Goal: Task Accomplishment & Management: Contribute content

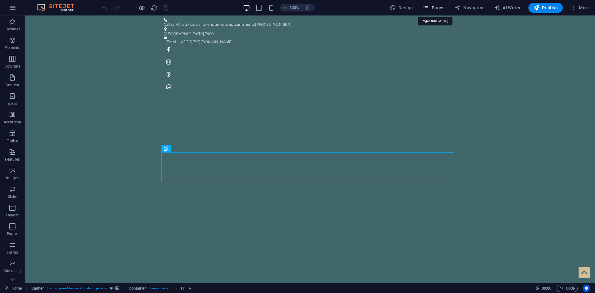
click at [429, 10] on icon "button" at bounding box center [426, 8] width 6 height 6
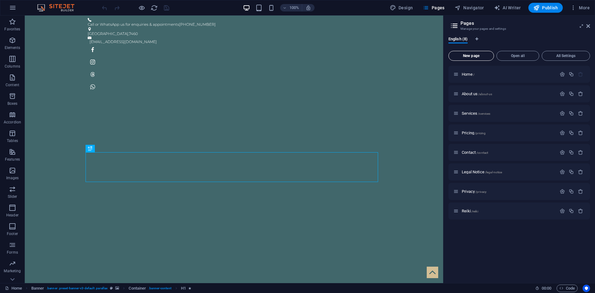
click at [481, 55] on span "New page" at bounding box center [471, 56] width 40 height 4
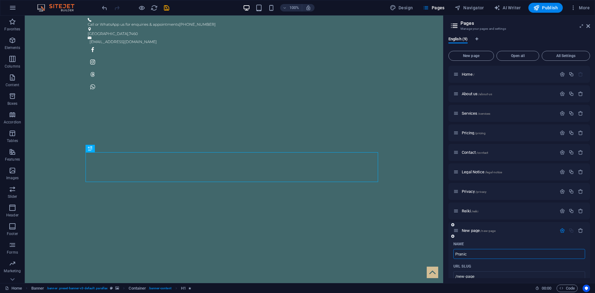
type input "Pranic"
type input "/pranic"
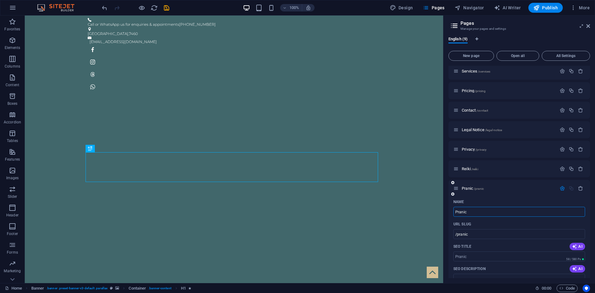
scroll to position [62, 0]
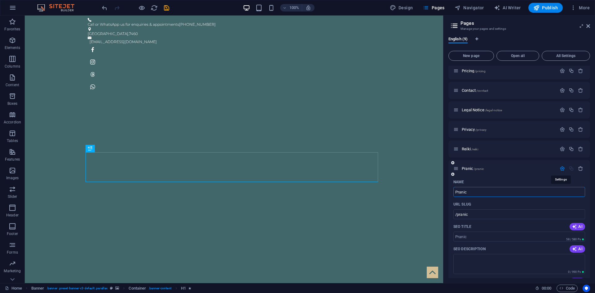
type input "Pranic"
click at [561, 169] on icon "button" at bounding box center [562, 168] width 5 height 5
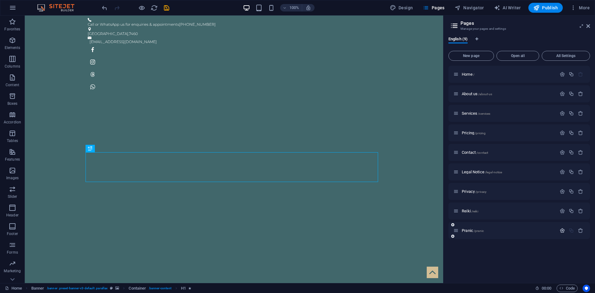
scroll to position [0, 0]
click at [565, 231] on icon "button" at bounding box center [562, 230] width 5 height 5
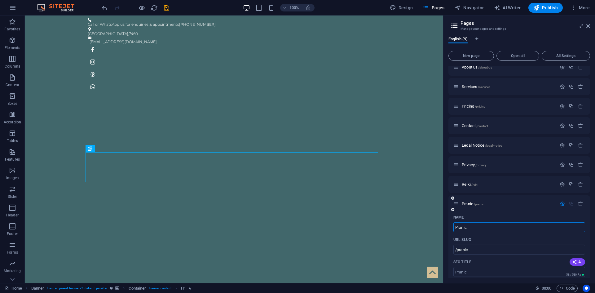
scroll to position [24, 0]
click at [510, 204] on div "Pranic /pranic" at bounding box center [505, 205] width 103 height 7
click at [448, 205] on div "English (9) New page Open all All Settings Home / About us /about-us Services /…" at bounding box center [520, 157] width 152 height 251
click at [471, 58] on button "New page" at bounding box center [472, 56] width 46 height 10
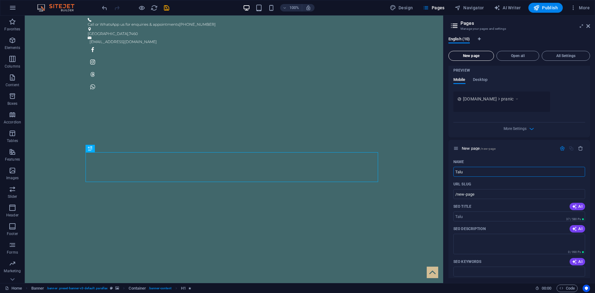
type input "Talu"
type input "/talu"
type input "Talu R"
type input "/talu-rw"
type input "[PERSON_NAME]"
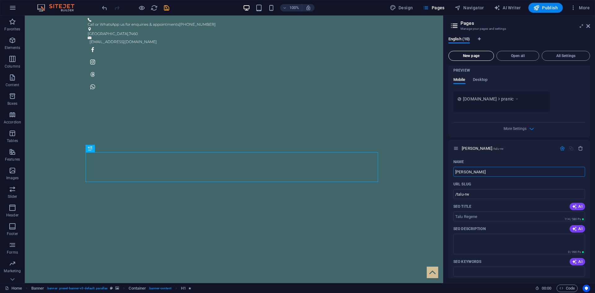
type input "/talu-regene"
type input "Talu Regenesis"
type input "/talu-regenesis"
click at [464, 171] on input "Talu Regenesis" at bounding box center [520, 172] width 132 height 10
type input "TaluRegenesis"
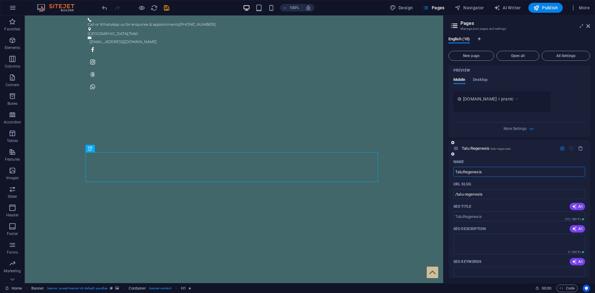
type input "/taluregenesis"
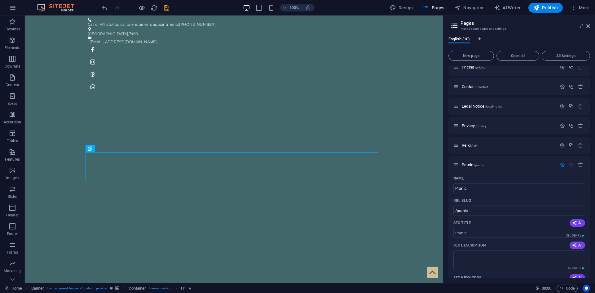
scroll to position [43, 0]
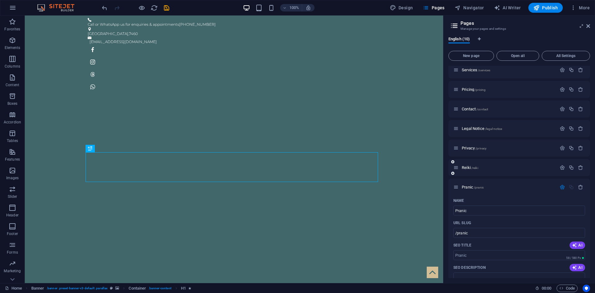
type input "TaluRegenesis"
click at [499, 164] on div "[PERSON_NAME] /reiki" at bounding box center [505, 167] width 103 height 7
click at [494, 170] on div "[PERSON_NAME] /reiki" at bounding box center [505, 167] width 103 height 7
click at [494, 169] on p "[PERSON_NAME] /reiki" at bounding box center [508, 168] width 93 height 4
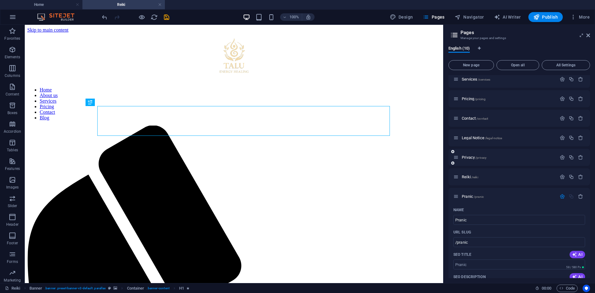
scroll to position [0, 0]
click at [563, 176] on icon "button" at bounding box center [562, 176] width 5 height 5
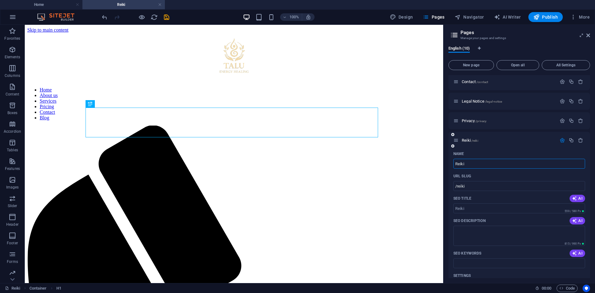
scroll to position [105, 0]
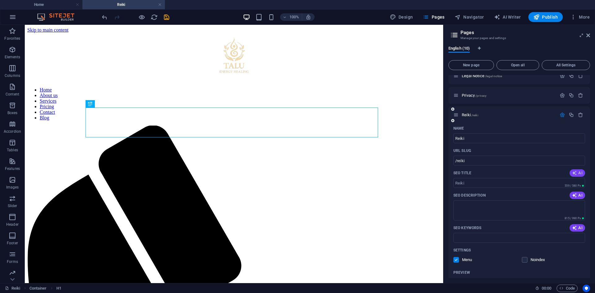
click at [579, 174] on span "AI" at bounding box center [577, 173] width 11 height 5
type input "Discover Usui Reiki Healing"
click at [576, 197] on span "AI" at bounding box center [577, 195] width 11 height 5
type textarea "Discover [PERSON_NAME], a holistic energy healing practice promoting balance an…"
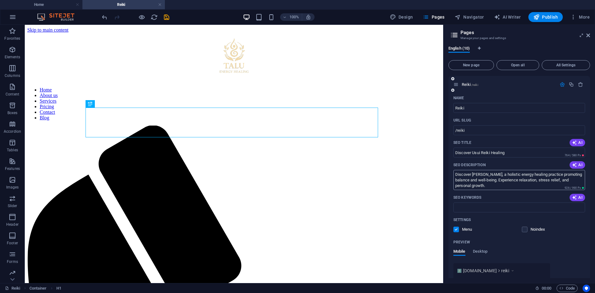
scroll to position [136, 0]
click at [578, 196] on span "AI" at bounding box center [577, 196] width 11 height 5
type input "[PERSON_NAME], energy healing, Reiki principles, holistic therapy, stress reduc…"
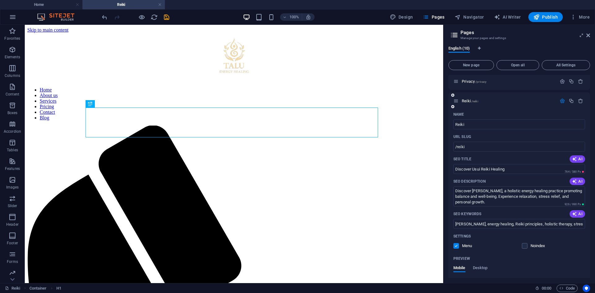
scroll to position [105, 0]
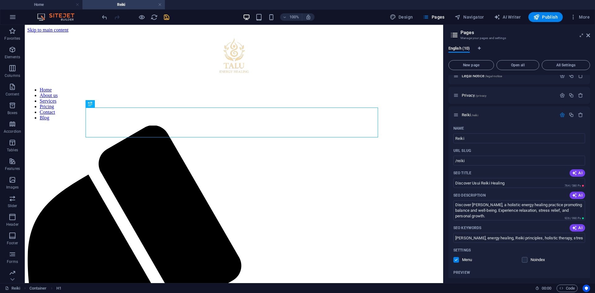
click at [168, 17] on icon "save" at bounding box center [166, 17] width 7 height 7
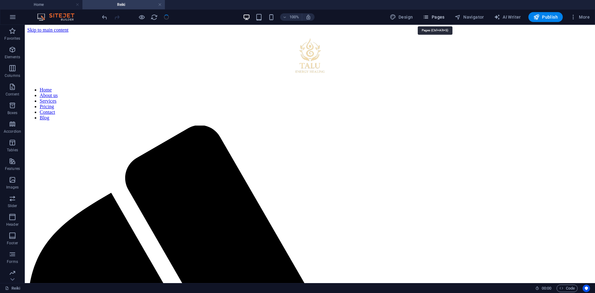
click at [428, 18] on icon "button" at bounding box center [426, 17] width 6 height 6
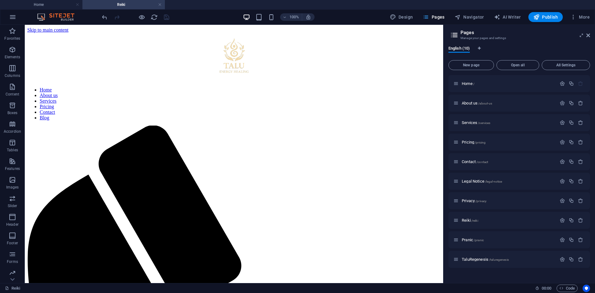
scroll to position [0, 0]
click at [535, 240] on p "Pranic /pranic" at bounding box center [508, 240] width 93 height 4
click at [535, 251] on div "TaluRegenesis /taluregenesis" at bounding box center [520, 259] width 142 height 17
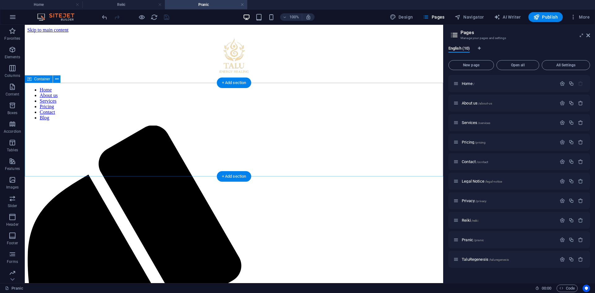
click at [15, 53] on span "Elements" at bounding box center [12, 53] width 25 height 15
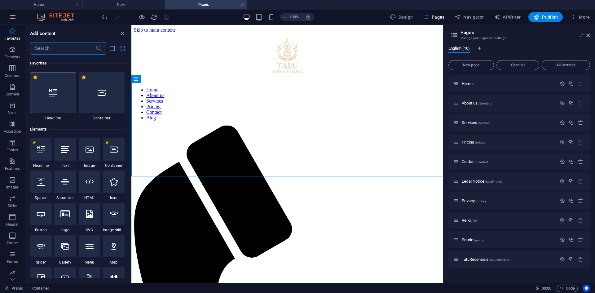
click at [60, 107] on div at bounding box center [53, 92] width 46 height 41
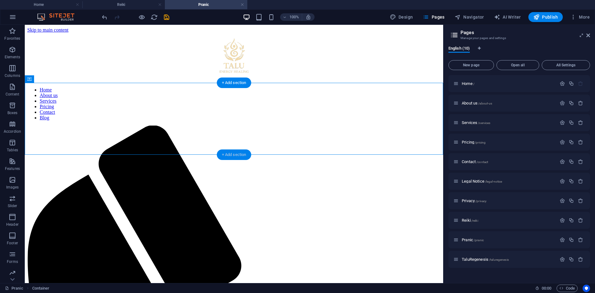
click at [228, 153] on div "+ Add section" at bounding box center [234, 154] width 34 height 11
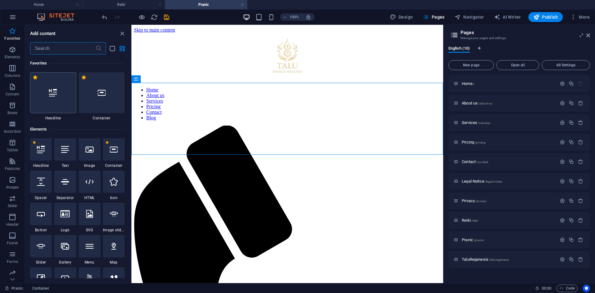
click at [71, 98] on div at bounding box center [53, 92] width 46 height 41
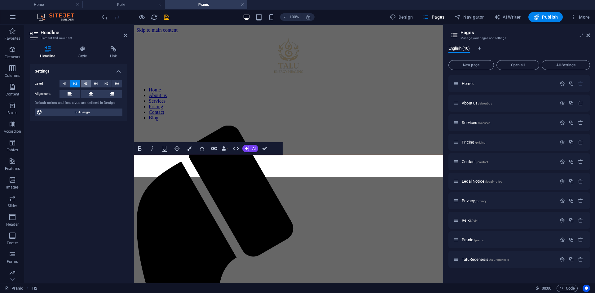
click at [85, 84] on span "H3" at bounding box center [86, 83] width 4 height 7
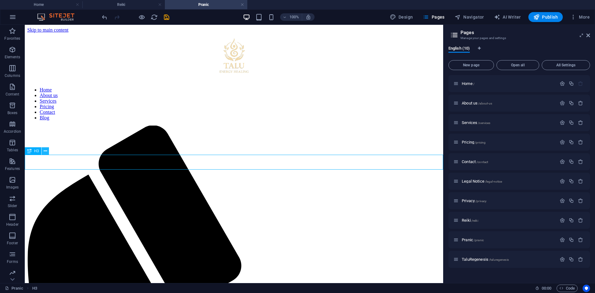
click at [42, 153] on button at bounding box center [45, 150] width 7 height 7
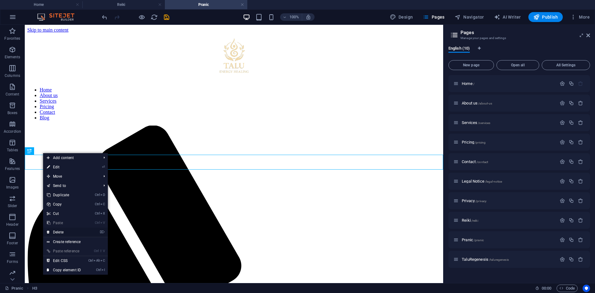
click at [71, 231] on link "⌦ Delete" at bounding box center [64, 232] width 42 height 9
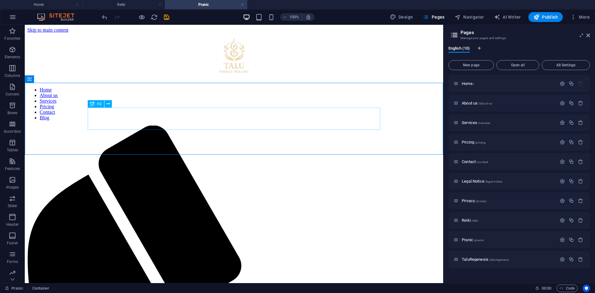
click at [94, 104] on icon at bounding box center [92, 103] width 4 height 7
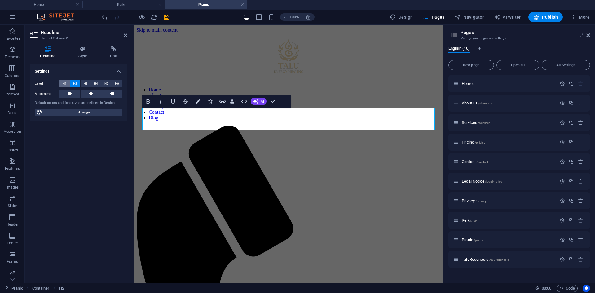
click at [66, 84] on span "H1" at bounding box center [65, 83] width 4 height 7
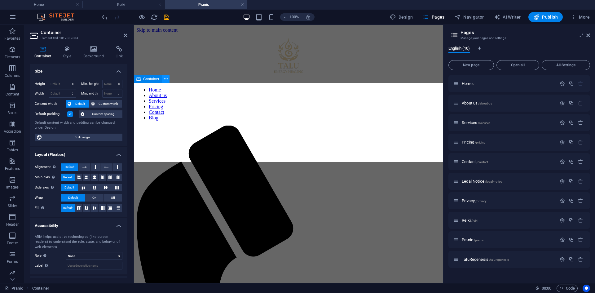
click at [168, 79] on button at bounding box center [165, 78] width 7 height 7
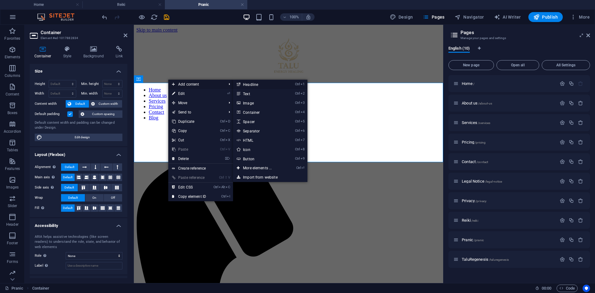
click at [255, 85] on link "Ctrl 1 Headline" at bounding box center [258, 84] width 51 height 9
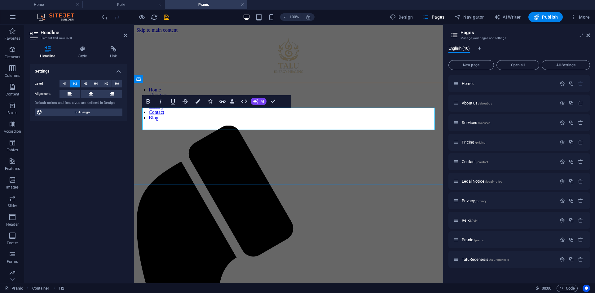
drag, startPoint x: 275, startPoint y: 121, endPoint x: 127, endPoint y: 116, distance: 147.6
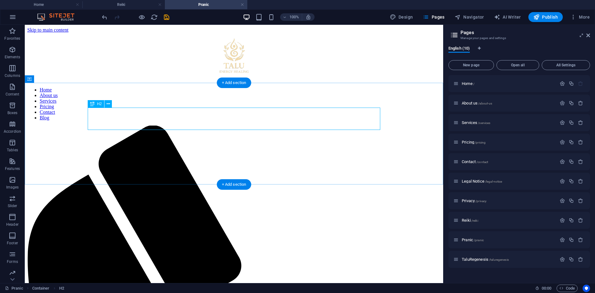
click at [106, 106] on button at bounding box center [107, 103] width 7 height 7
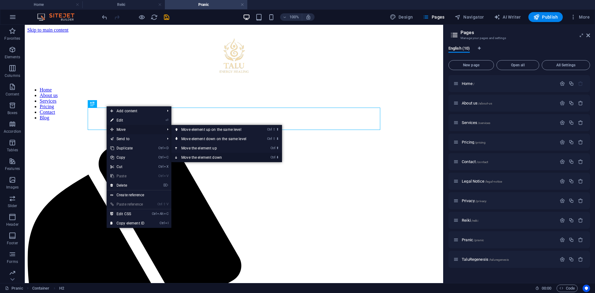
click at [200, 159] on link "Ctrl ⬇ Move the element down" at bounding box center [214, 157] width 87 height 9
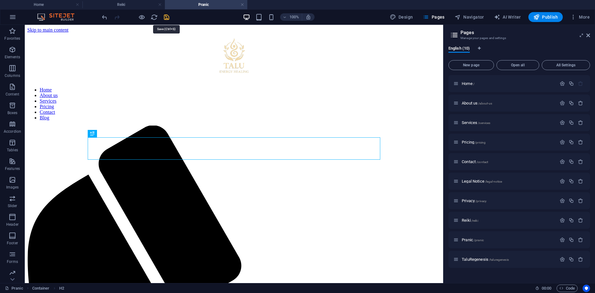
click at [168, 15] on icon "save" at bounding box center [166, 17] width 7 height 7
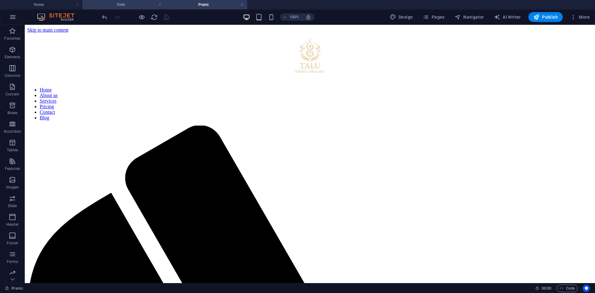
click at [100, 6] on h4 "Reiki" at bounding box center [123, 4] width 82 height 7
click at [184, 5] on h4 "Pranic" at bounding box center [206, 4] width 82 height 7
click at [185, 134] on icon at bounding box center [184, 134] width 3 height 7
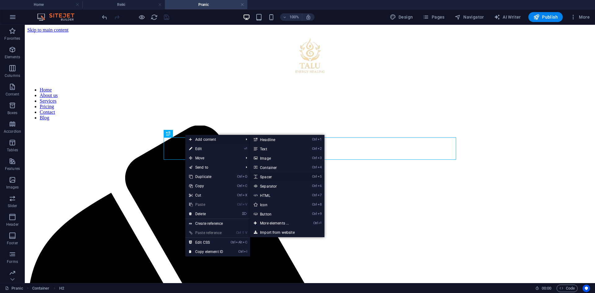
click at [276, 178] on link "Ctrl 5 Spacer" at bounding box center [275, 176] width 51 height 9
select select "px"
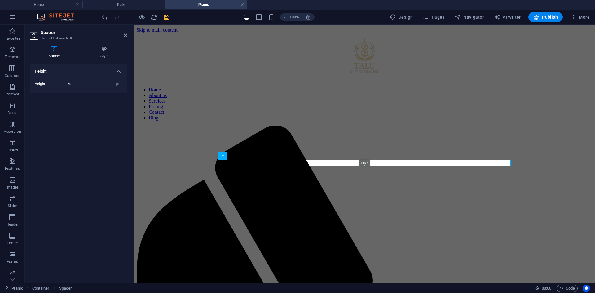
drag, startPoint x: 364, startPoint y: 176, endPoint x: 224, endPoint y: 138, distance: 144.8
click at [362, 165] on div at bounding box center [365, 166] width 292 height 2
type input "18"
click at [244, 157] on icon at bounding box center [245, 156] width 3 height 7
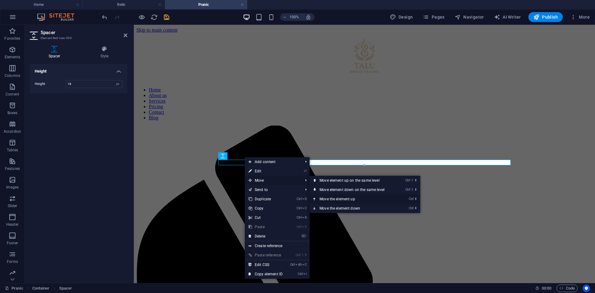
click at [338, 197] on link "Ctrl ⬆ Move the element up" at bounding box center [353, 198] width 87 height 9
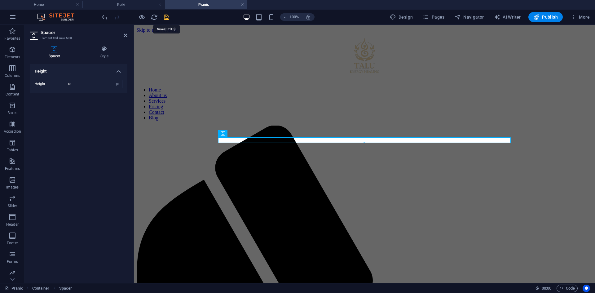
click at [167, 16] on icon "save" at bounding box center [166, 17] width 7 height 7
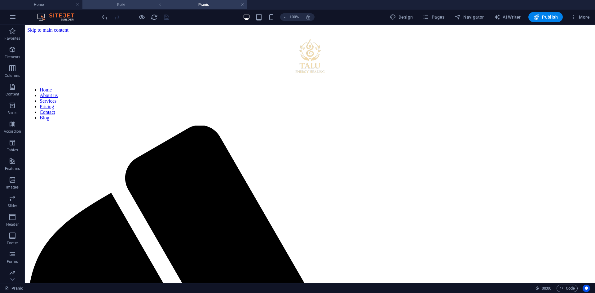
click at [134, 1] on h4 "Reiki" at bounding box center [123, 4] width 82 height 7
click at [183, 135] on icon at bounding box center [181, 134] width 3 height 7
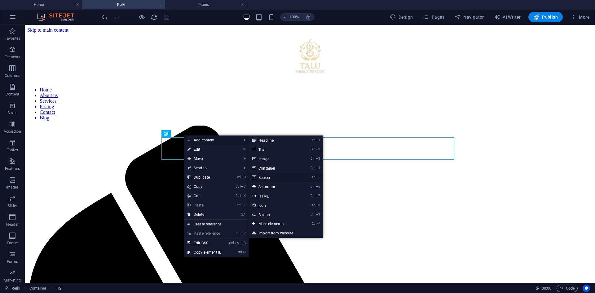
click at [265, 180] on link "Ctrl 5 Spacer" at bounding box center [274, 177] width 51 height 9
select select "px"
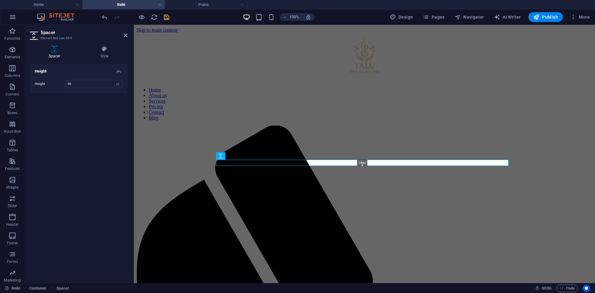
drag, startPoint x: 362, startPoint y: 175, endPoint x: 223, endPoint y: 137, distance: 144.5
click at [357, 162] on div "18px" at bounding box center [362, 163] width 293 height 6
type input "18"
click at [235, 134] on icon at bounding box center [236, 134] width 3 height 7
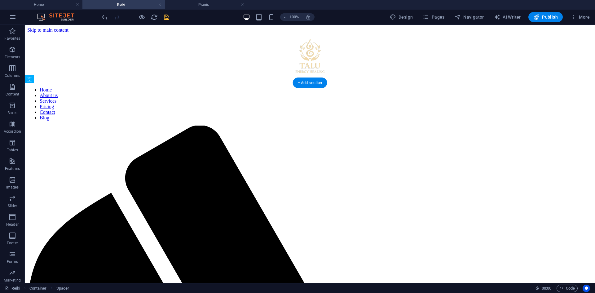
drag, startPoint x: 210, startPoint y: 162, endPoint x: 211, endPoint y: 147, distance: 15.6
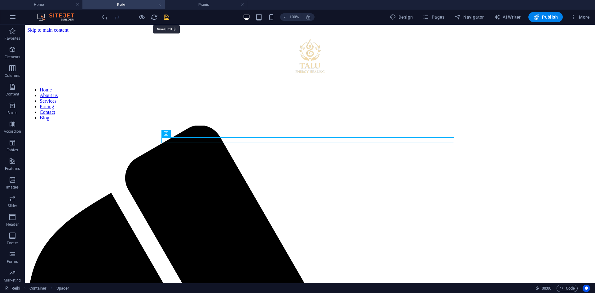
click at [165, 17] on icon "save" at bounding box center [166, 17] width 7 height 7
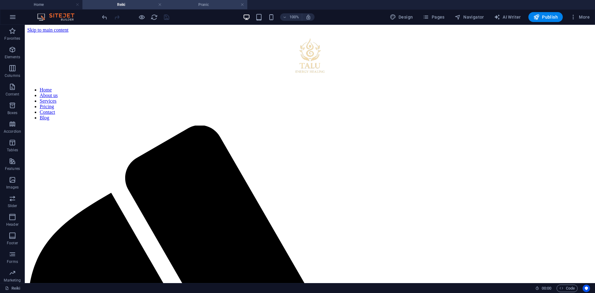
click at [205, 4] on h4 "Pranic" at bounding box center [206, 4] width 82 height 7
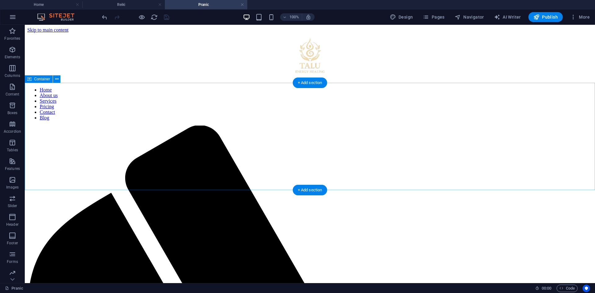
click at [56, 78] on icon at bounding box center [56, 79] width 3 height 7
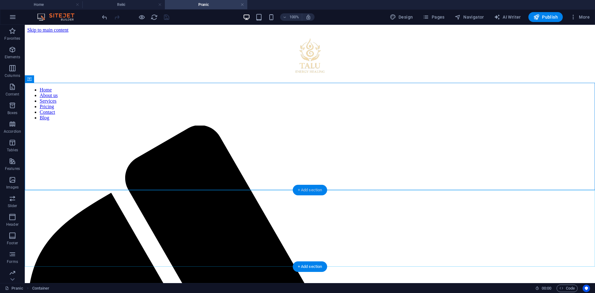
click at [313, 189] on div "+ Add section" at bounding box center [310, 190] width 34 height 11
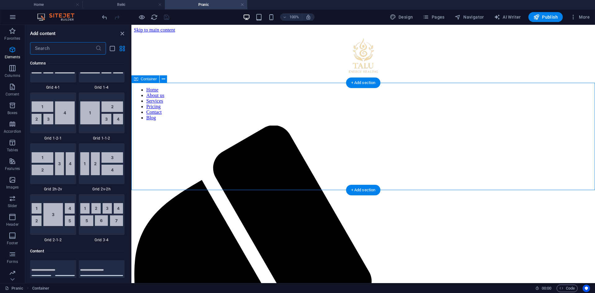
scroll to position [1085, 0]
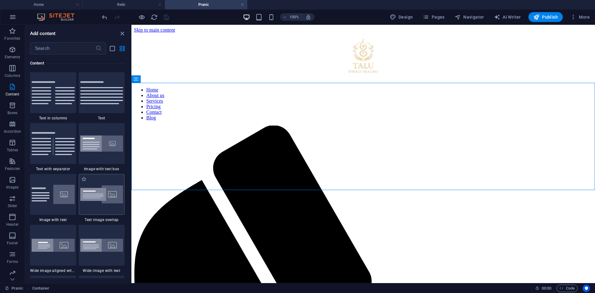
click at [104, 198] on img at bounding box center [101, 194] width 43 height 18
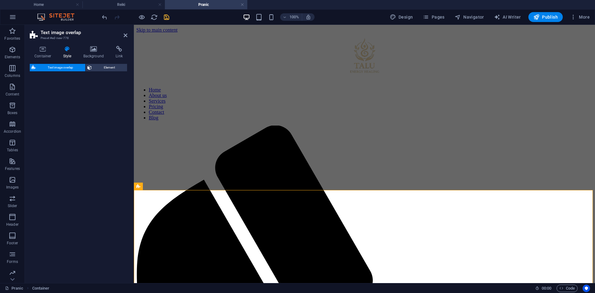
select select "rem"
select select "px"
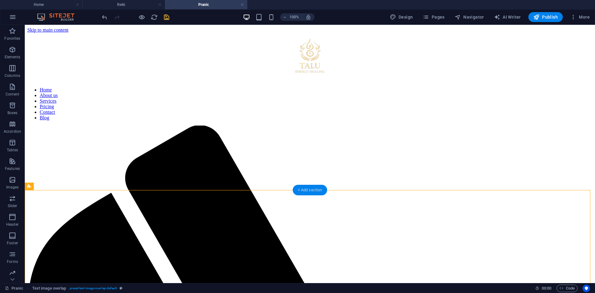
click at [305, 191] on div "+ Add section" at bounding box center [310, 190] width 34 height 11
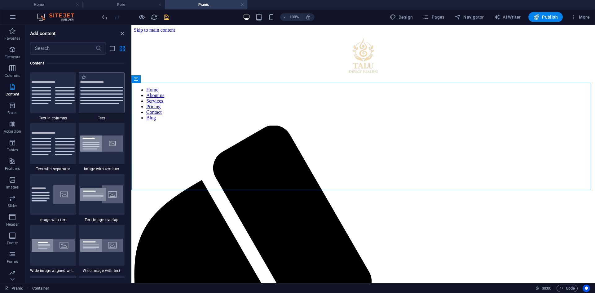
click at [89, 110] on div at bounding box center [102, 92] width 46 height 41
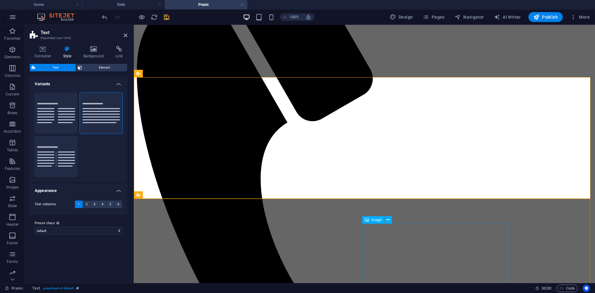
scroll to position [261, 0]
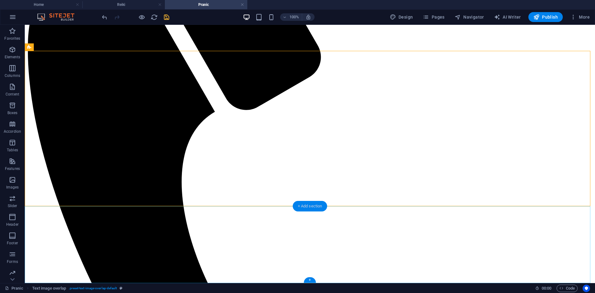
click at [313, 207] on div "+ Add section" at bounding box center [310, 206] width 34 height 11
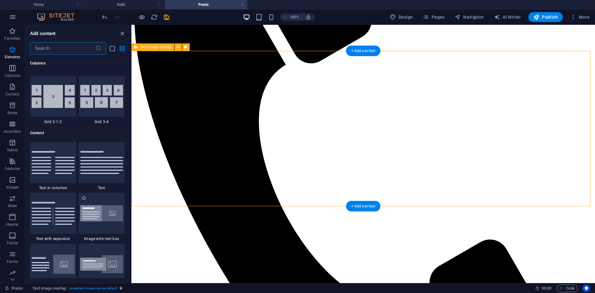
scroll to position [1085, 0]
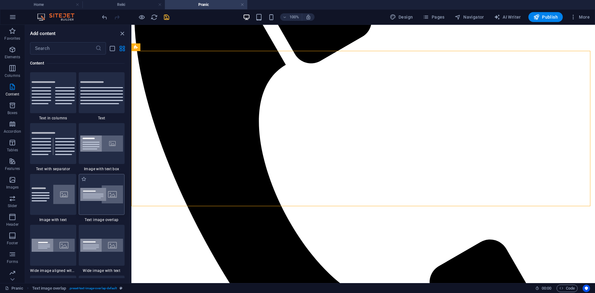
click at [108, 185] on img at bounding box center [101, 194] width 43 height 18
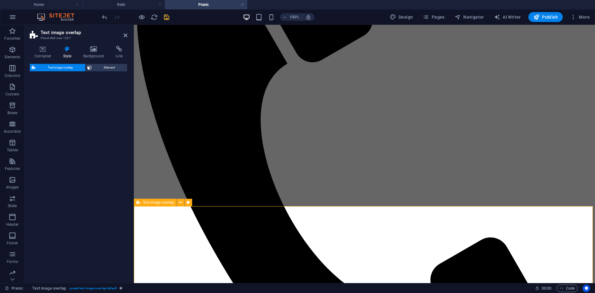
select select "rem"
select select "px"
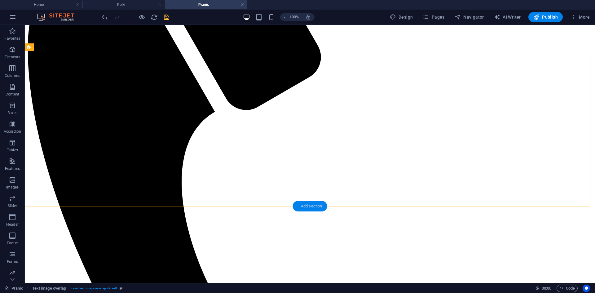
click at [298, 207] on div "+ Add section" at bounding box center [310, 206] width 34 height 11
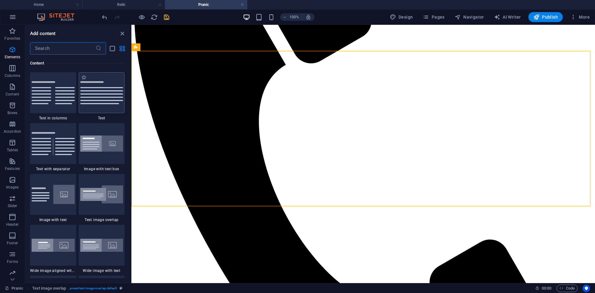
click at [96, 102] on img at bounding box center [101, 92] width 43 height 23
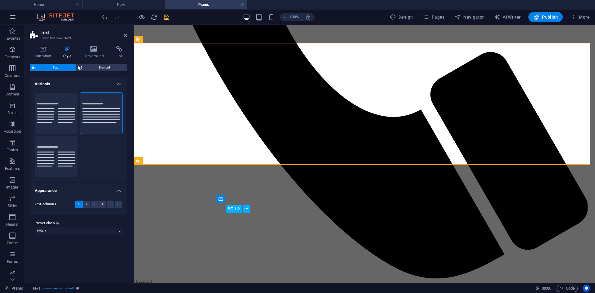
scroll to position [447, 0]
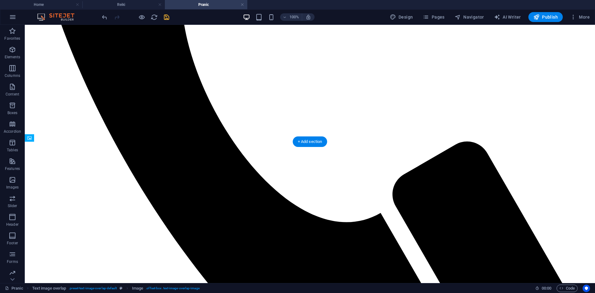
drag, startPoint x: 443, startPoint y: 196, endPoint x: 252, endPoint y: 187, distance: 191.5
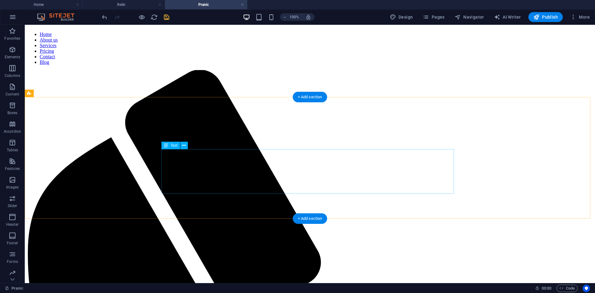
scroll to position [0, 0]
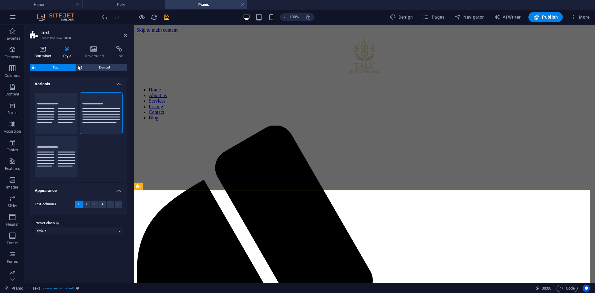
click at [39, 50] on icon at bounding box center [43, 49] width 26 height 6
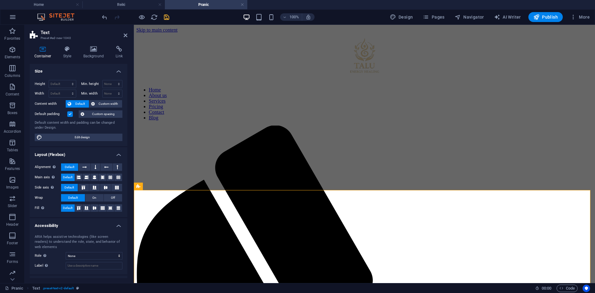
click at [69, 114] on label at bounding box center [70, 114] width 6 height 6
click at [0, 0] on input "Default padding" at bounding box center [0, 0] width 0 height 0
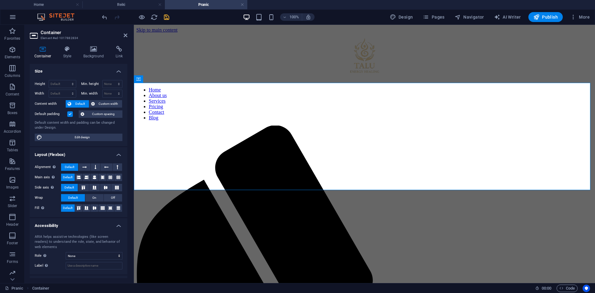
click at [71, 115] on label at bounding box center [70, 114] width 6 height 6
click at [0, 0] on input "Default padding" at bounding box center [0, 0] width 0 height 0
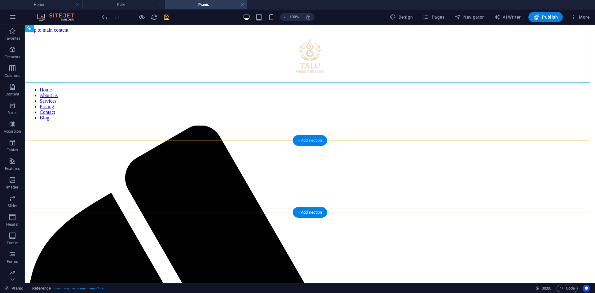
click at [305, 140] on div "+ Add section" at bounding box center [310, 140] width 34 height 11
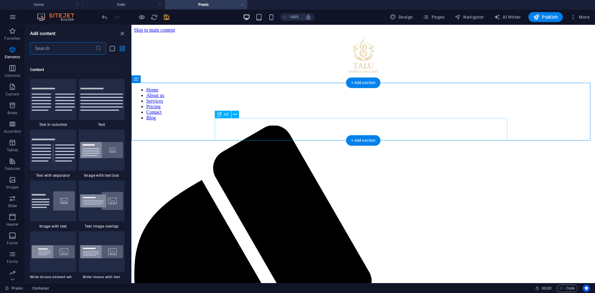
scroll to position [1085, 0]
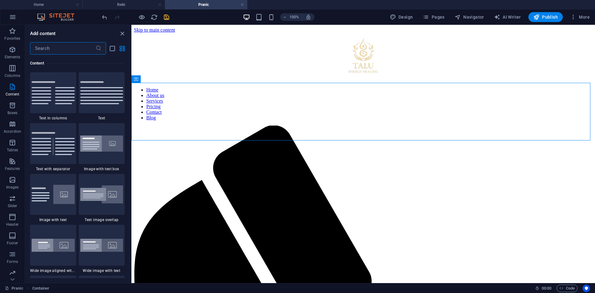
click at [72, 49] on input "text" at bounding box center [62, 48] width 65 height 12
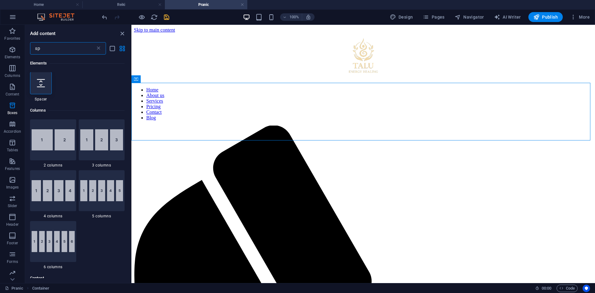
scroll to position [0, 0]
type input "sp"
click at [45, 87] on icon at bounding box center [41, 83] width 8 height 8
select select "px"
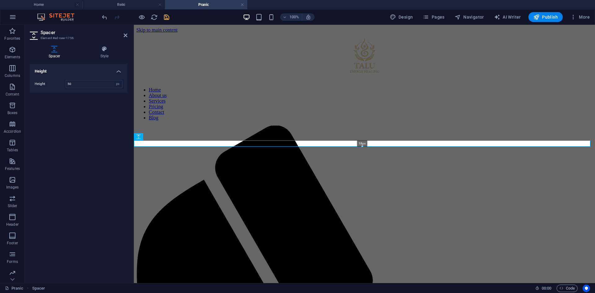
drag, startPoint x: 362, startPoint y: 156, endPoint x: 228, endPoint y: 119, distance: 138.8
click at [362, 144] on div "18px" at bounding box center [362, 143] width 457 height 6
type input "18"
click at [125, 35] on icon at bounding box center [126, 35] width 4 height 5
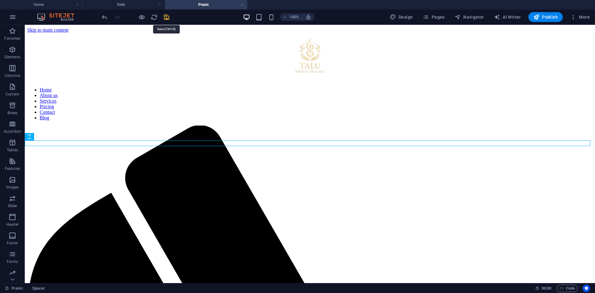
click at [167, 18] on icon "save" at bounding box center [166, 17] width 7 height 7
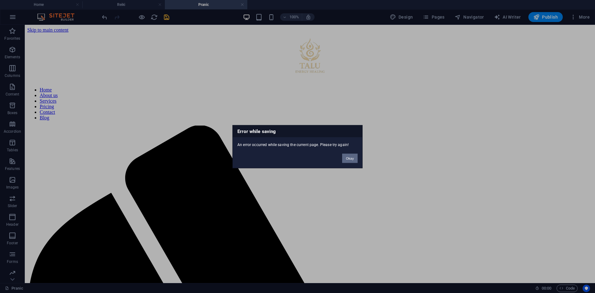
click at [354, 158] on button "Okay" at bounding box center [350, 157] width 16 height 9
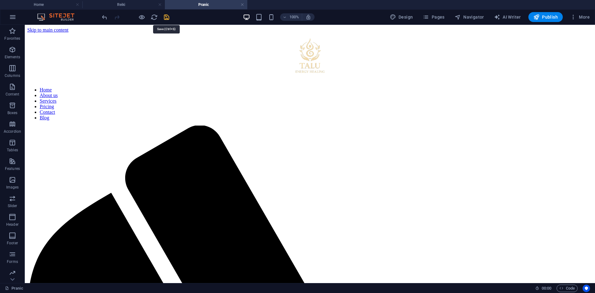
click at [165, 20] on icon "save" at bounding box center [166, 17] width 7 height 7
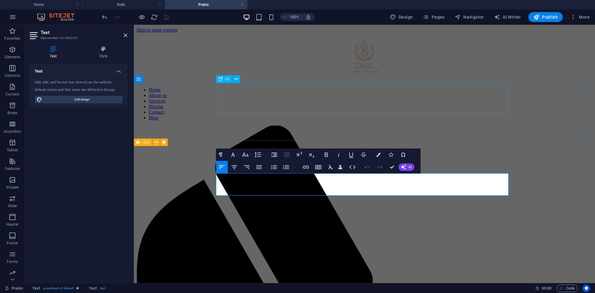
scroll to position [1756, 1]
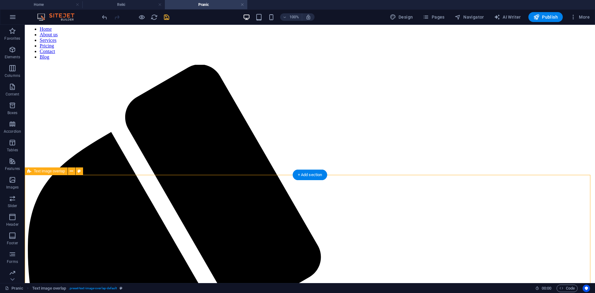
scroll to position [62, 0]
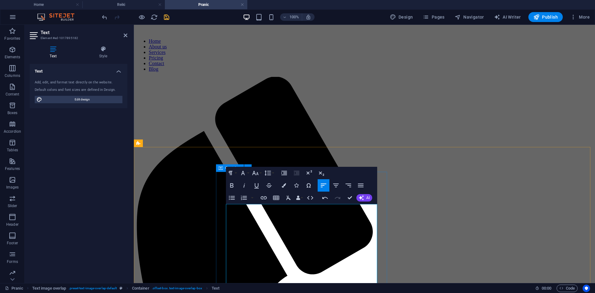
scroll to position [18, 0]
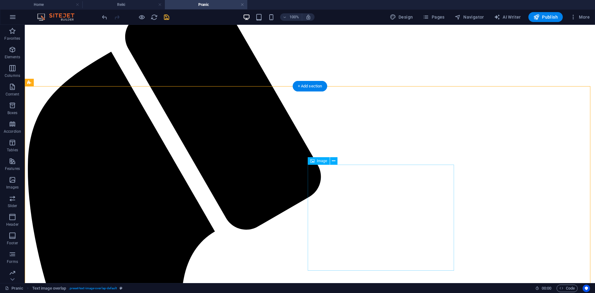
scroll to position [142, 0]
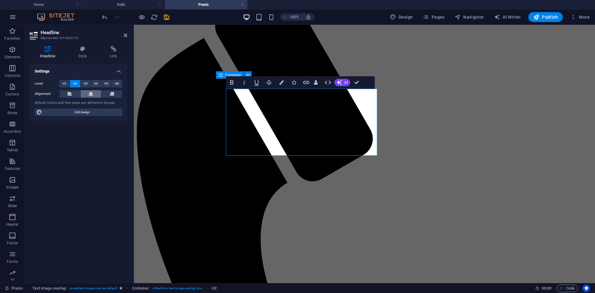
click at [85, 93] on button at bounding box center [91, 93] width 21 height 7
click at [73, 94] on button at bounding box center [70, 93] width 21 height 7
select select "rem"
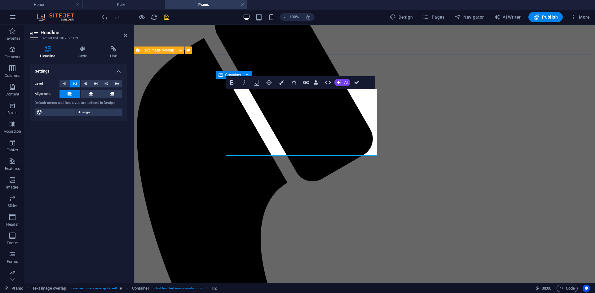
select select "rem"
select select "px"
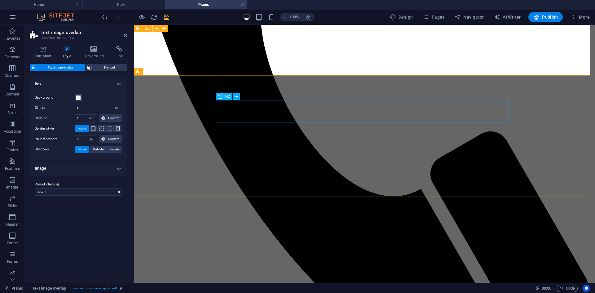
scroll to position [359, 0]
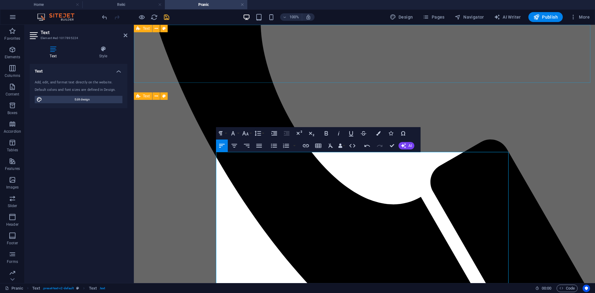
scroll to position [4520, 1]
drag, startPoint x: 394, startPoint y: 146, endPoint x: 366, endPoint y: 122, distance: 37.0
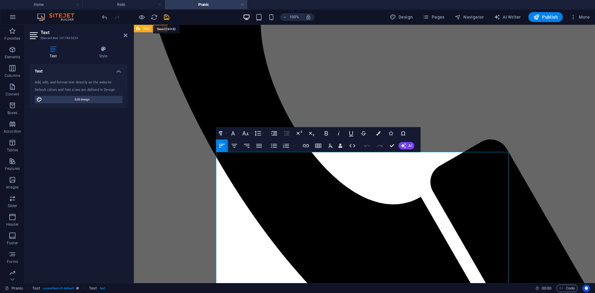
click at [165, 17] on icon "save" at bounding box center [166, 17] width 7 height 7
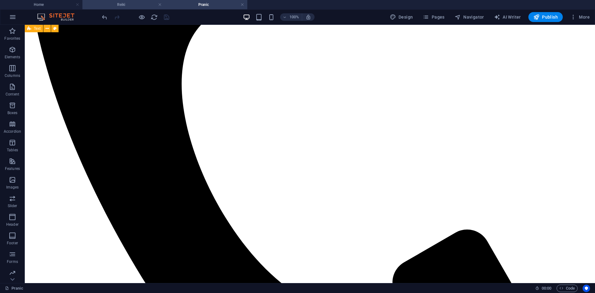
click at [121, 4] on h4 "Reiki" at bounding box center [123, 4] width 82 height 7
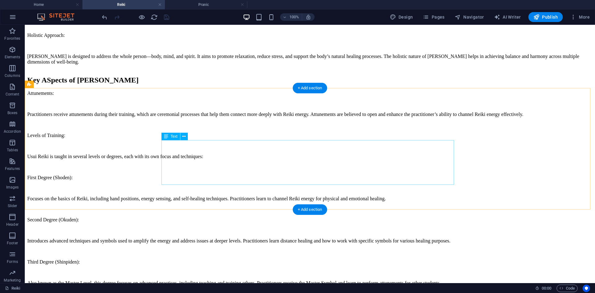
scroll to position [1012, 0]
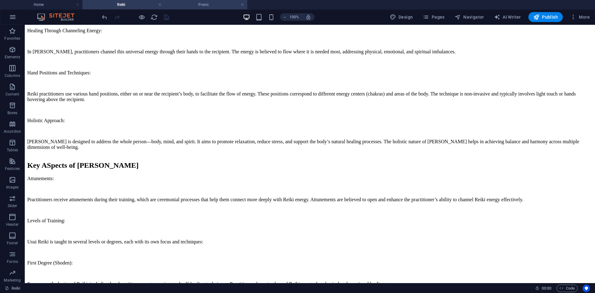
click at [206, 5] on h4 "Pranic" at bounding box center [206, 4] width 82 height 7
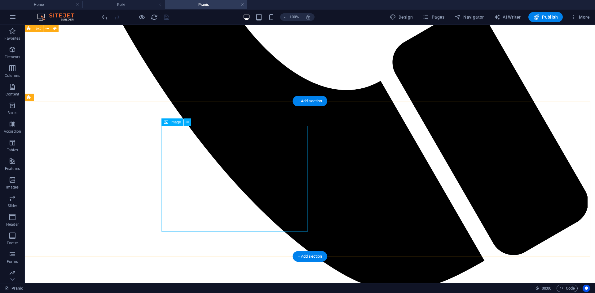
scroll to position [607, 0]
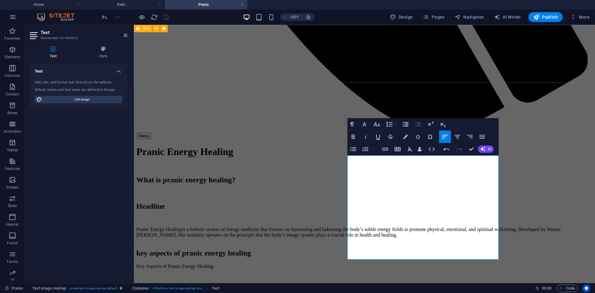
scroll to position [2804, 1]
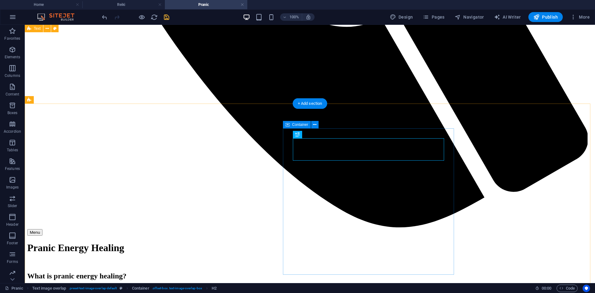
scroll to position [681, 0]
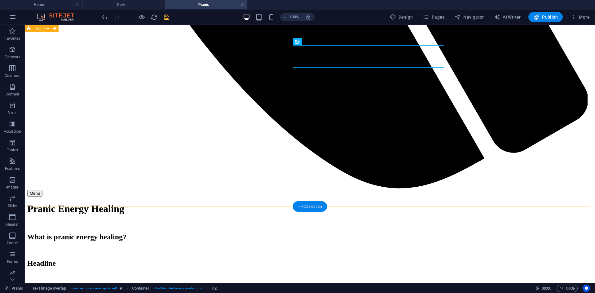
click at [303, 203] on div "+ Add section" at bounding box center [310, 206] width 34 height 11
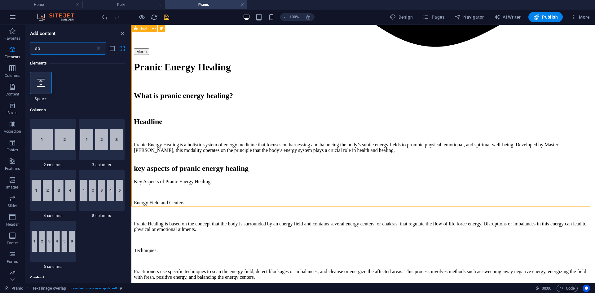
scroll to position [0, 0]
click at [100, 49] on icon at bounding box center [98, 48] width 6 height 6
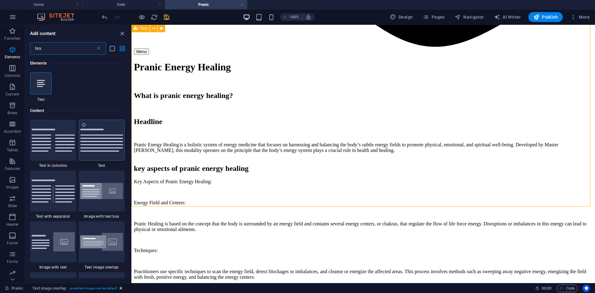
type input "tex"
click at [99, 143] on img at bounding box center [101, 140] width 43 height 23
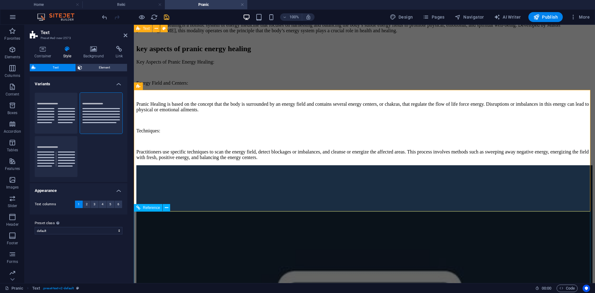
scroll to position [803, 0]
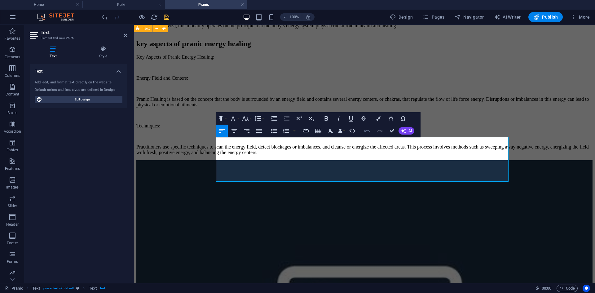
click at [366, 135] on button "Undo" at bounding box center [367, 131] width 12 height 12
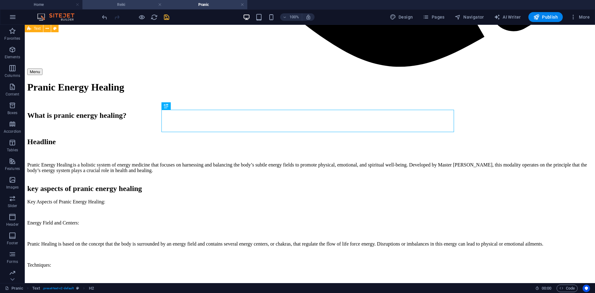
click at [144, 5] on h4 "Reiki" at bounding box center [123, 4] width 82 height 7
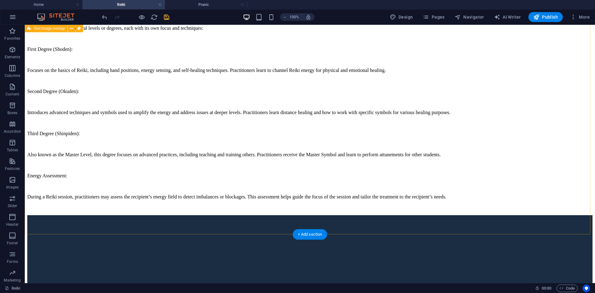
scroll to position [1229, 0]
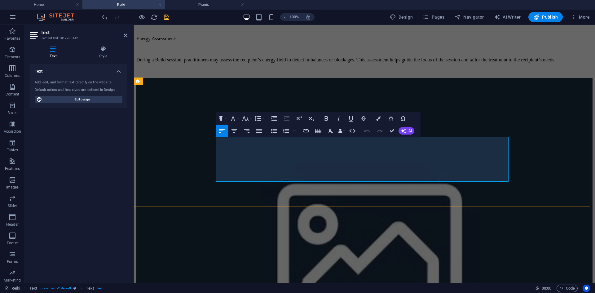
drag, startPoint x: 344, startPoint y: 177, endPoint x: 216, endPoint y: 167, distance: 129.1
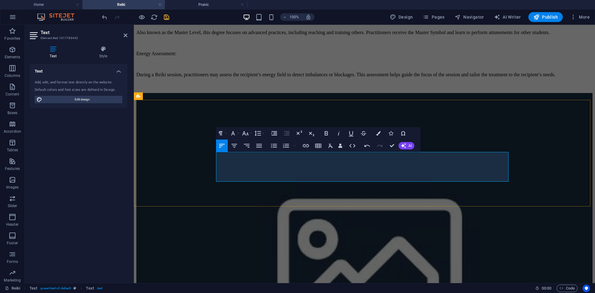
scroll to position [1206, 0]
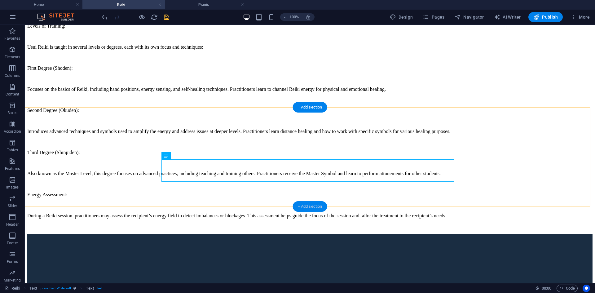
click at [310, 204] on div "+ Add section" at bounding box center [310, 206] width 34 height 11
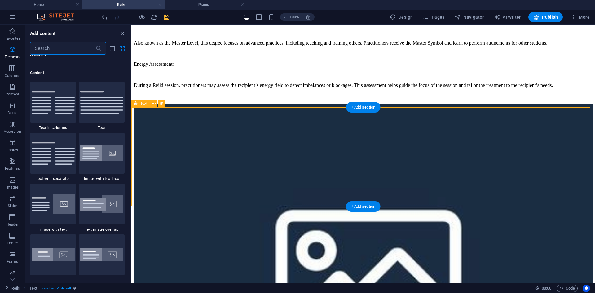
scroll to position [1085, 0]
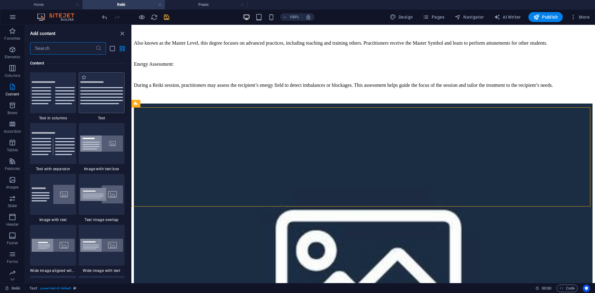
click at [114, 103] on img at bounding box center [101, 92] width 43 height 23
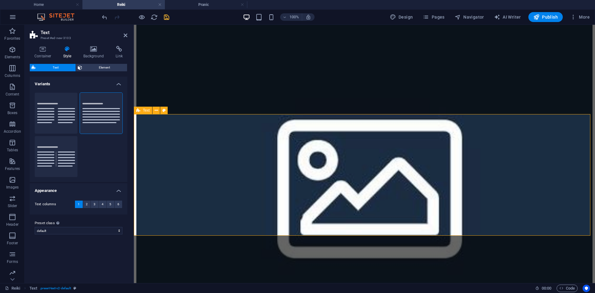
scroll to position [1299, 0]
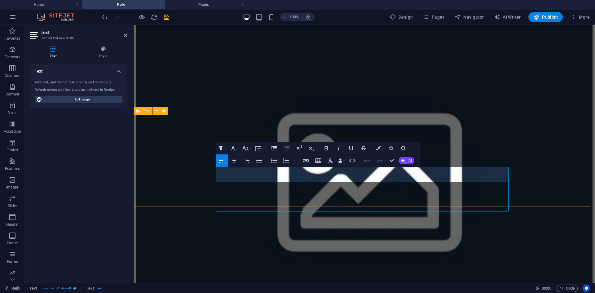
scroll to position [1298, 0]
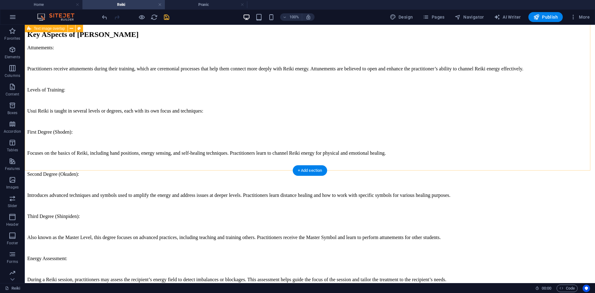
scroll to position [1143, 0]
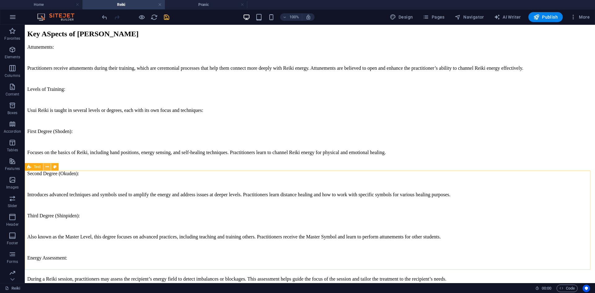
click at [46, 167] on icon at bounding box center [47, 167] width 3 height 7
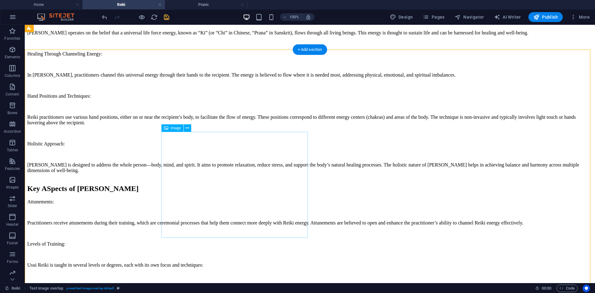
scroll to position [988, 0]
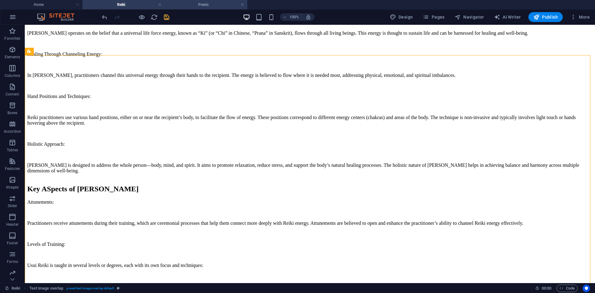
click at [196, 5] on h4 "Pranic" at bounding box center [206, 4] width 82 height 7
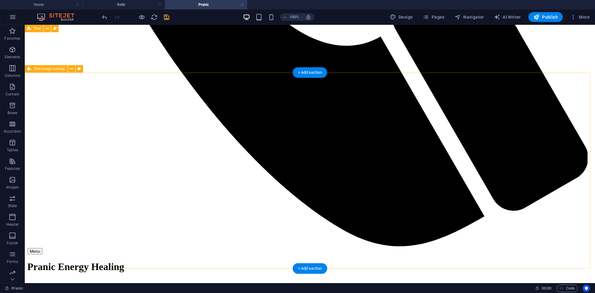
scroll to position [617, 0]
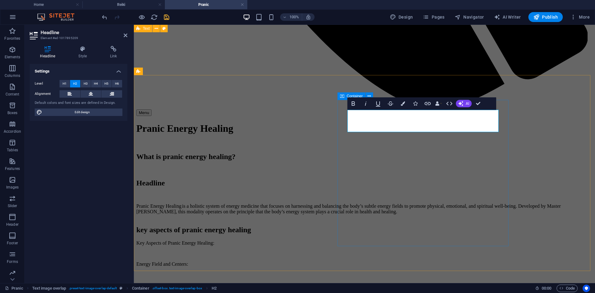
drag, startPoint x: 409, startPoint y: 123, endPoint x: 354, endPoint y: 119, distance: 54.7
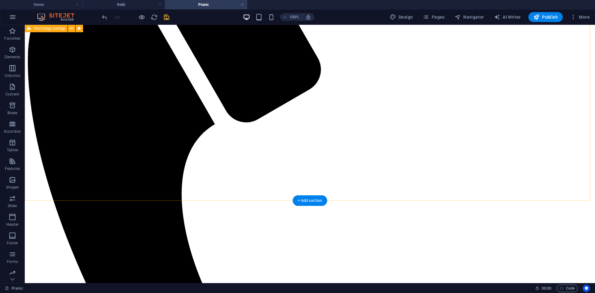
scroll to position [245, 0]
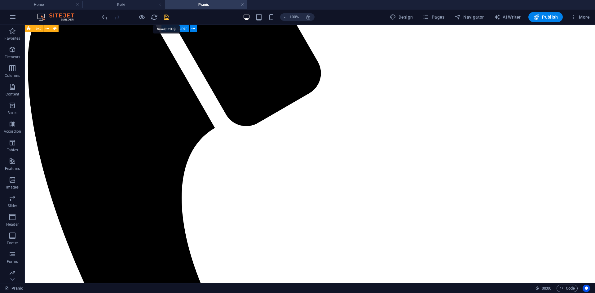
click at [167, 18] on icon "save" at bounding box center [166, 17] width 7 height 7
click at [139, 3] on h4 "Reiki" at bounding box center [123, 4] width 82 height 7
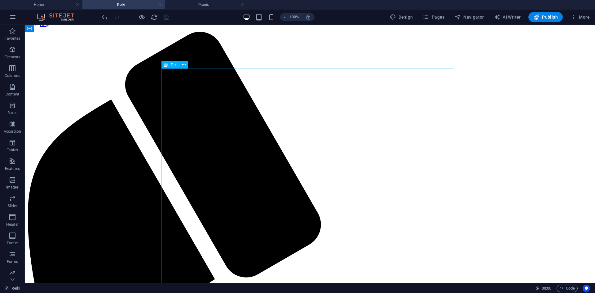
scroll to position [93, 0]
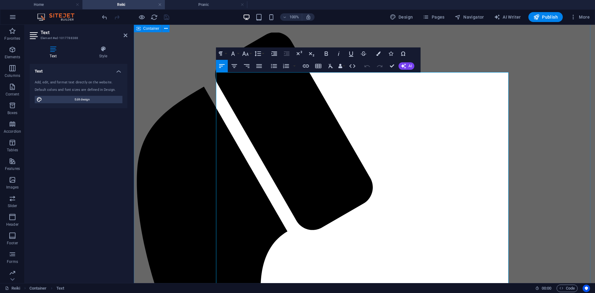
drag, startPoint x: 437, startPoint y: 203, endPoint x: 215, endPoint y: 126, distance: 234.9
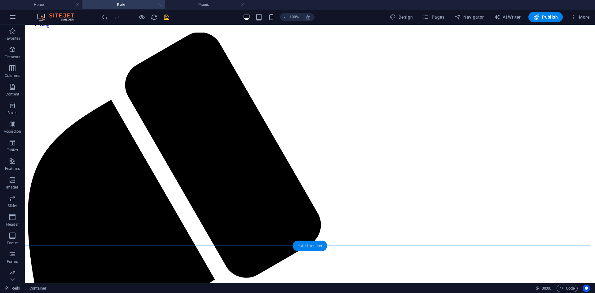
click at [320, 246] on div "+ Add section" at bounding box center [310, 246] width 34 height 11
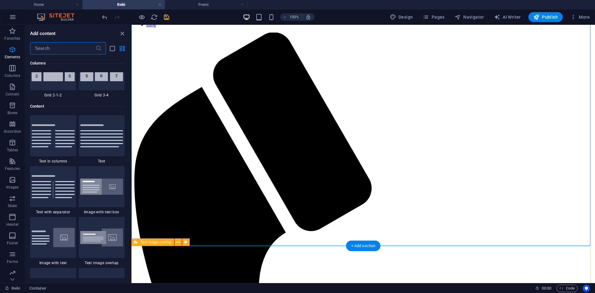
scroll to position [1085, 0]
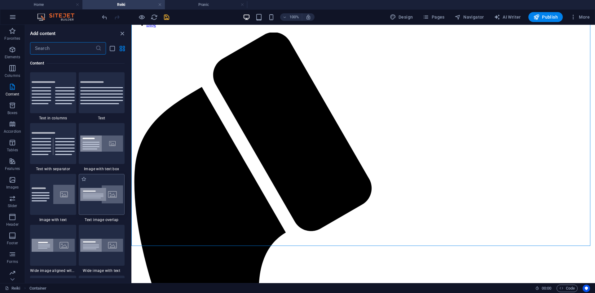
click at [103, 191] on img at bounding box center [101, 194] width 43 height 18
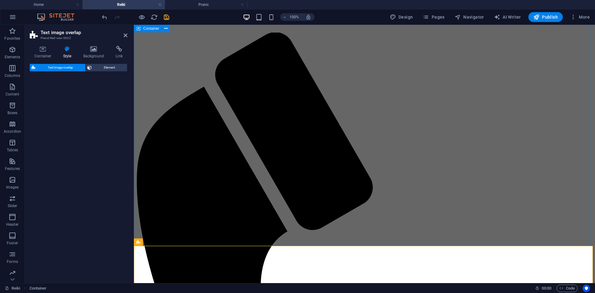
select select "rem"
select select "px"
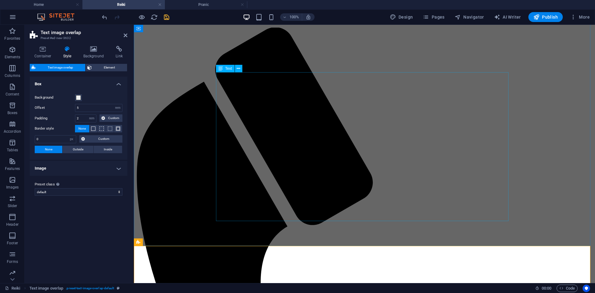
scroll to position [279, 0]
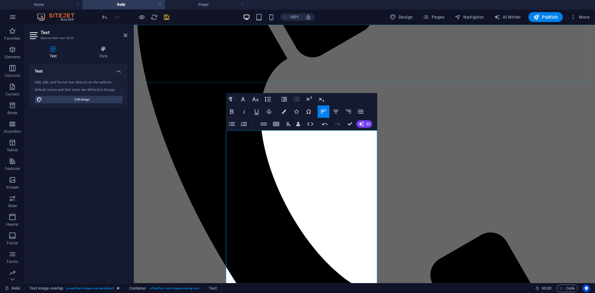
scroll to position [3117, 1]
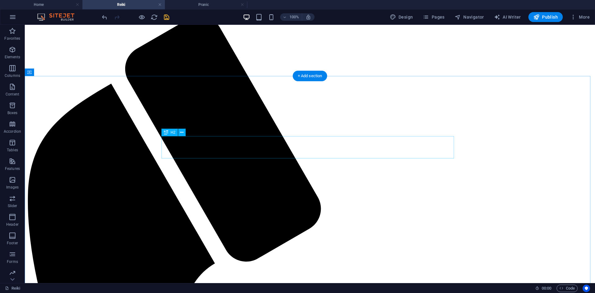
scroll to position [124, 0]
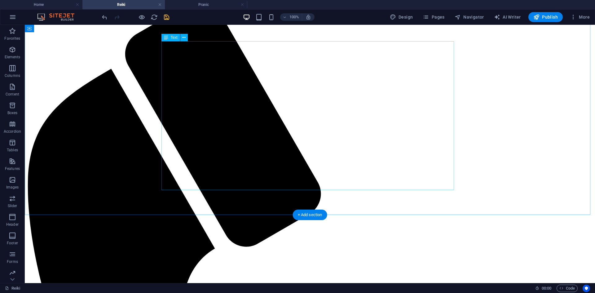
drag, startPoint x: 265, startPoint y: 186, endPoint x: 191, endPoint y: 156, distance: 79.7
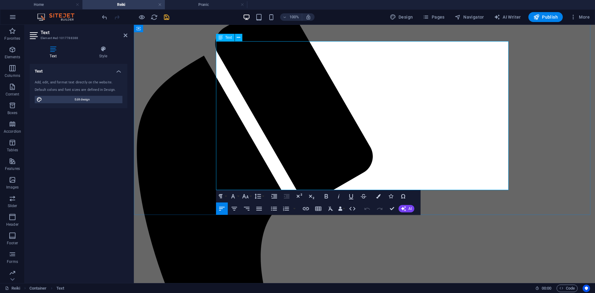
drag, startPoint x: 318, startPoint y: 188, endPoint x: 216, endPoint y: 112, distance: 126.9
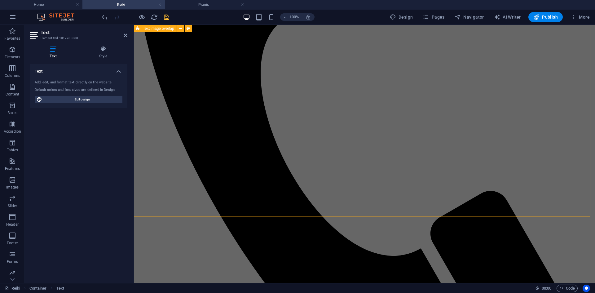
scroll to position [341, 0]
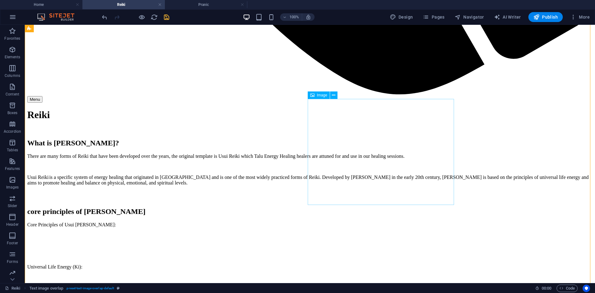
scroll to position [800, 0]
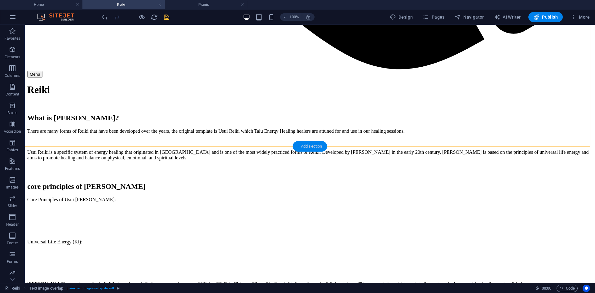
click at [308, 145] on div "+ Add section" at bounding box center [310, 146] width 34 height 11
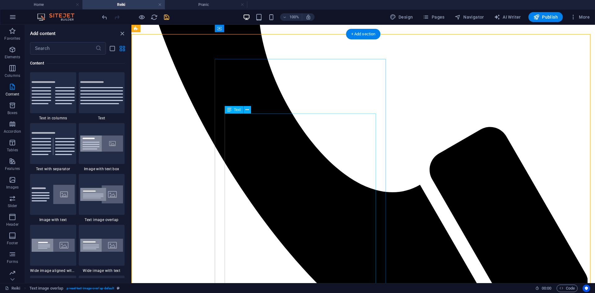
scroll to position [366, 0]
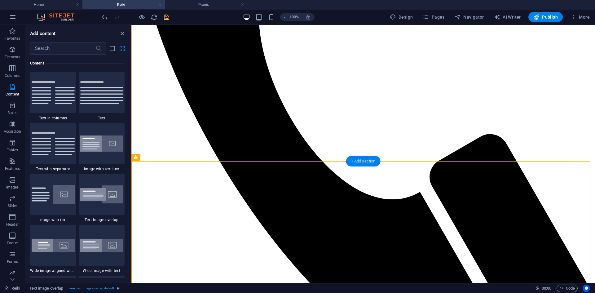
click at [352, 157] on div "+ Add section" at bounding box center [363, 161] width 34 height 11
click at [111, 99] on img at bounding box center [101, 92] width 43 height 23
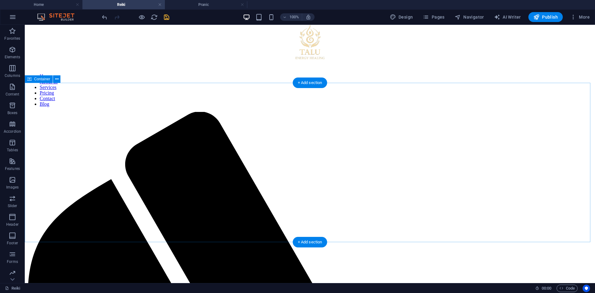
scroll to position [0, 0]
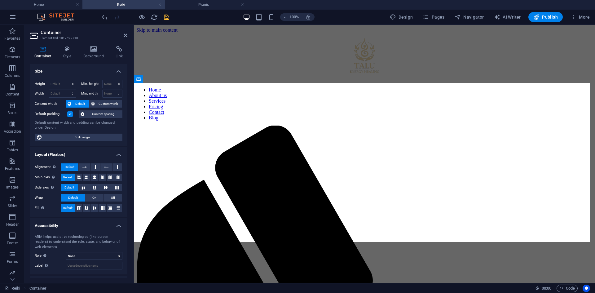
click at [72, 115] on label at bounding box center [70, 114] width 6 height 6
click at [0, 0] on input "Default padding" at bounding box center [0, 0] width 0 height 0
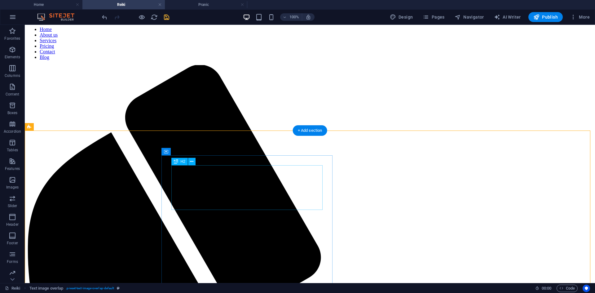
scroll to position [62, 0]
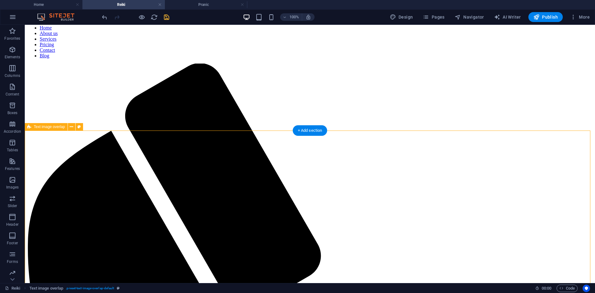
select select "rem"
select select "px"
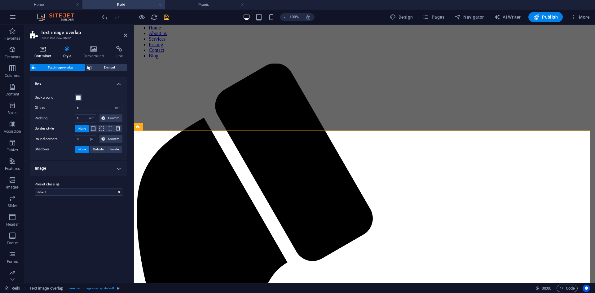
click at [47, 51] on icon at bounding box center [43, 49] width 26 height 6
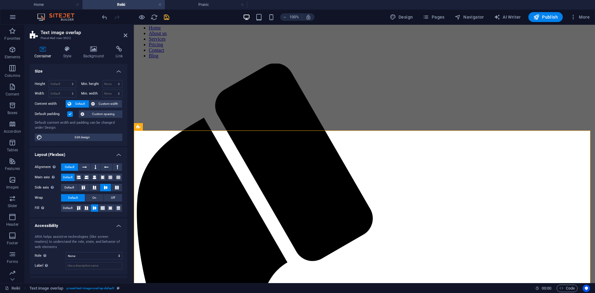
click at [70, 114] on label at bounding box center [70, 114] width 6 height 6
click at [0, 0] on input "Default padding" at bounding box center [0, 0] width 0 height 0
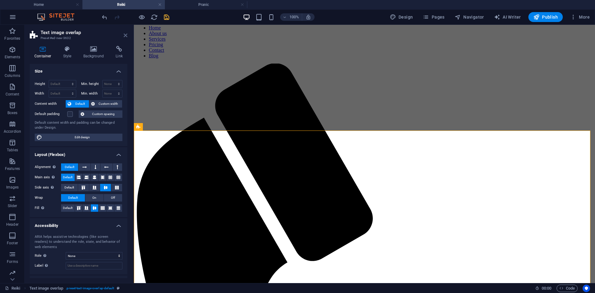
drag, startPoint x: 100, startPoint y: 9, endPoint x: 124, endPoint y: 34, distance: 34.9
click at [124, 34] on icon at bounding box center [126, 35] width 4 height 5
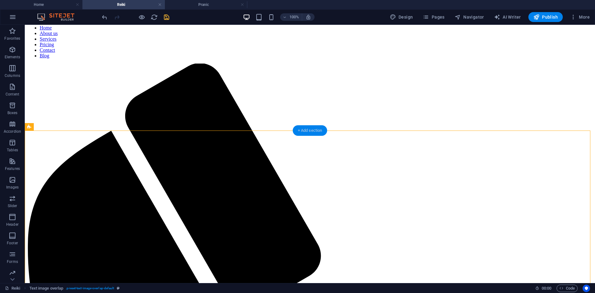
click at [317, 128] on div "+ Add section" at bounding box center [310, 130] width 34 height 11
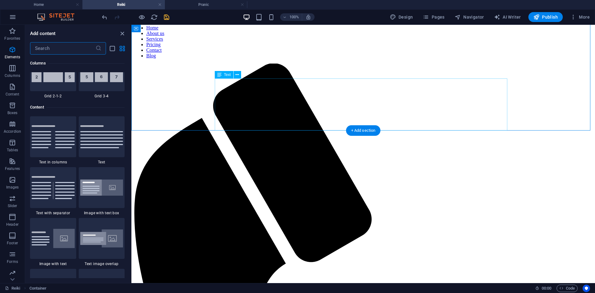
scroll to position [1085, 0]
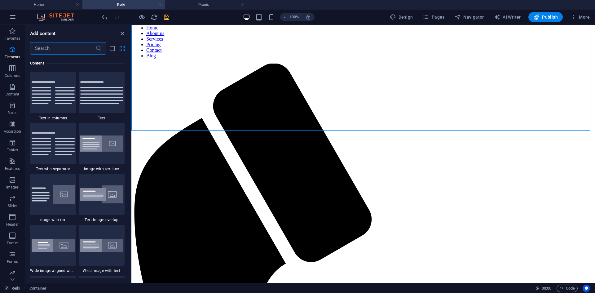
click at [65, 50] on input "text" at bounding box center [62, 48] width 65 height 12
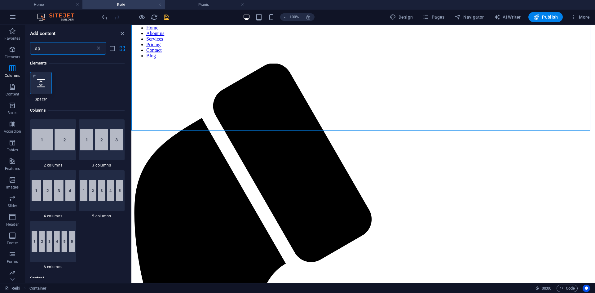
scroll to position [0, 0]
type input "sp"
drag, startPoint x: 46, startPoint y: 88, endPoint x: 92, endPoint y: 91, distance: 46.3
click at [46, 88] on div at bounding box center [41, 83] width 22 height 22
select select "px"
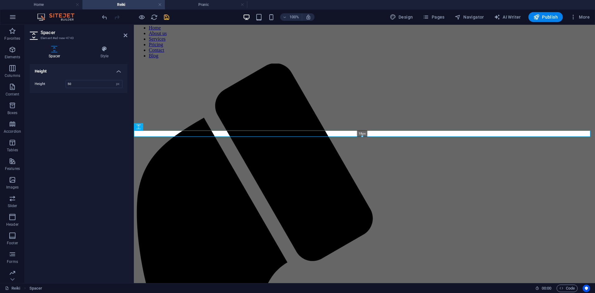
drag, startPoint x: 362, startPoint y: 145, endPoint x: 358, endPoint y: 127, distance: 18.7
click at [358, 127] on div "H1 Container Reference H2 Spacer Text Spacer Text image overlap Container H2 Te…" at bounding box center [364, 123] width 461 height 320
type input "18"
click at [124, 35] on icon at bounding box center [126, 35] width 4 height 5
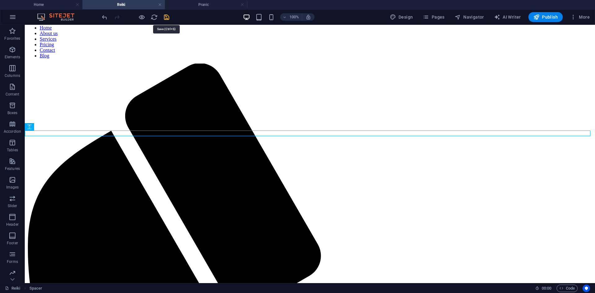
drag, startPoint x: 169, startPoint y: 16, endPoint x: 216, endPoint y: 101, distance: 97.2
click at [169, 16] on icon "save" at bounding box center [166, 17] width 7 height 7
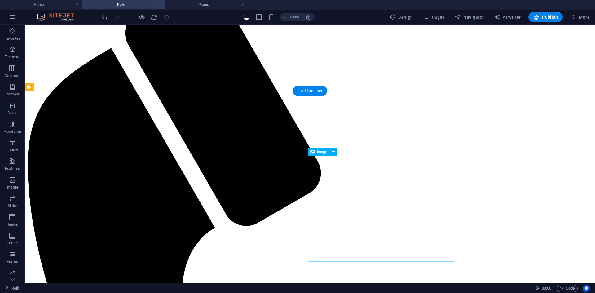
scroll to position [155, 0]
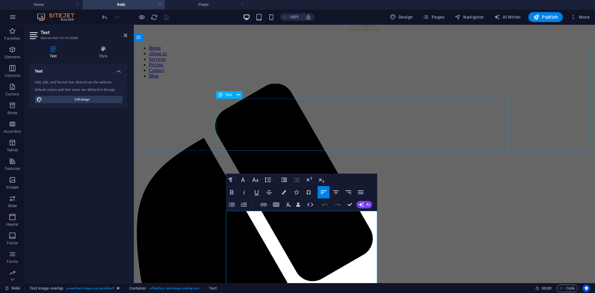
scroll to position [31, 0]
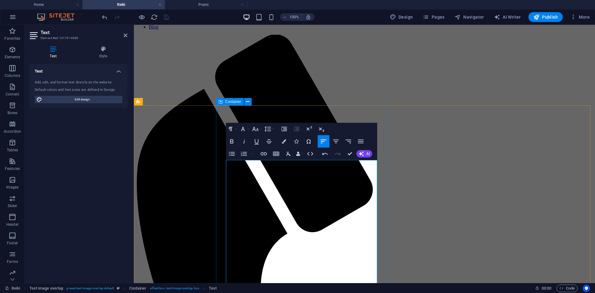
scroll to position [93, 0]
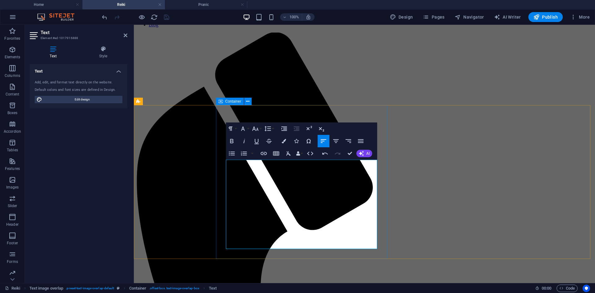
drag, startPoint x: 289, startPoint y: 164, endPoint x: 224, endPoint y: 165, distance: 64.8
click at [231, 141] on icon "button" at bounding box center [231, 141] width 3 height 4
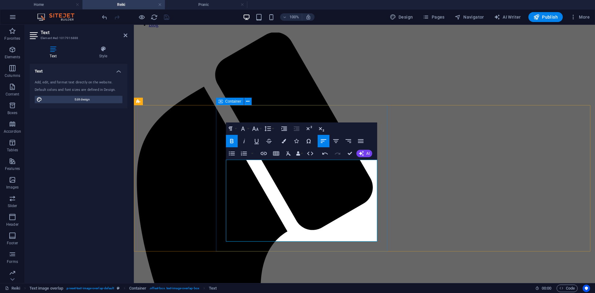
drag, startPoint x: 321, startPoint y: 207, endPoint x: 225, endPoint y: 206, distance: 95.5
click at [233, 140] on icon "button" at bounding box center [231, 140] width 7 height 7
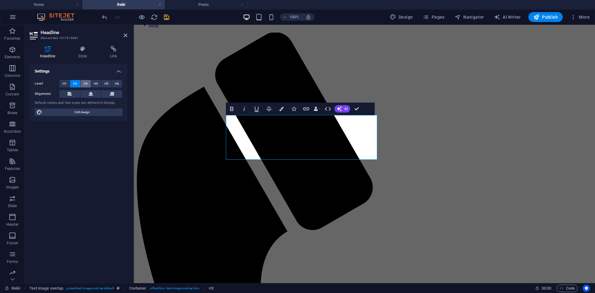
click at [86, 83] on span "H3" at bounding box center [86, 83] width 4 height 7
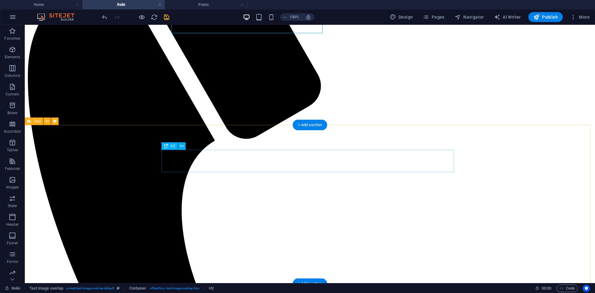
scroll to position [248, 0]
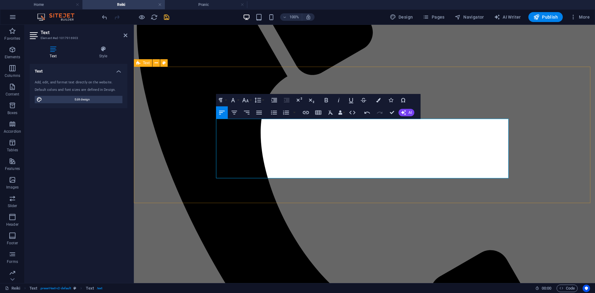
drag, startPoint x: 267, startPoint y: 152, endPoint x: 212, endPoint y: 150, distance: 54.9
click at [324, 100] on icon "button" at bounding box center [326, 99] width 7 height 7
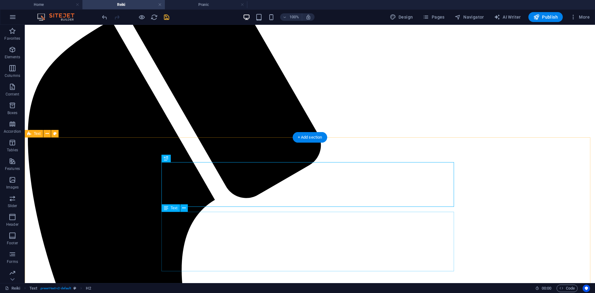
scroll to position [186, 0]
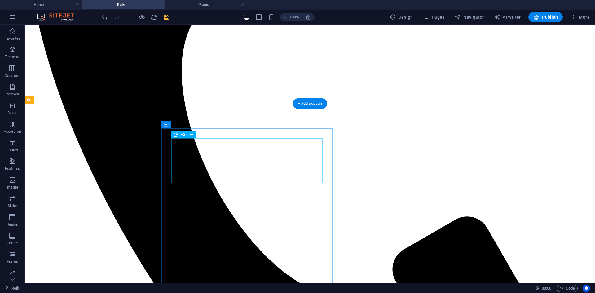
scroll to position [372, 0]
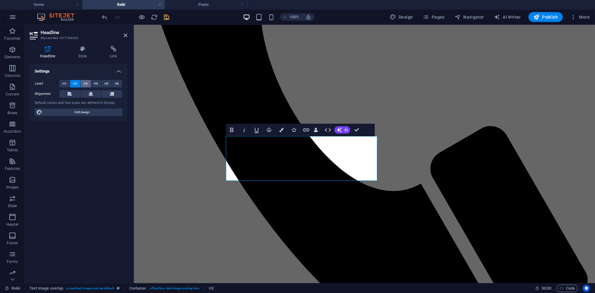
click at [84, 83] on span "H3" at bounding box center [86, 83] width 4 height 7
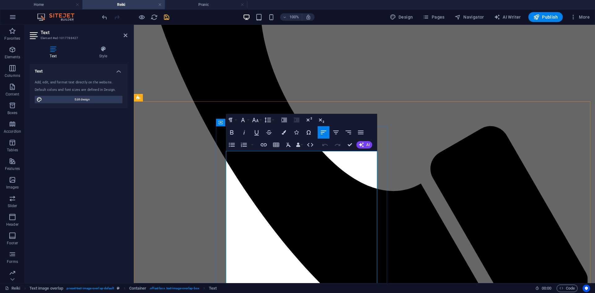
drag, startPoint x: 263, startPoint y: 154, endPoint x: 223, endPoint y: 153, distance: 39.4
click at [234, 132] on icon "button" at bounding box center [231, 132] width 7 height 7
drag, startPoint x: 270, startPoint y: 206, endPoint x: 228, endPoint y: 201, distance: 42.2
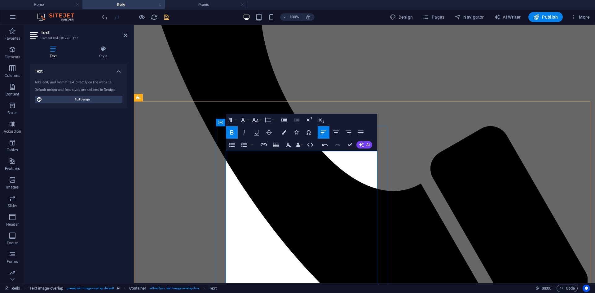
click at [232, 128] on button "Bold" at bounding box center [232, 132] width 12 height 12
drag, startPoint x: 283, startPoint y: 237, endPoint x: 223, endPoint y: 234, distance: 59.6
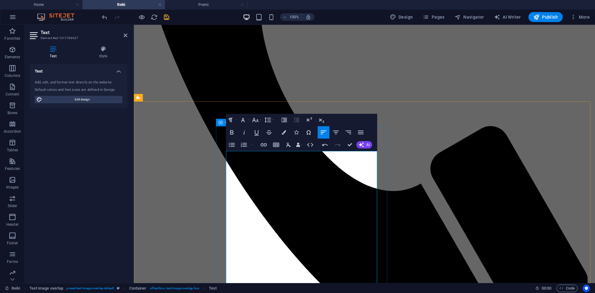
click at [247, 131] on icon "button" at bounding box center [244, 132] width 7 height 7
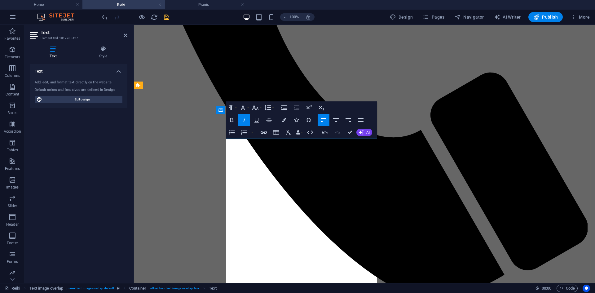
scroll to position [465, 0]
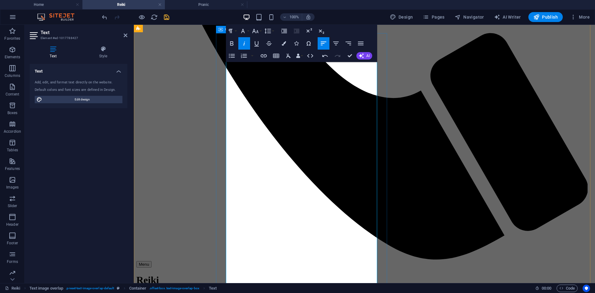
drag, startPoint x: 289, startPoint y: 189, endPoint x: 225, endPoint y: 187, distance: 64.5
drag, startPoint x: 242, startPoint y: 42, endPoint x: 152, endPoint y: 113, distance: 114.8
click at [242, 42] on icon "button" at bounding box center [244, 43] width 7 height 7
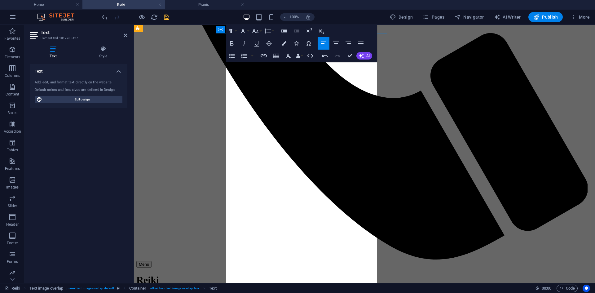
drag, startPoint x: 295, startPoint y: 234, endPoint x: 225, endPoint y: 233, distance: 69.4
drag, startPoint x: 246, startPoint y: 41, endPoint x: 112, endPoint y: 65, distance: 136.1
click at [246, 41] on icon "button" at bounding box center [244, 43] width 7 height 7
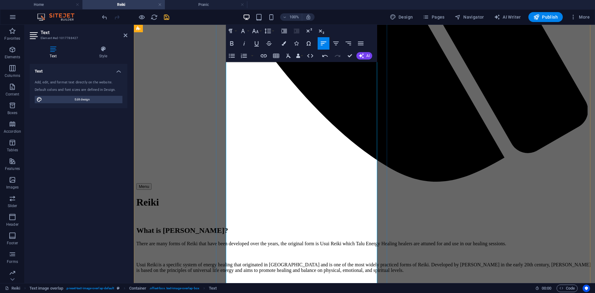
scroll to position [558, 0]
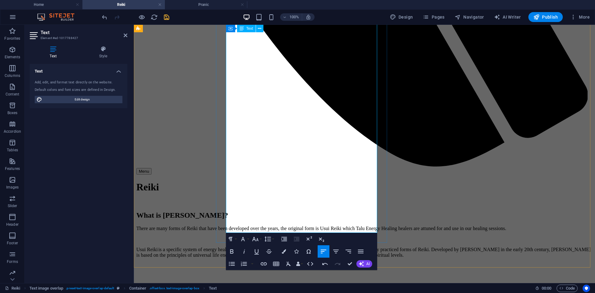
drag, startPoint x: 278, startPoint y: 184, endPoint x: 218, endPoint y: 179, distance: 60.7
click at [246, 251] on icon "button" at bounding box center [244, 251] width 7 height 7
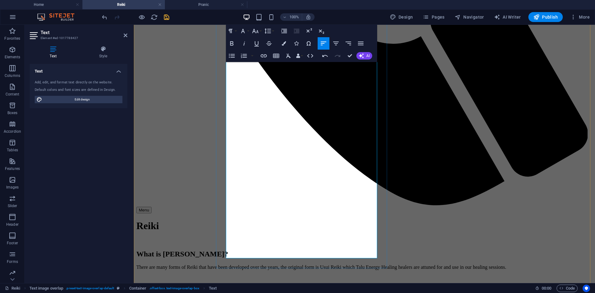
scroll to position [527, 0]
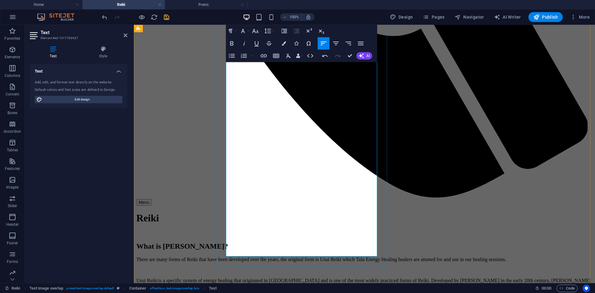
drag, startPoint x: 277, startPoint y: 215, endPoint x: 225, endPoint y: 213, distance: 52.4
click at [243, 42] on icon "button" at bounding box center [244, 43] width 7 height 7
click at [234, 43] on icon "button" at bounding box center [231, 43] width 7 height 7
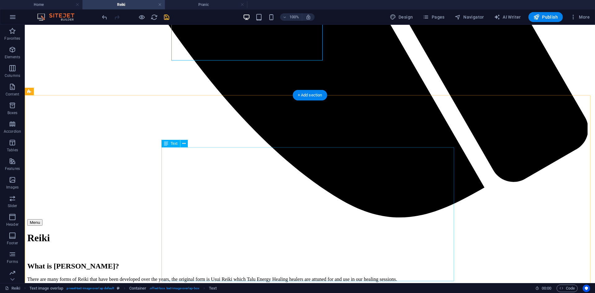
scroll to position [744, 0]
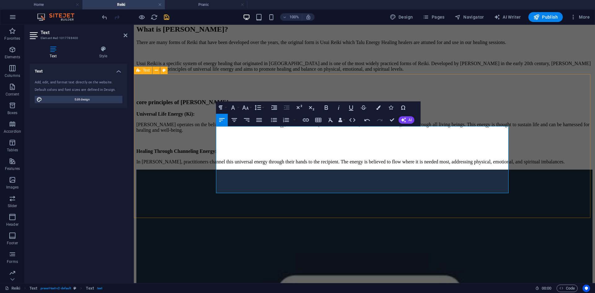
drag, startPoint x: 307, startPoint y: 166, endPoint x: 210, endPoint y: 165, distance: 97.4
click at [326, 109] on icon "button" at bounding box center [326, 107] width 7 height 7
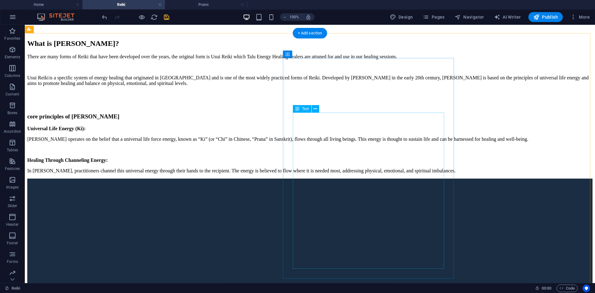
scroll to position [868, 0]
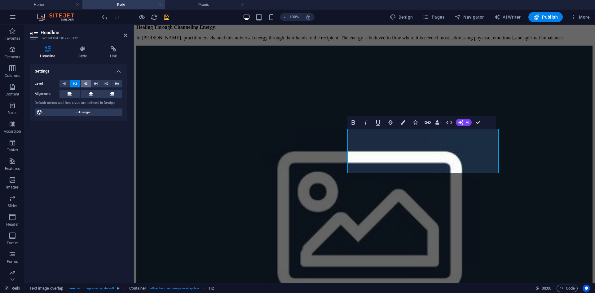
click at [87, 82] on span "H3" at bounding box center [86, 83] width 4 height 7
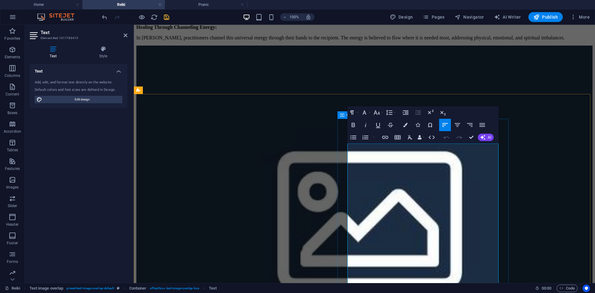
drag, startPoint x: 403, startPoint y: 148, endPoint x: 338, endPoint y: 147, distance: 65.1
drag, startPoint x: 396, startPoint y: 182, endPoint x: 344, endPoint y: 181, distance: 52.1
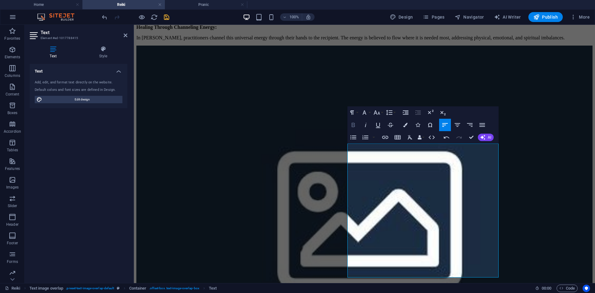
click at [356, 124] on icon "button" at bounding box center [353, 124] width 7 height 7
drag, startPoint x: 388, startPoint y: 235, endPoint x: 350, endPoint y: 231, distance: 38.4
drag, startPoint x: 352, startPoint y: 125, endPoint x: 216, endPoint y: 217, distance: 165.2
click at [352, 125] on icon "button" at bounding box center [353, 125] width 3 height 4
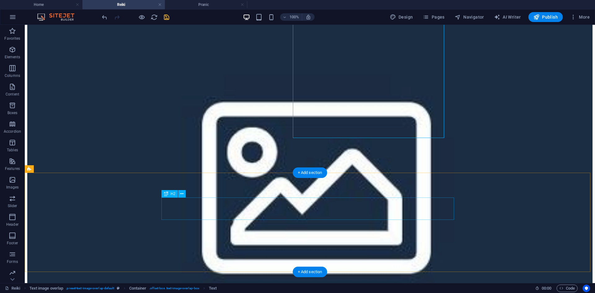
scroll to position [1085, 0]
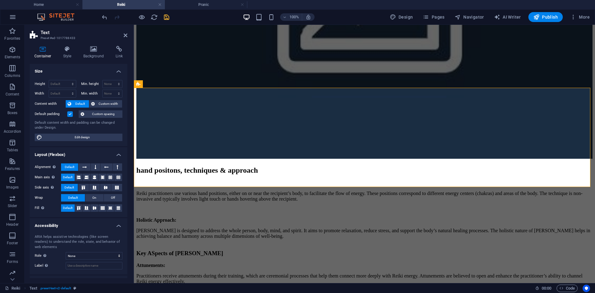
click at [66, 111] on label "Default padding" at bounding box center [51, 113] width 33 height 7
click at [0, 0] on input "Default padding" at bounding box center [0, 0] width 0 height 0
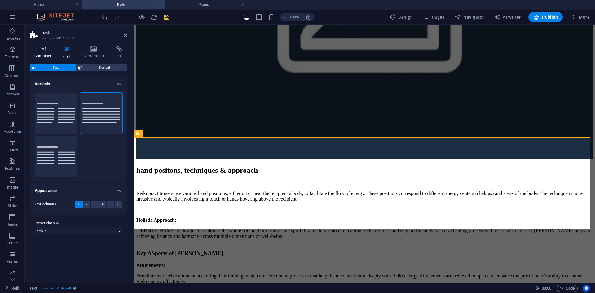
click at [46, 55] on h4 "Container" at bounding box center [44, 52] width 29 height 13
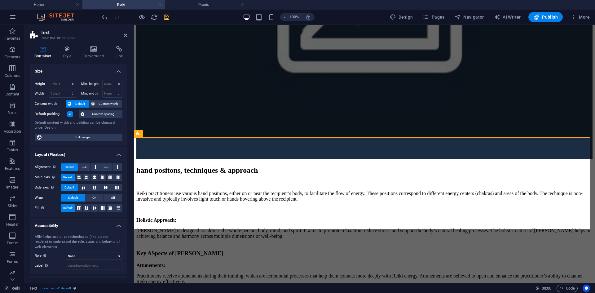
click at [69, 115] on label at bounding box center [70, 114] width 6 height 6
click at [0, 0] on input "Default padding" at bounding box center [0, 0] width 0 height 0
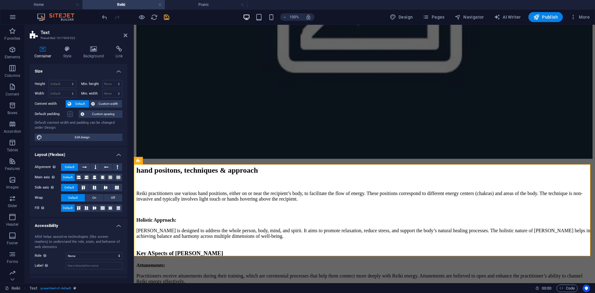
scroll to position [1058, 0]
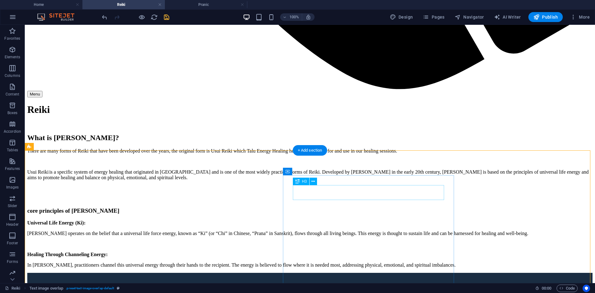
scroll to position [779, 0]
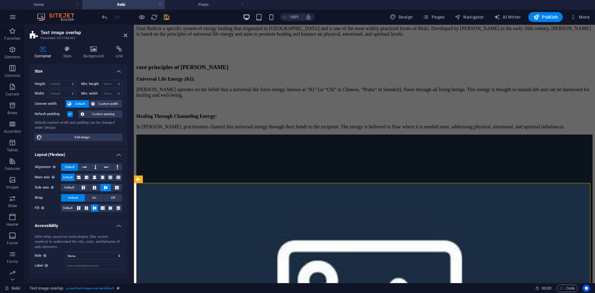
click at [69, 115] on label at bounding box center [70, 114] width 6 height 6
click at [0, 0] on input "Default padding" at bounding box center [0, 0] width 0 height 0
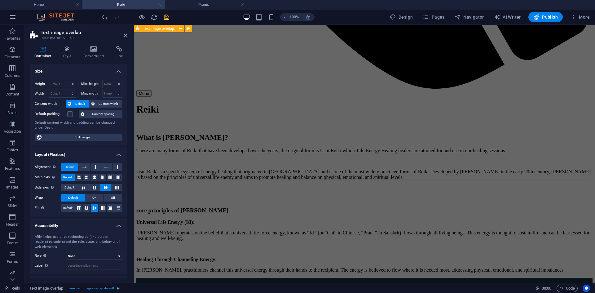
scroll to position [624, 0]
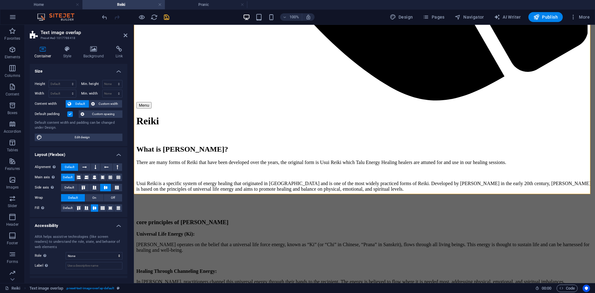
click at [69, 114] on label at bounding box center [70, 114] width 6 height 6
click at [0, 0] on input "Default padding" at bounding box center [0, 0] width 0 height 0
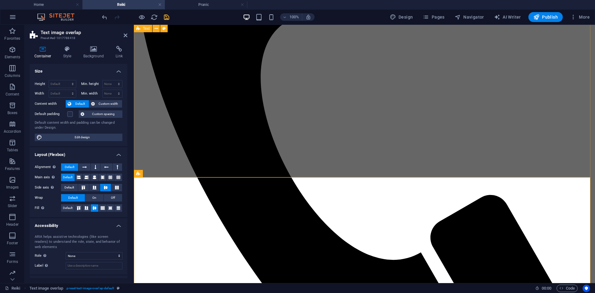
scroll to position [283, 0]
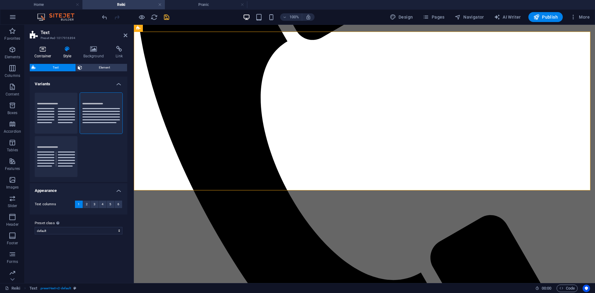
click at [45, 51] on icon at bounding box center [43, 49] width 26 height 6
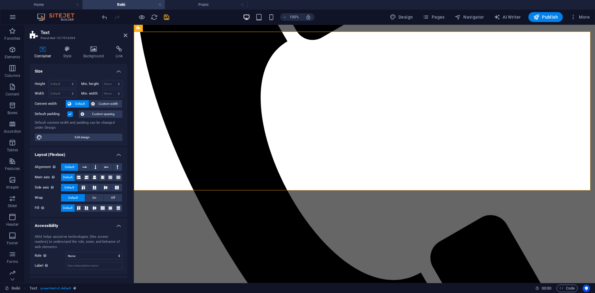
drag, startPoint x: 69, startPoint y: 113, endPoint x: 2, endPoint y: 118, distance: 67.8
click at [69, 113] on label at bounding box center [70, 114] width 6 height 6
click at [0, 0] on input "Default padding" at bounding box center [0, 0] width 0 height 0
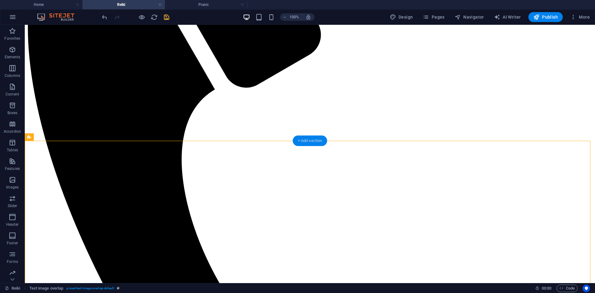
click at [314, 143] on div "+ Add section" at bounding box center [310, 140] width 34 height 11
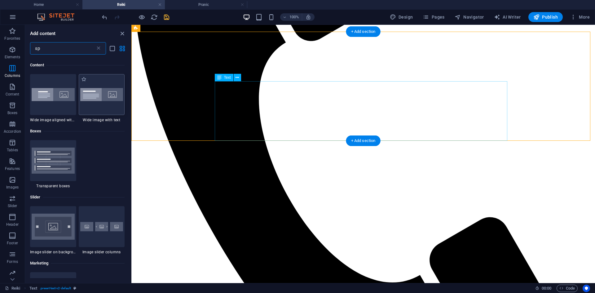
scroll to position [215, 0]
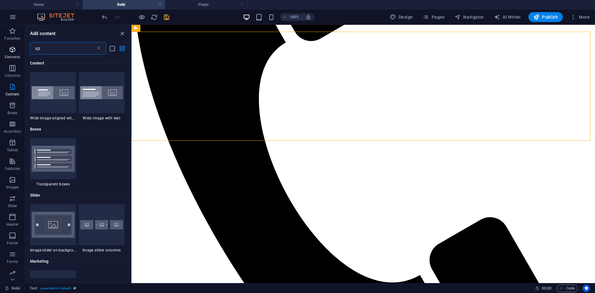
drag, startPoint x: 31, startPoint y: 48, endPoint x: 12, endPoint y: 46, distance: 18.4
click at [12, 46] on div "Favorites Elements Columns Content Boxes Accordion Tables Features Images Slide…" at bounding box center [65, 154] width 131 height 258
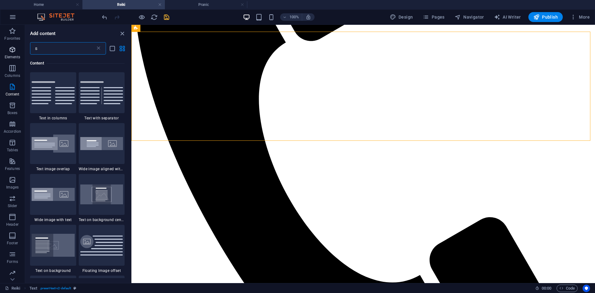
type input "sp"
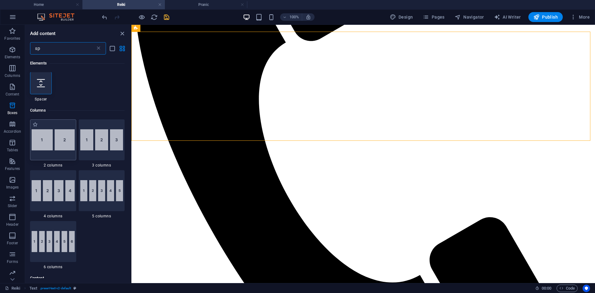
scroll to position [0, 0]
click at [46, 84] on div at bounding box center [41, 83] width 22 height 22
select select "px"
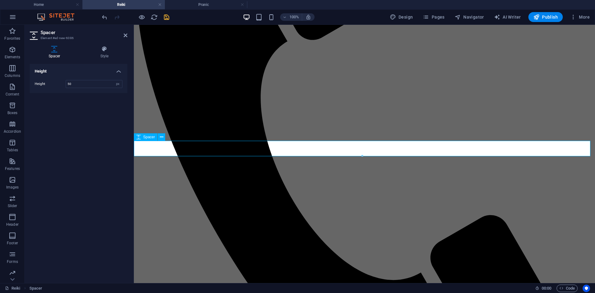
drag, startPoint x: 361, startPoint y: 153, endPoint x: 357, endPoint y: 141, distance: 12.6
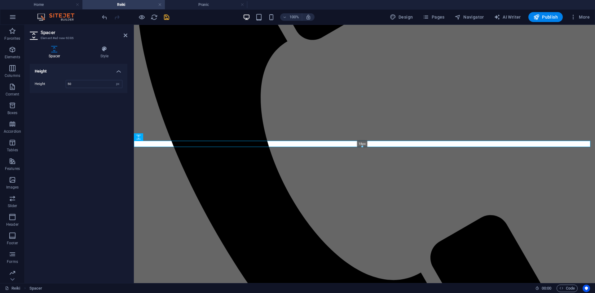
drag, startPoint x: 363, startPoint y: 156, endPoint x: 227, endPoint y: 117, distance: 141.9
click at [361, 141] on div "18px" at bounding box center [362, 144] width 457 height 6
type input "18"
click at [127, 35] on icon at bounding box center [126, 35] width 4 height 5
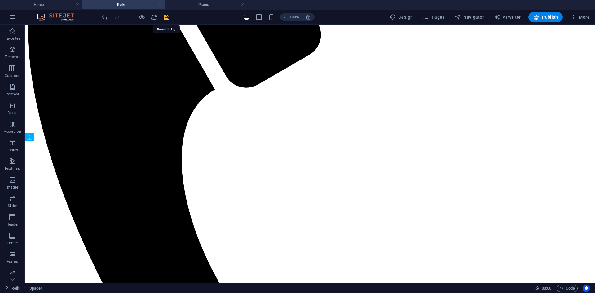
click at [167, 17] on icon "save" at bounding box center [166, 17] width 7 height 7
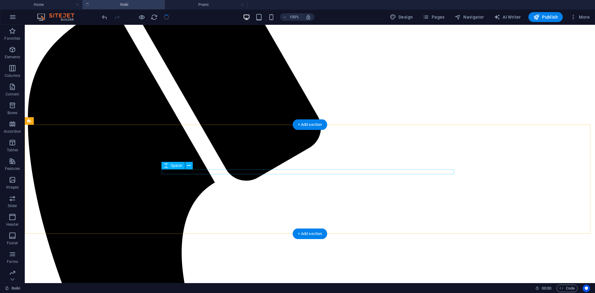
scroll to position [159, 0]
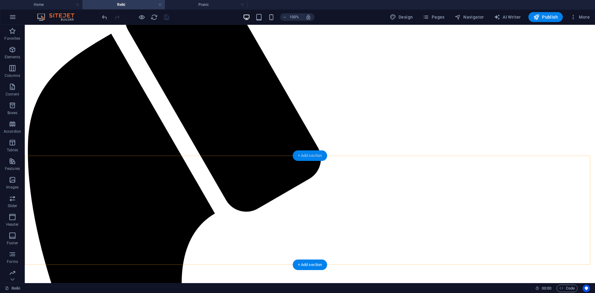
click at [303, 155] on div "+ Add section" at bounding box center [310, 155] width 34 height 11
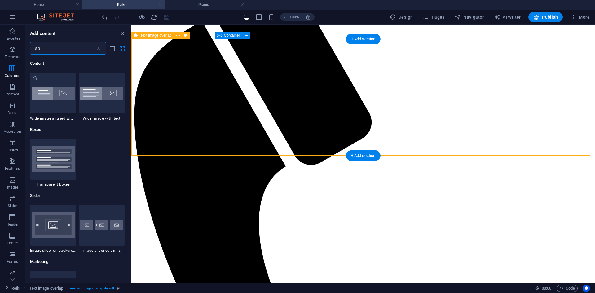
scroll to position [215, 0]
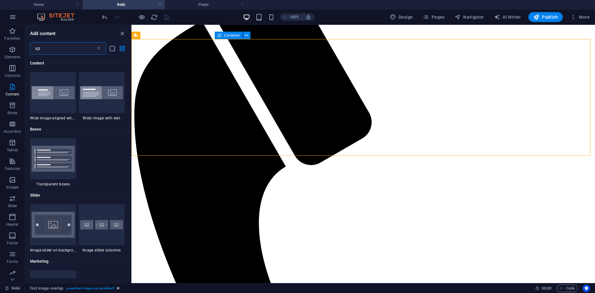
click at [59, 50] on input "sp" at bounding box center [62, 48] width 65 height 12
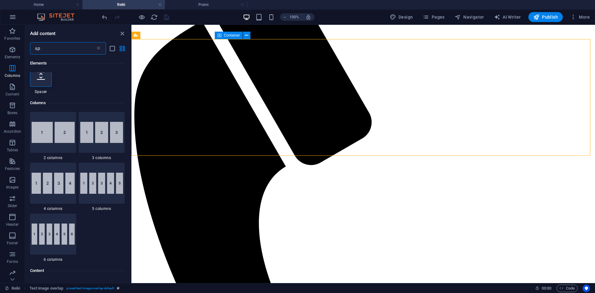
scroll to position [0, 0]
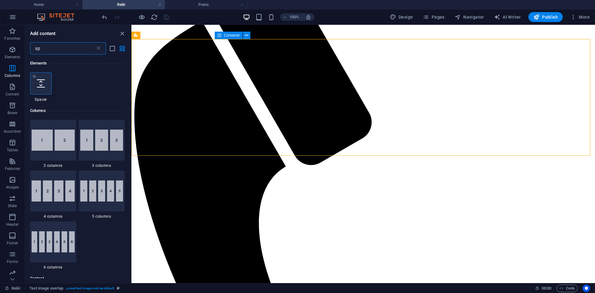
click at [36, 86] on div at bounding box center [41, 83] width 22 height 22
select select "px"
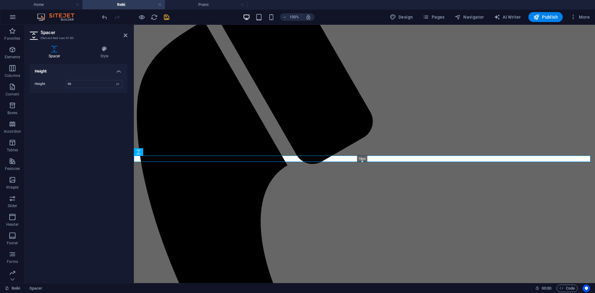
drag, startPoint x: 363, startPoint y: 171, endPoint x: 361, endPoint y: 158, distance: 12.5
click at [361, 158] on div "18px" at bounding box center [362, 159] width 457 height 6
type input "18"
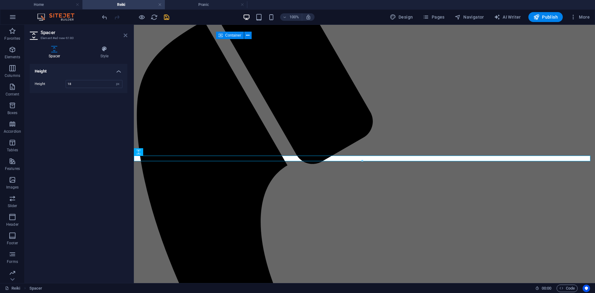
click at [127, 35] on icon at bounding box center [126, 35] width 4 height 5
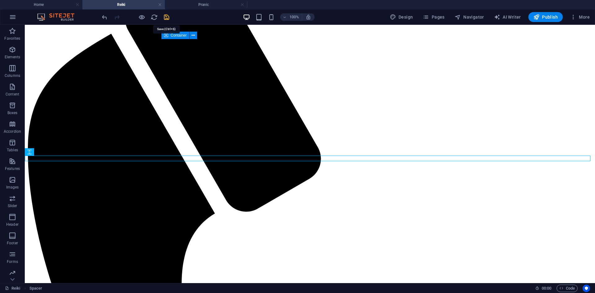
click at [166, 16] on icon "save" at bounding box center [166, 17] width 7 height 7
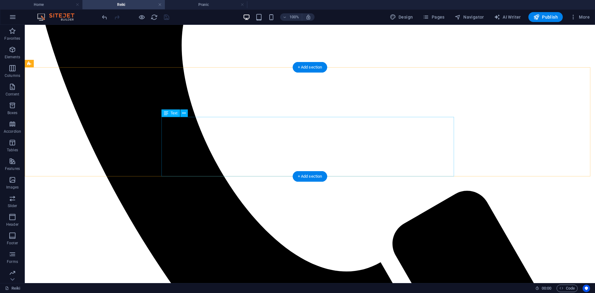
scroll to position [403, 0]
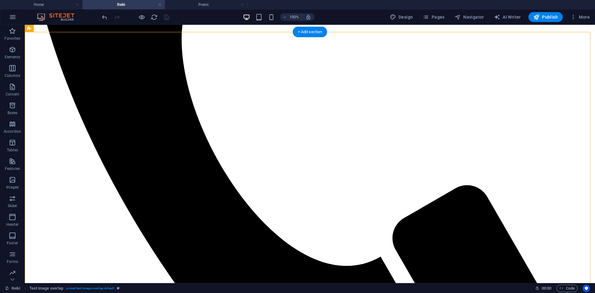
drag, startPoint x: 388, startPoint y: 162, endPoint x: 127, endPoint y: 156, distance: 260.8
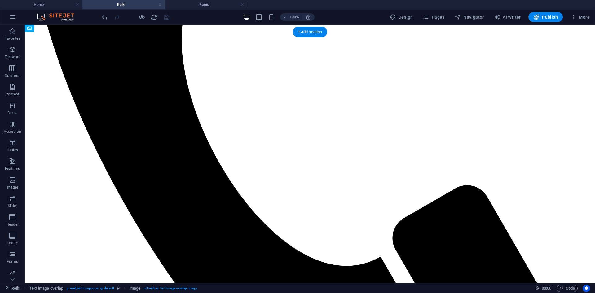
drag, startPoint x: 363, startPoint y: 153, endPoint x: 162, endPoint y: 173, distance: 202.2
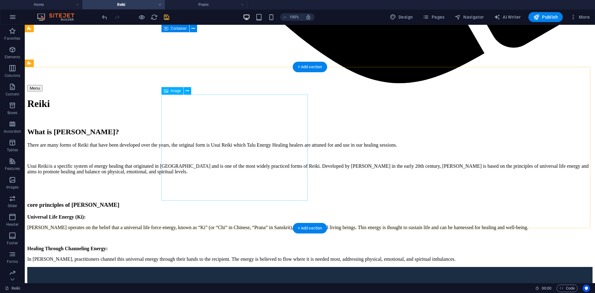
scroll to position [775, 0]
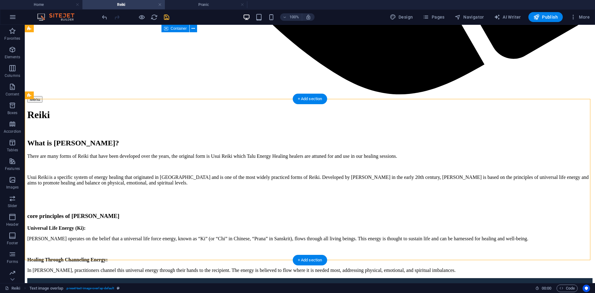
drag, startPoint x: 215, startPoint y: 162, endPoint x: 487, endPoint y: 180, distance: 272.5
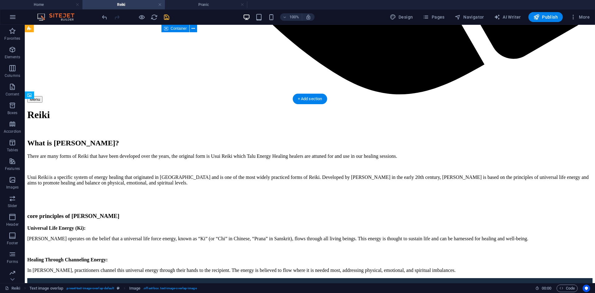
drag, startPoint x: 225, startPoint y: 186, endPoint x: 441, endPoint y: 189, distance: 216.1
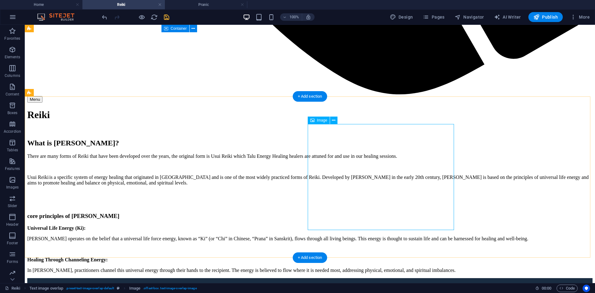
scroll to position [920, 0]
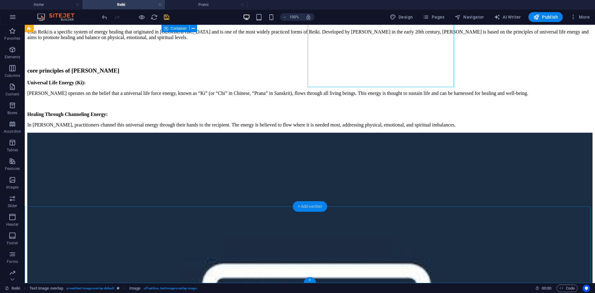
click at [317, 206] on div "+ Add section" at bounding box center [310, 206] width 34 height 11
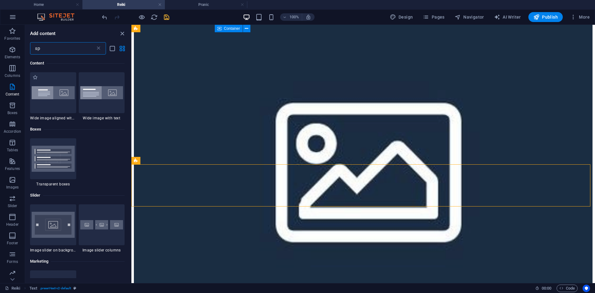
scroll to position [0, 0]
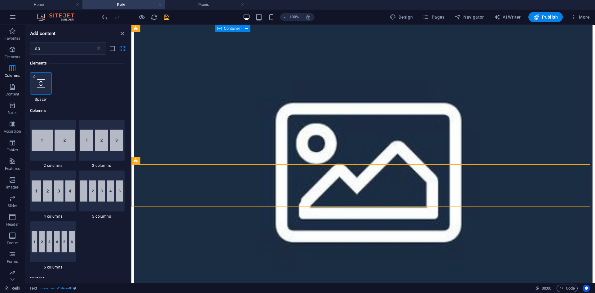
drag, startPoint x: 44, startPoint y: 84, endPoint x: 184, endPoint y: 144, distance: 151.5
click at [44, 84] on icon at bounding box center [41, 83] width 8 height 8
select select "px"
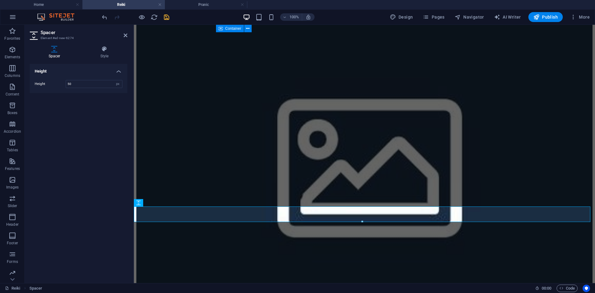
click at [122, 35] on header "Spacer Element #ed-new-6274" at bounding box center [79, 33] width 98 height 16
click at [126, 36] on icon at bounding box center [126, 35] width 4 height 5
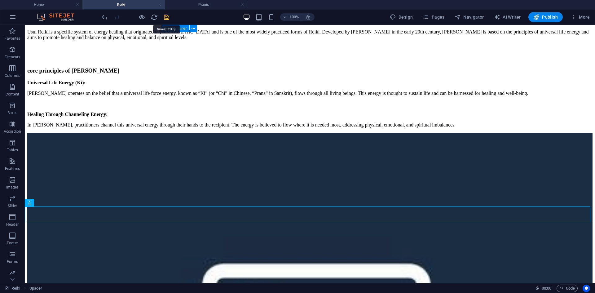
click at [167, 17] on icon "save" at bounding box center [166, 17] width 7 height 7
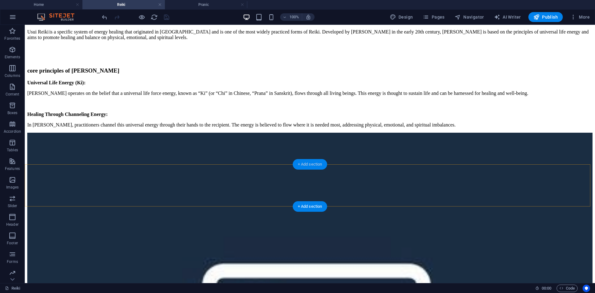
click at [309, 166] on div "+ Add section" at bounding box center [310, 164] width 34 height 11
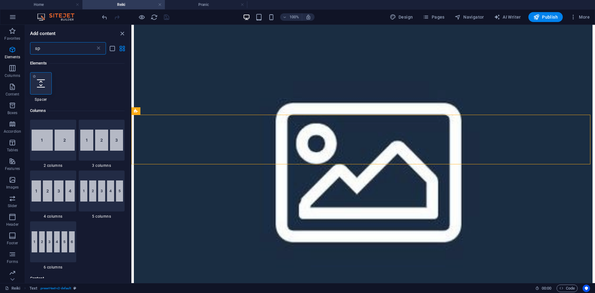
click at [46, 86] on div at bounding box center [41, 83] width 22 height 22
select select "px"
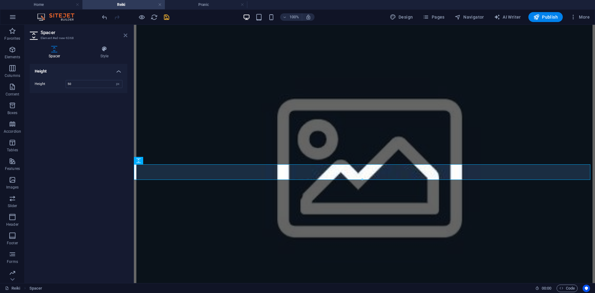
drag, startPoint x: 127, startPoint y: 35, endPoint x: 103, endPoint y: 10, distance: 34.6
click at [127, 35] on icon at bounding box center [126, 35] width 4 height 5
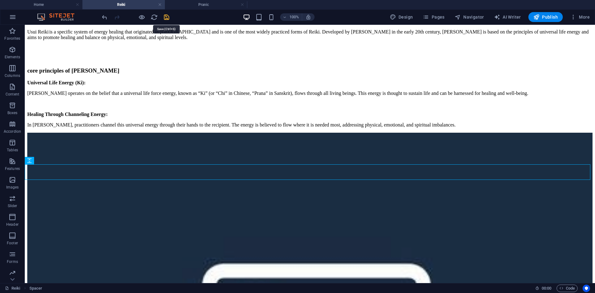
click at [166, 18] on icon "save" at bounding box center [166, 17] width 7 height 7
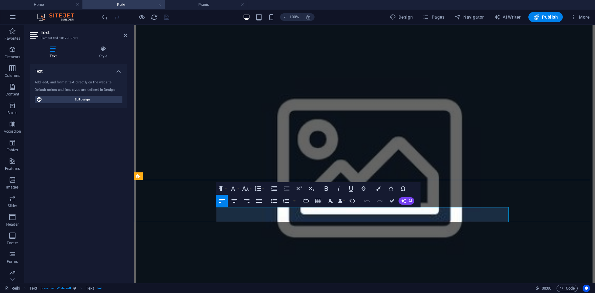
drag, startPoint x: 282, startPoint y: 218, endPoint x: 250, endPoint y: 218, distance: 32.6
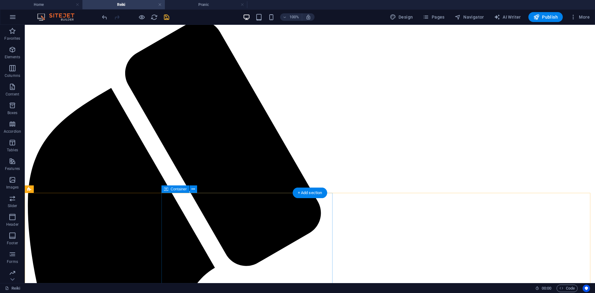
scroll to position [124, 0]
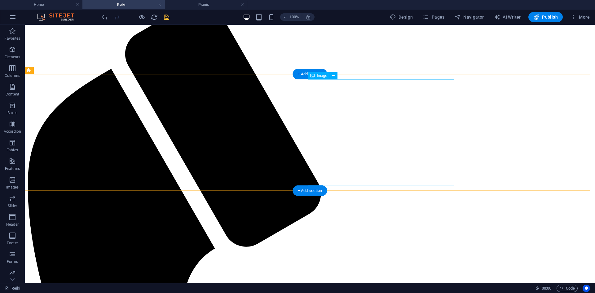
click at [335, 79] on icon at bounding box center [333, 76] width 3 height 7
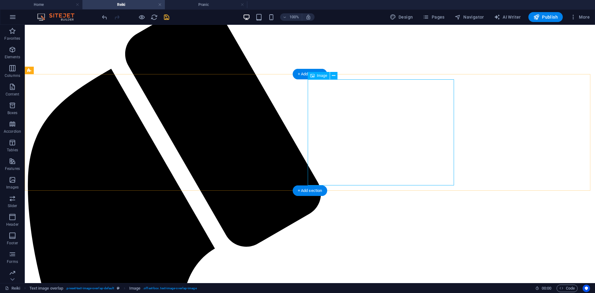
select select "%"
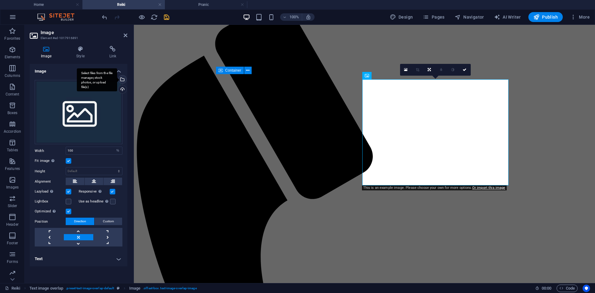
click at [124, 80] on div "Select files from the file manager, stock photos, or upload file(s)" at bounding box center [121, 79] width 9 height 9
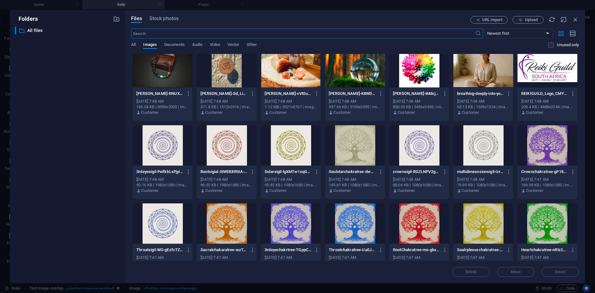
scroll to position [0, 0]
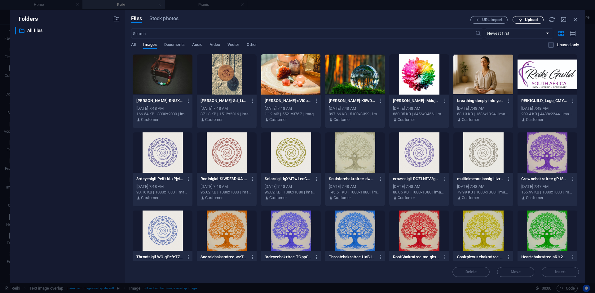
click at [527, 19] on span "Upload" at bounding box center [531, 20] width 13 height 4
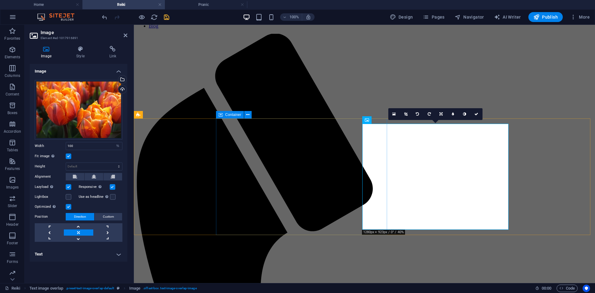
scroll to position [93, 0]
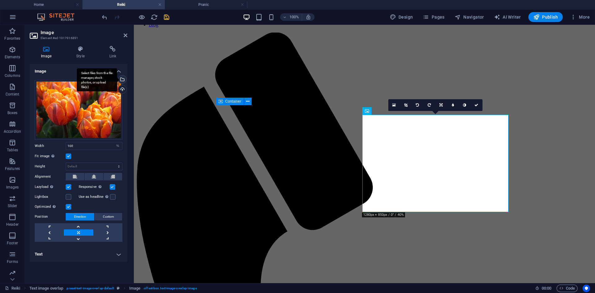
click at [122, 82] on div "Select files from the file manager, stock photos, or upload file(s)" at bounding box center [121, 79] width 9 height 9
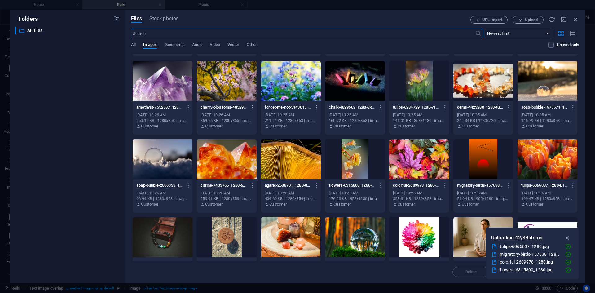
scroll to position [310, 0]
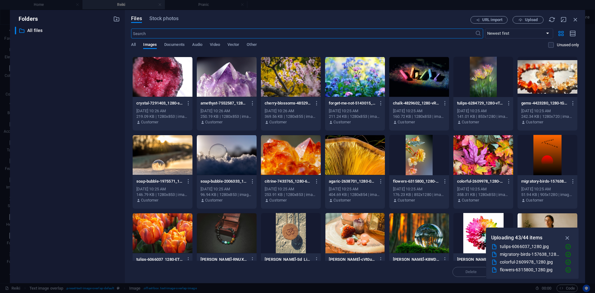
click at [407, 160] on div at bounding box center [419, 155] width 60 height 40
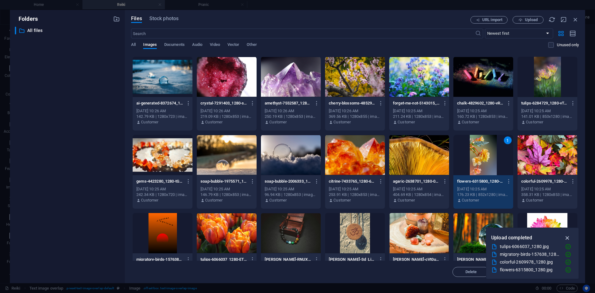
click at [567, 237] on icon "button" at bounding box center [567, 237] width 7 height 7
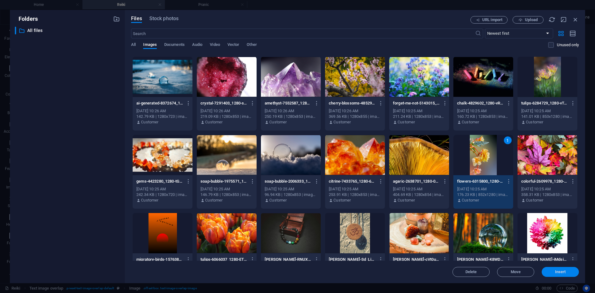
click at [557, 272] on span "Insert" at bounding box center [560, 272] width 11 height 4
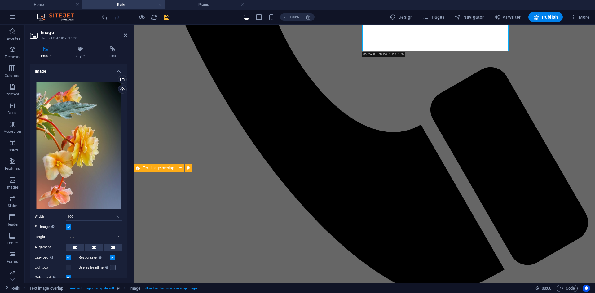
scroll to position [434, 0]
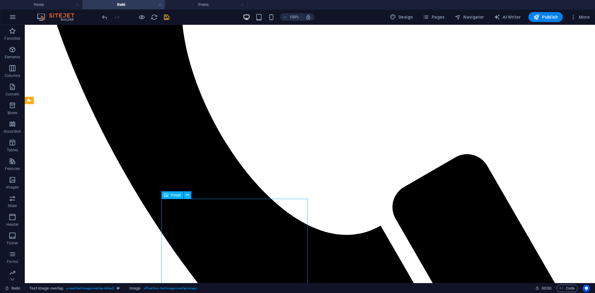
select select "%"
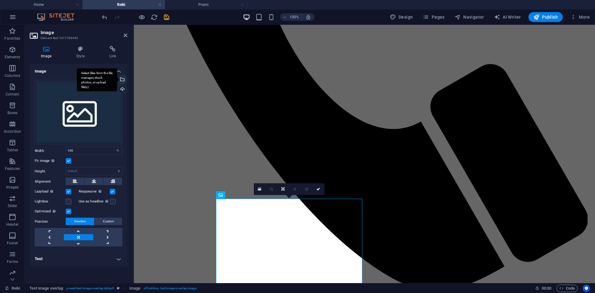
click at [117, 79] on div "Select files from the file manager, stock photos, or upload file(s)" at bounding box center [97, 79] width 40 height 23
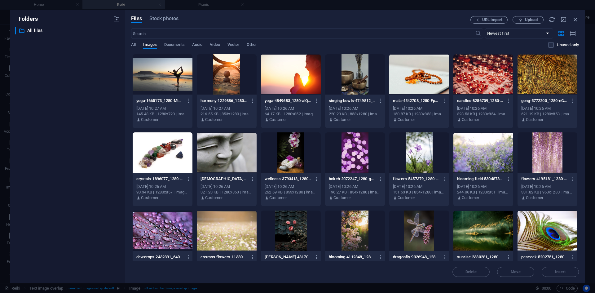
click at [243, 158] on div at bounding box center [227, 152] width 60 height 40
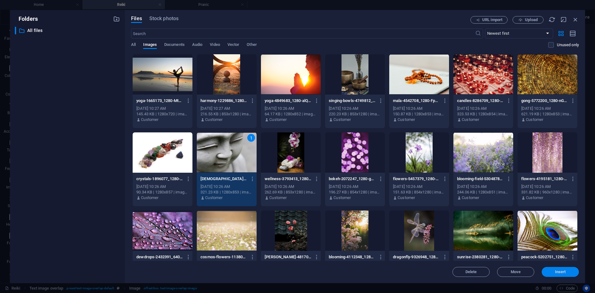
click at [568, 273] on span "Insert" at bounding box center [560, 272] width 32 height 4
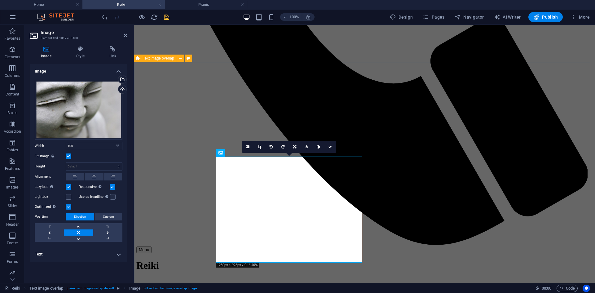
scroll to position [496, 0]
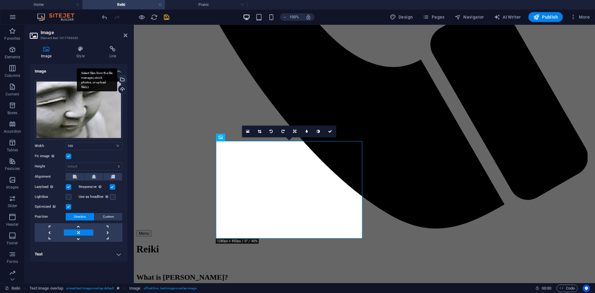
click at [122, 81] on div "Select files from the file manager, stock photos, or upload file(s)" at bounding box center [121, 79] width 9 height 9
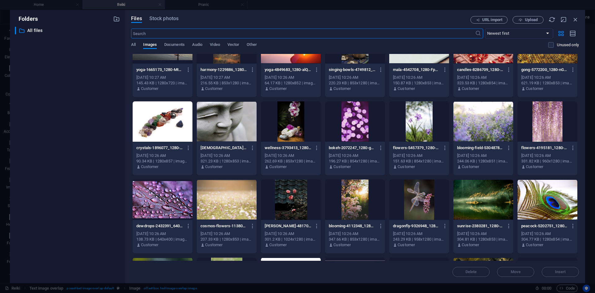
scroll to position [0, 0]
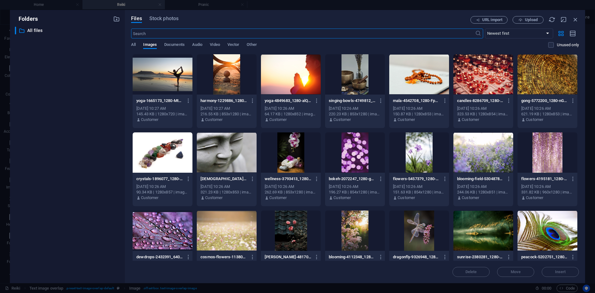
click at [228, 83] on div at bounding box center [227, 74] width 60 height 40
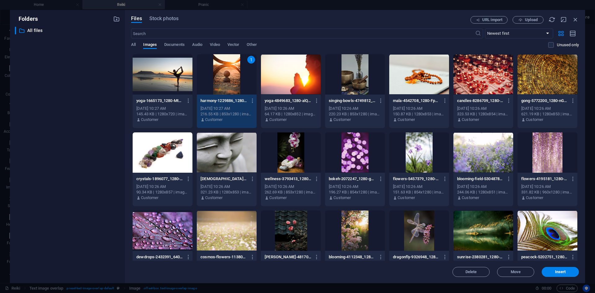
drag, startPoint x: 228, startPoint y: 83, endPoint x: 97, endPoint y: 64, distance: 131.9
click at [228, 83] on div "1" at bounding box center [227, 74] width 60 height 40
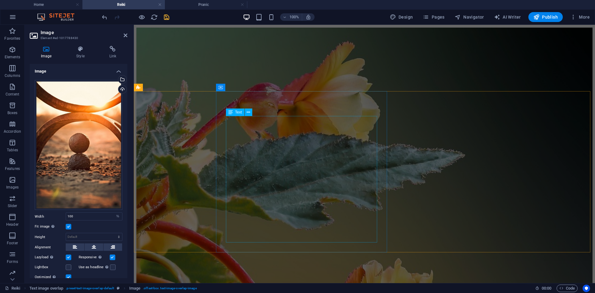
scroll to position [899, 0]
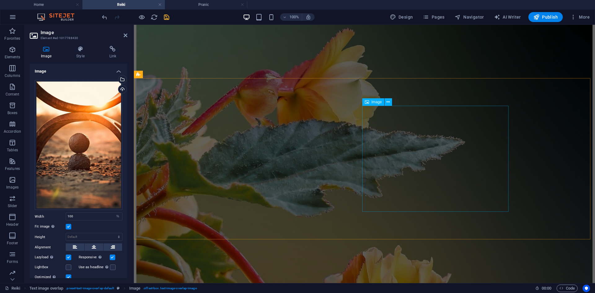
select select "%"
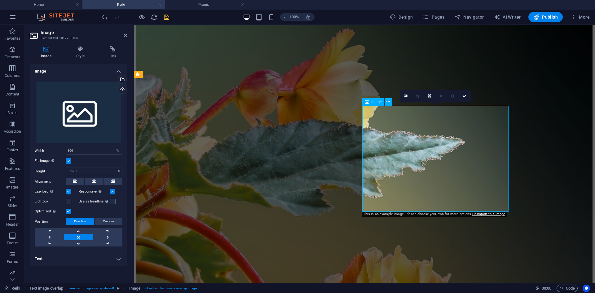
click at [122, 81] on div "Select files from the file manager, stock photos, or upload file(s)" at bounding box center [121, 79] width 9 height 9
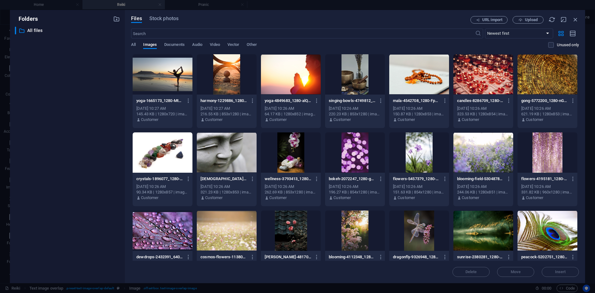
click at [213, 143] on div at bounding box center [227, 152] width 60 height 40
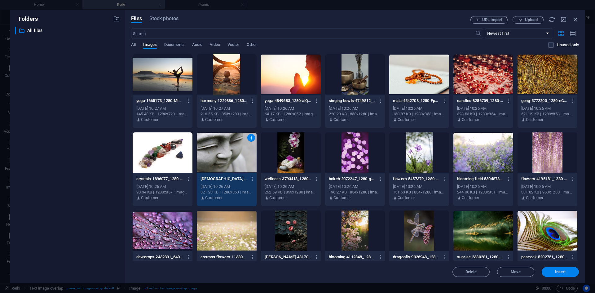
drag, startPoint x: 563, startPoint y: 270, endPoint x: 423, endPoint y: 241, distance: 142.8
click at [563, 270] on span "Insert" at bounding box center [560, 272] width 11 height 4
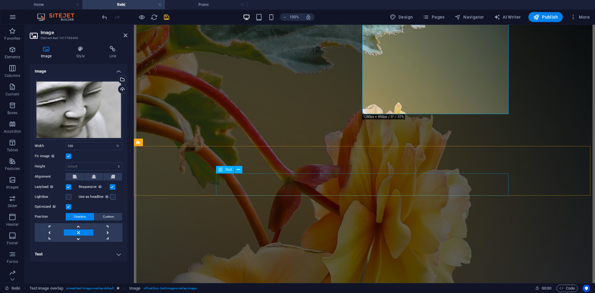
scroll to position [1055, 0]
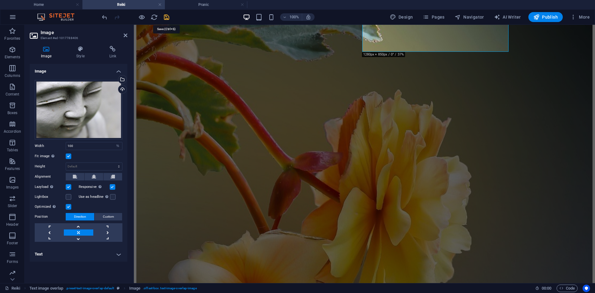
click at [167, 16] on icon "save" at bounding box center [166, 17] width 7 height 7
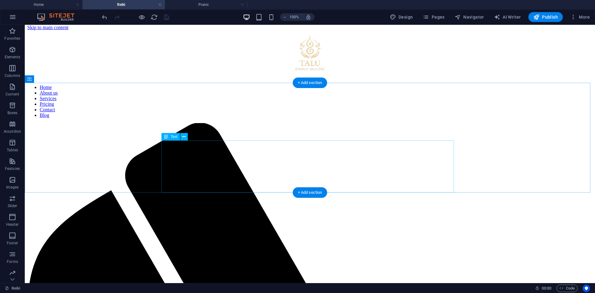
scroll to position [0, 0]
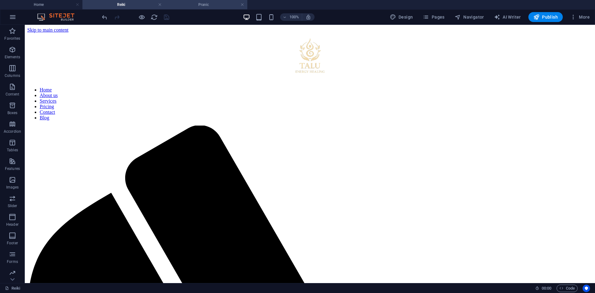
click at [191, 5] on h4 "Pranic" at bounding box center [206, 4] width 82 height 7
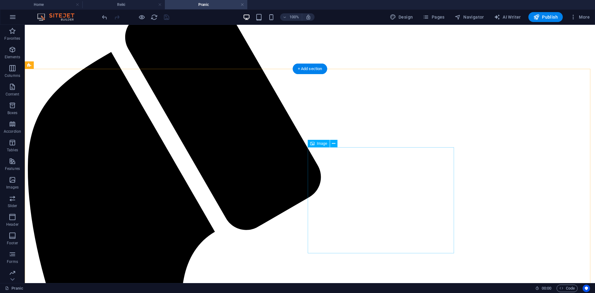
scroll to position [155, 0]
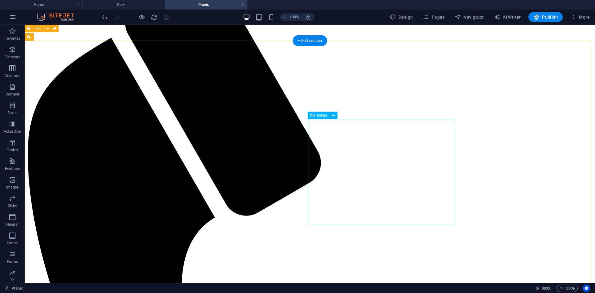
select select "%"
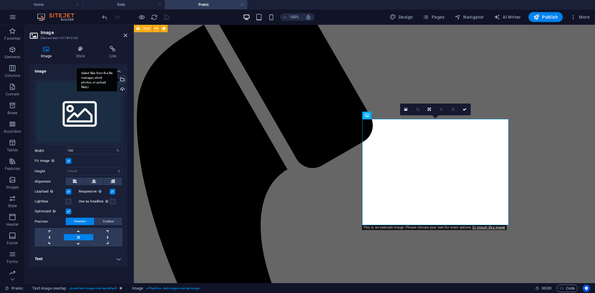
click at [122, 80] on div "Select files from the file manager, stock photos, or upload file(s)" at bounding box center [121, 79] width 9 height 9
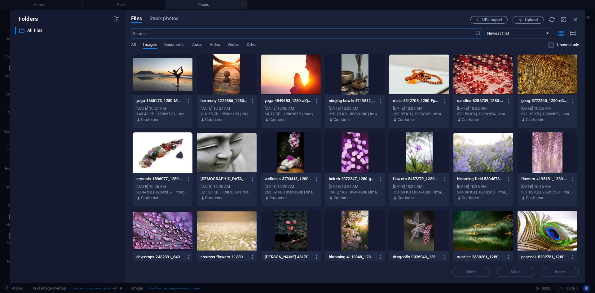
click at [557, 85] on div at bounding box center [548, 74] width 60 height 40
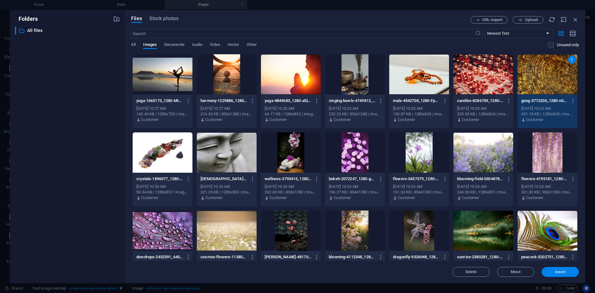
click at [569, 273] on span "Insert" at bounding box center [560, 272] width 32 height 4
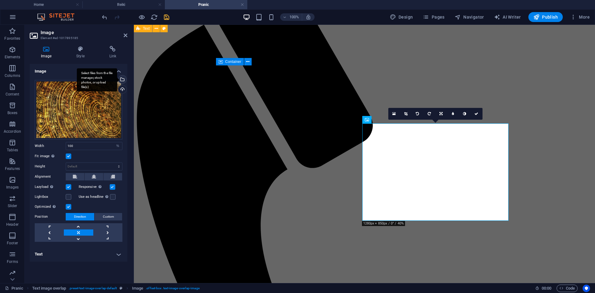
click at [117, 80] on div "Select files from the file manager, stock photos, or upload file(s)" at bounding box center [97, 79] width 40 height 23
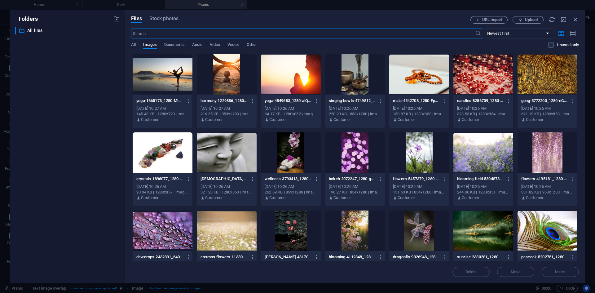
click at [528, 147] on div at bounding box center [548, 152] width 60 height 40
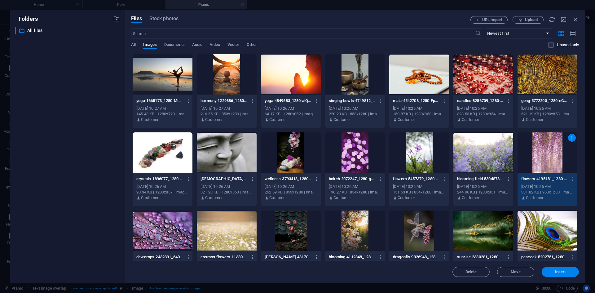
click at [563, 274] on span "Insert" at bounding box center [560, 272] width 11 height 4
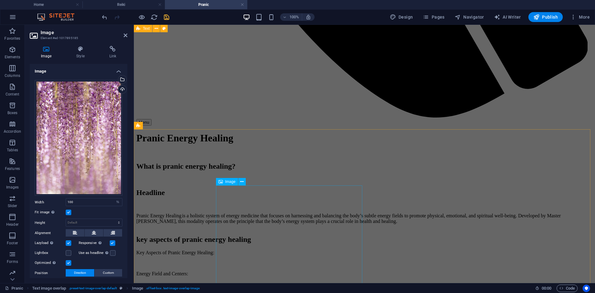
scroll to position [620, 0]
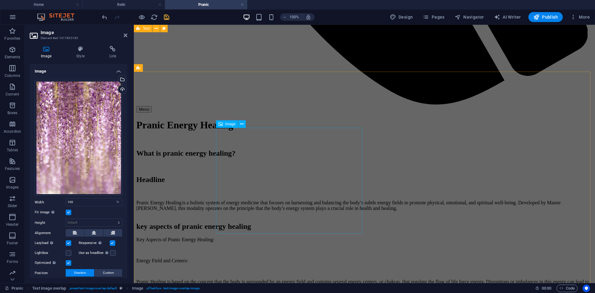
select select "rem"
select select "px"
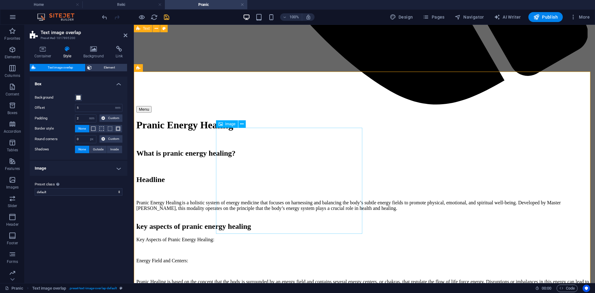
select select "%"
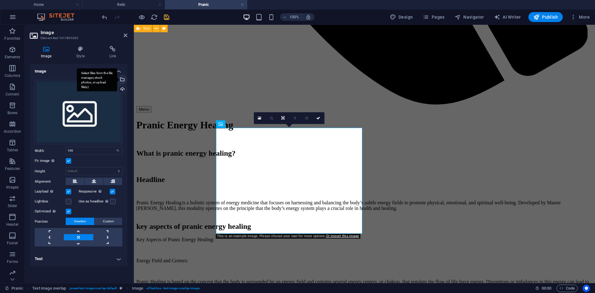
click at [123, 80] on div "Select files from the file manager, stock photos, or upload file(s)" at bounding box center [121, 79] width 9 height 9
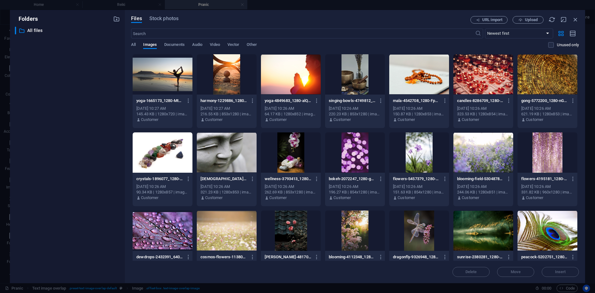
click at [541, 82] on div at bounding box center [548, 74] width 60 height 40
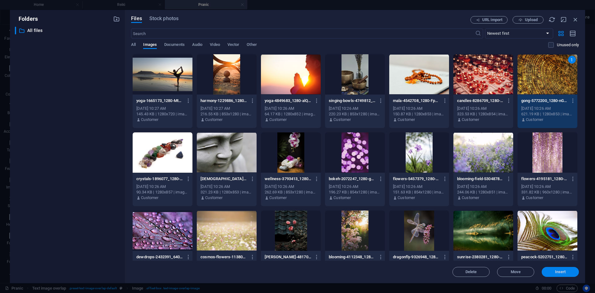
click at [566, 271] on span "Insert" at bounding box center [560, 272] width 32 height 4
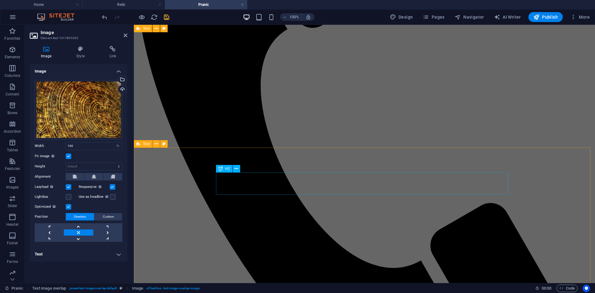
scroll to position [341, 0]
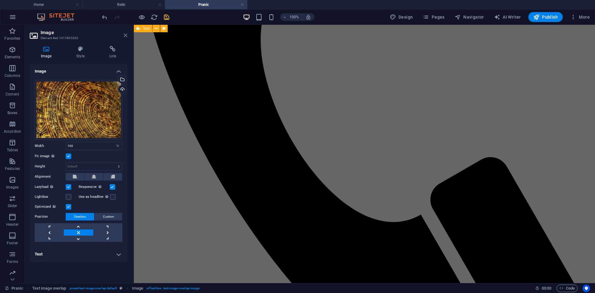
drag, startPoint x: 126, startPoint y: 34, endPoint x: 113, endPoint y: 1, distance: 35.7
click at [126, 34] on icon at bounding box center [126, 35] width 4 height 5
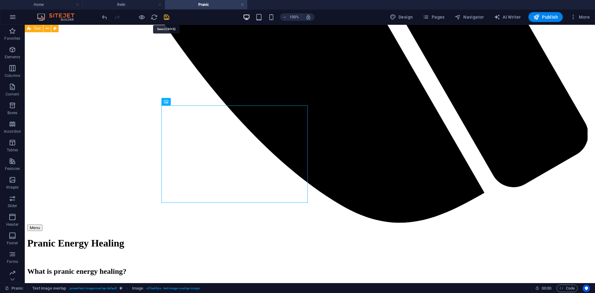
click at [168, 20] on icon "save" at bounding box center [166, 17] width 7 height 7
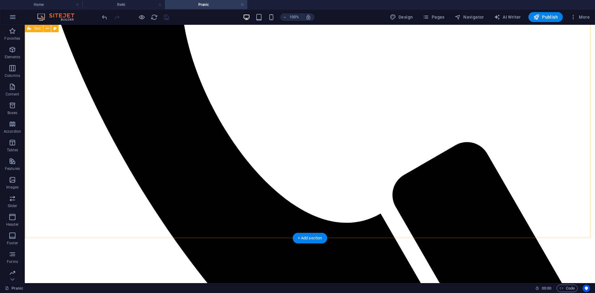
scroll to position [461, 0]
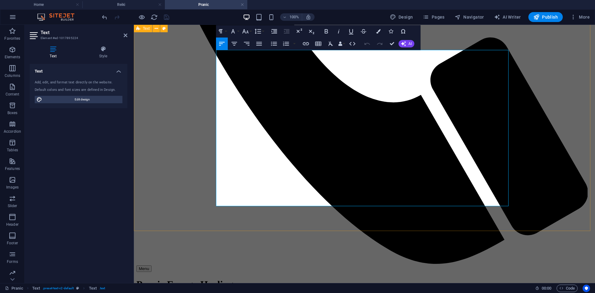
drag, startPoint x: 442, startPoint y: 202, endPoint x: 213, endPoint y: 144, distance: 236.3
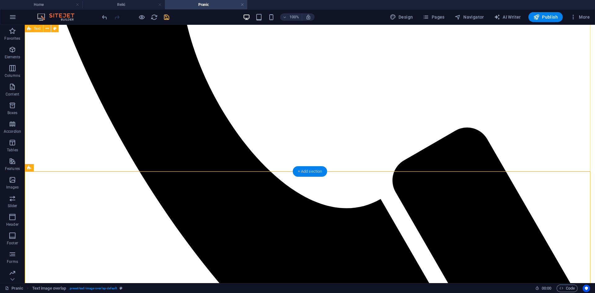
click at [315, 171] on div "+ Add section" at bounding box center [310, 171] width 34 height 11
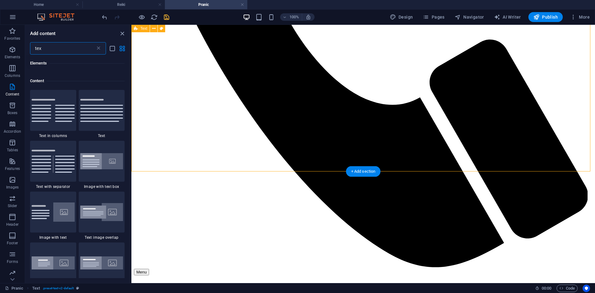
scroll to position [47, 0]
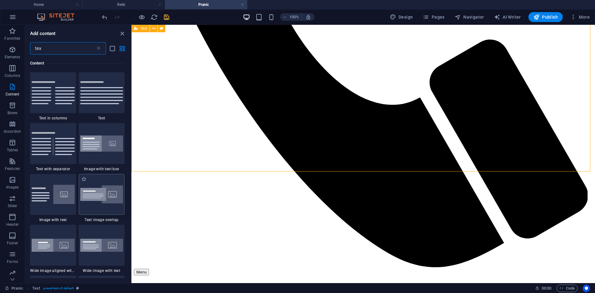
click at [108, 201] on img at bounding box center [101, 194] width 43 height 18
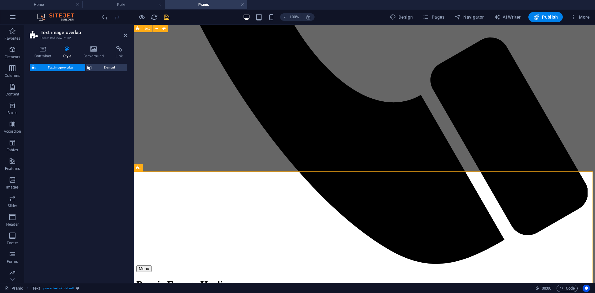
select select "rem"
select select "px"
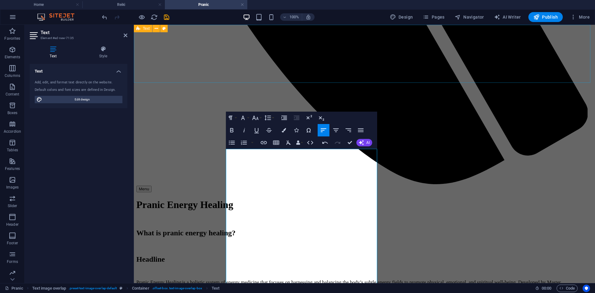
scroll to position [2589, 1]
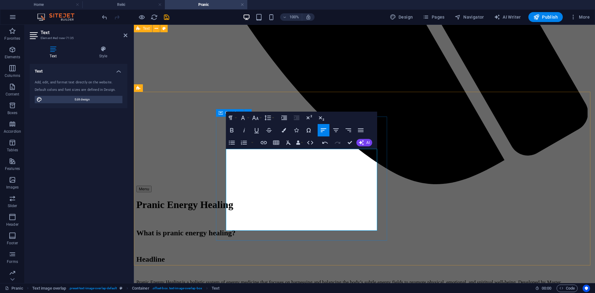
drag, startPoint x: 251, startPoint y: 197, endPoint x: 223, endPoint y: 195, distance: 28.9
click at [232, 131] on icon "button" at bounding box center [231, 129] width 7 height 7
drag, startPoint x: 284, startPoint y: 155, endPoint x: 220, endPoint y: 154, distance: 64.5
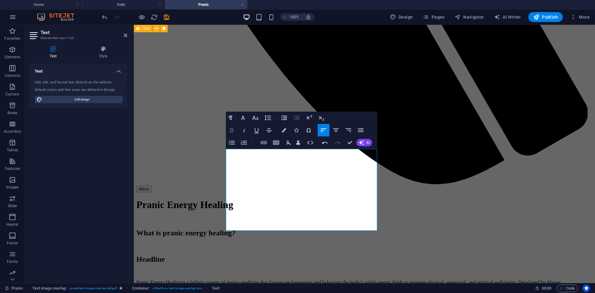
click at [233, 128] on icon "button" at bounding box center [231, 130] width 3 height 4
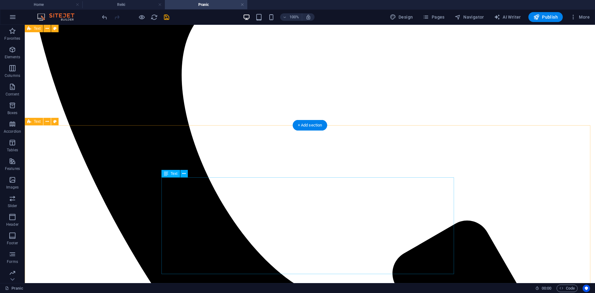
scroll to position [385, 0]
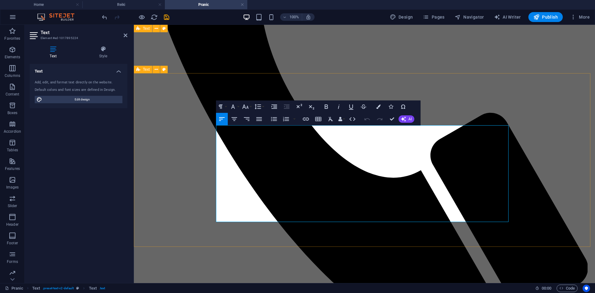
drag, startPoint x: 288, startPoint y: 128, endPoint x: 198, endPoint y: 128, distance: 89.9
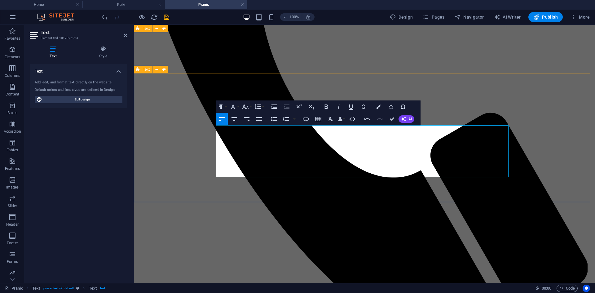
click at [274, 119] on icon "button" at bounding box center [274, 119] width 6 height 4
click at [275, 118] on icon "button" at bounding box center [273, 118] width 7 height 7
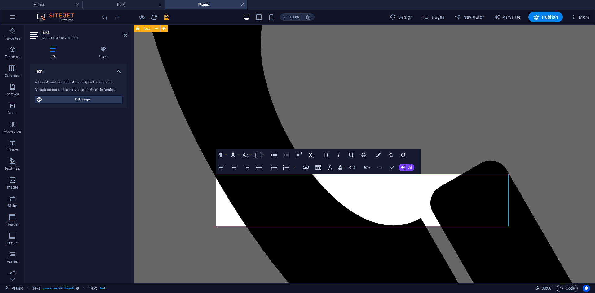
scroll to position [337, 0]
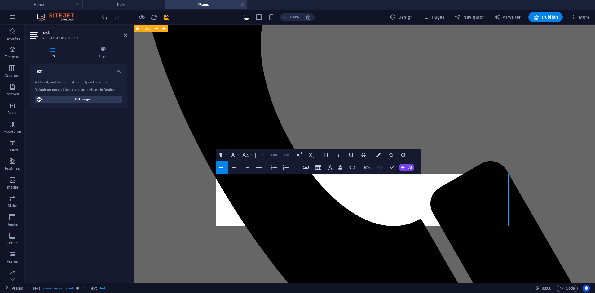
click at [276, 156] on icon "button" at bounding box center [275, 155] width 6 height 4
click at [274, 154] on icon "button" at bounding box center [274, 154] width 7 height 7
drag, startPoint x: 250, startPoint y: 184, endPoint x: 222, endPoint y: 182, distance: 28.6
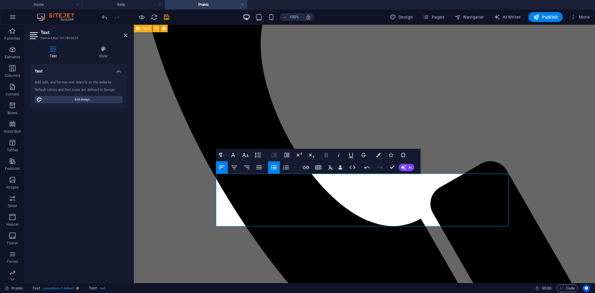
click at [324, 155] on icon "button" at bounding box center [326, 154] width 7 height 7
drag, startPoint x: 249, startPoint y: 200, endPoint x: 220, endPoint y: 200, distance: 29.1
click at [325, 153] on icon "button" at bounding box center [326, 155] width 3 height 4
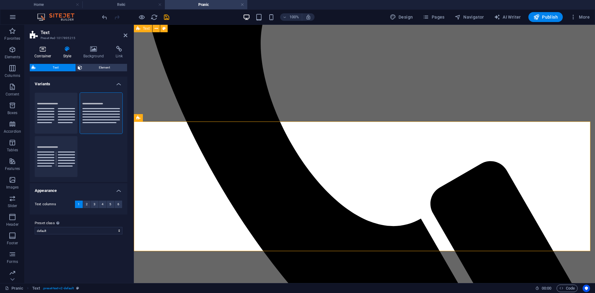
click at [51, 52] on h4 "Container" at bounding box center [44, 52] width 29 height 13
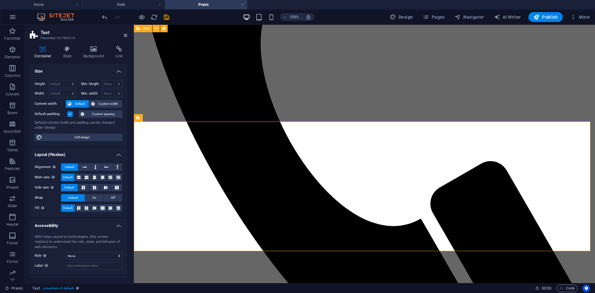
click at [69, 115] on label at bounding box center [70, 114] width 6 height 6
click at [0, 0] on input "Default padding" at bounding box center [0, 0] width 0 height 0
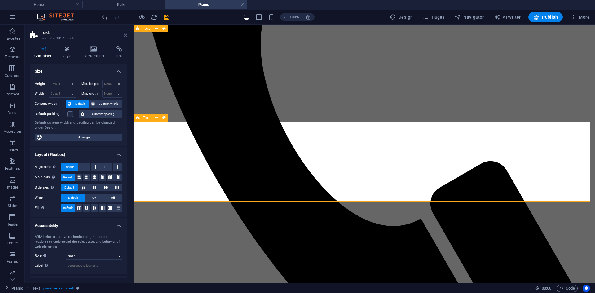
click at [124, 36] on icon at bounding box center [126, 35] width 4 height 5
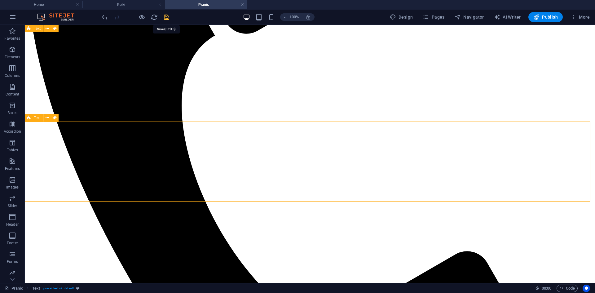
click at [169, 18] on icon "save" at bounding box center [166, 17] width 7 height 7
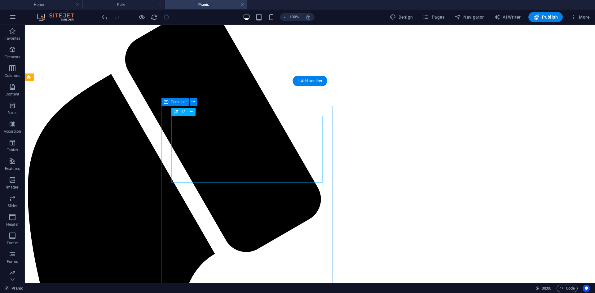
scroll to position [124, 0]
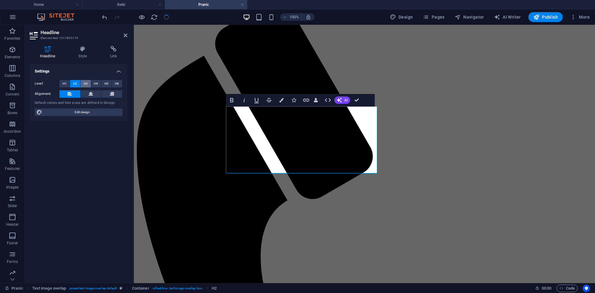
drag, startPoint x: 85, startPoint y: 85, endPoint x: 11, endPoint y: 78, distance: 74.4
click at [85, 85] on span "H3" at bounding box center [86, 83] width 4 height 7
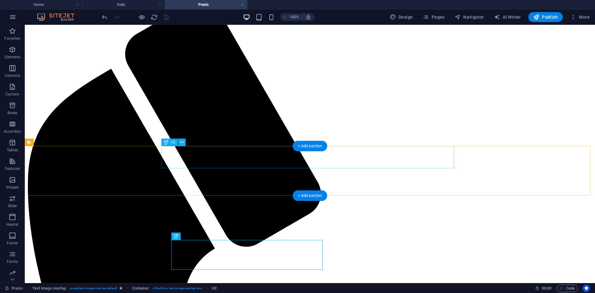
scroll to position [0, 0]
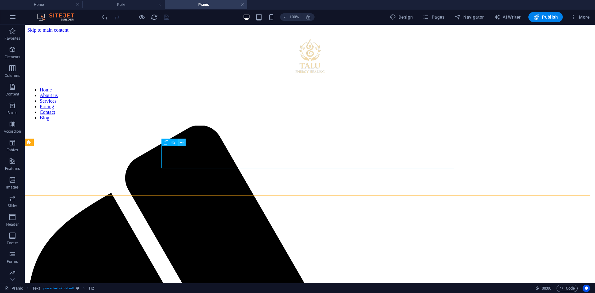
click at [182, 144] on icon at bounding box center [181, 142] width 3 height 7
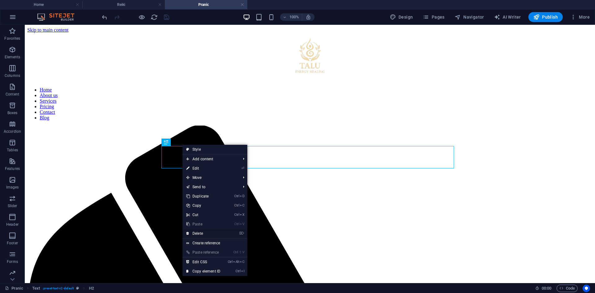
click at [205, 233] on link "⌦ Delete" at bounding box center [204, 233] width 42 height 9
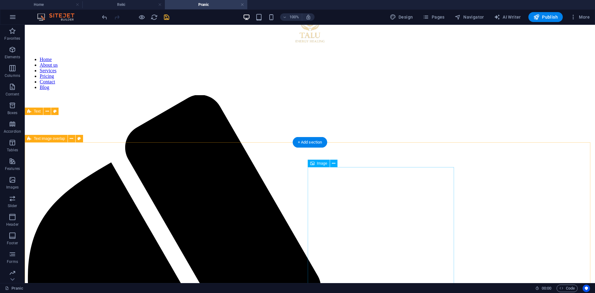
scroll to position [31, 0]
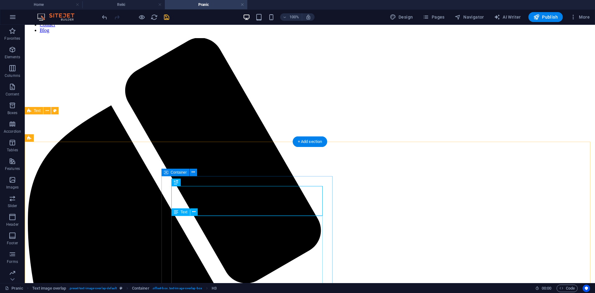
scroll to position [93, 0]
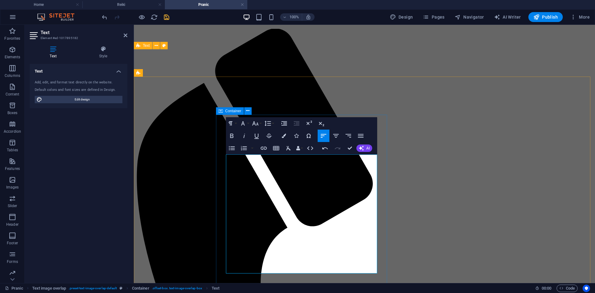
drag, startPoint x: 293, startPoint y: 173, endPoint x: 224, endPoint y: 172, distance: 68.8
click at [233, 138] on icon "button" at bounding box center [231, 135] width 7 height 7
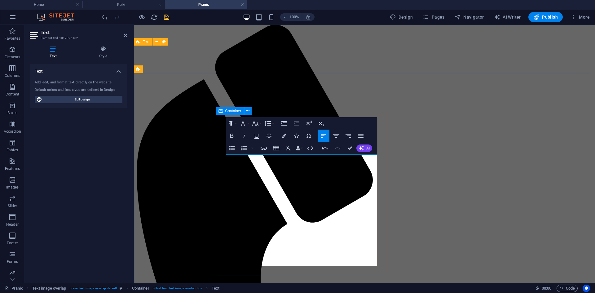
drag, startPoint x: 257, startPoint y: 224, endPoint x: 222, endPoint y: 223, distance: 34.8
click at [234, 135] on icon "button" at bounding box center [231, 135] width 7 height 7
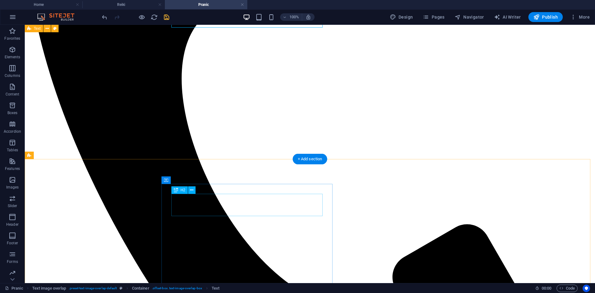
scroll to position [379, 0]
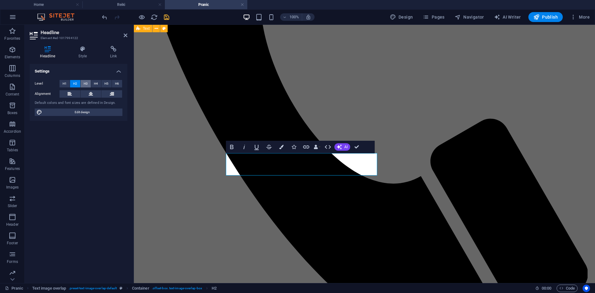
click at [86, 82] on span "H3" at bounding box center [86, 83] width 4 height 7
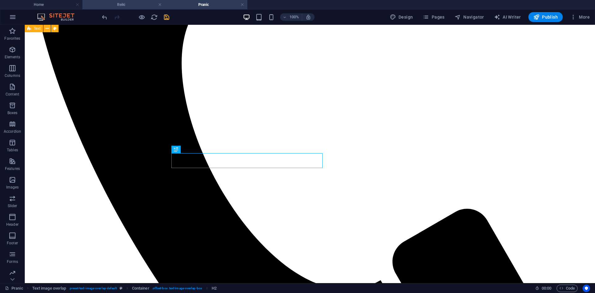
click at [126, 6] on h4 "Reiki" at bounding box center [123, 4] width 82 height 7
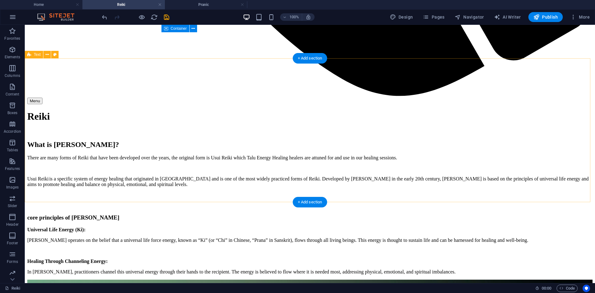
scroll to position [775, 0]
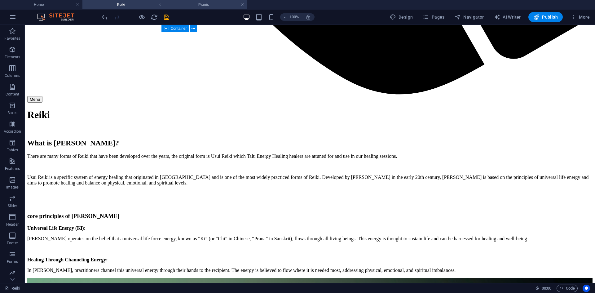
click at [187, 5] on h4 "Pranic" at bounding box center [206, 4] width 82 height 7
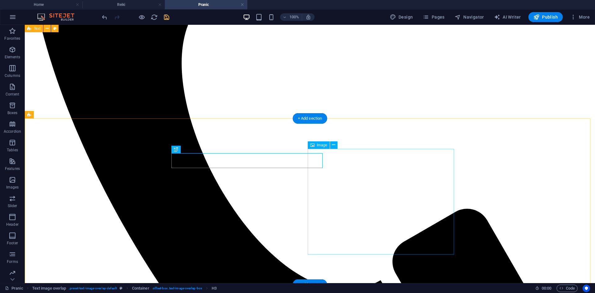
select select "%"
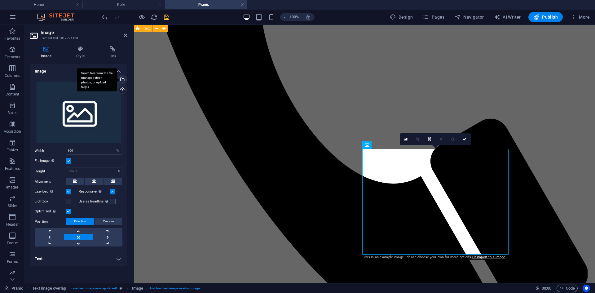
click at [125, 77] on div "Select files from the file manager, stock photos, or upload file(s)" at bounding box center [121, 79] width 9 height 9
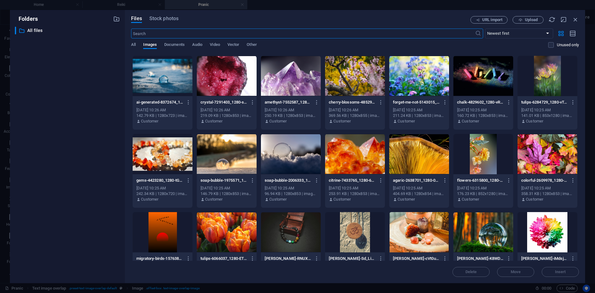
scroll to position [281, 0]
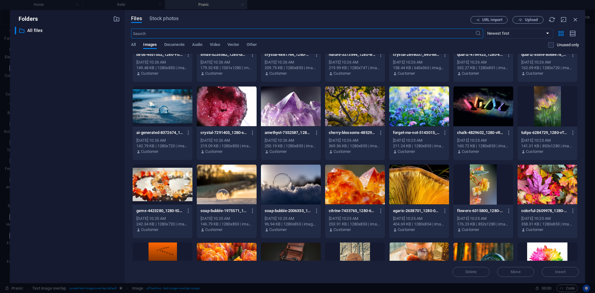
click at [235, 184] on div at bounding box center [227, 184] width 60 height 40
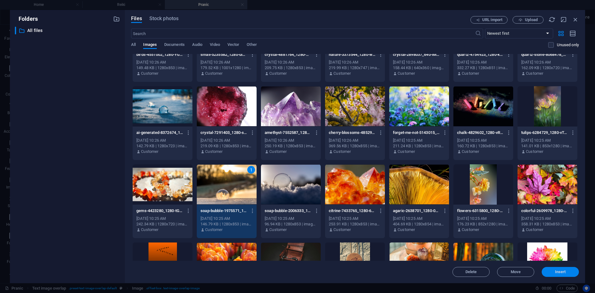
drag, startPoint x: 554, startPoint y: 271, endPoint x: 392, endPoint y: 231, distance: 167.0
click at [554, 271] on span "Insert" at bounding box center [560, 272] width 32 height 4
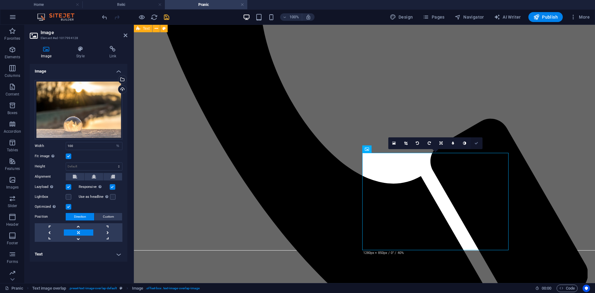
click at [476, 142] on icon at bounding box center [477, 143] width 4 height 4
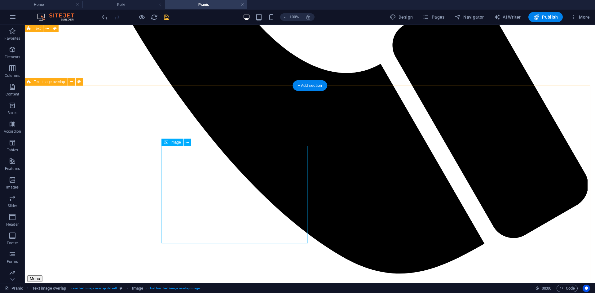
scroll to position [596, 0]
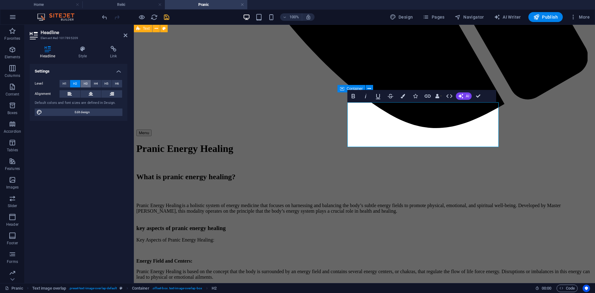
click at [85, 83] on span "H3" at bounding box center [86, 83] width 4 height 7
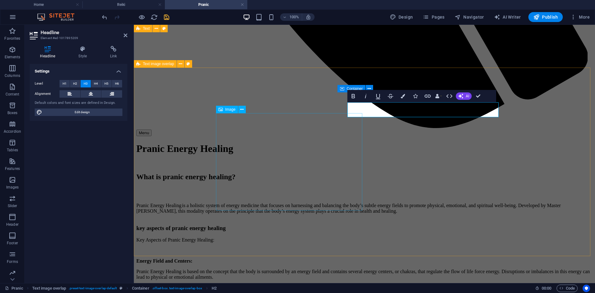
select select "%"
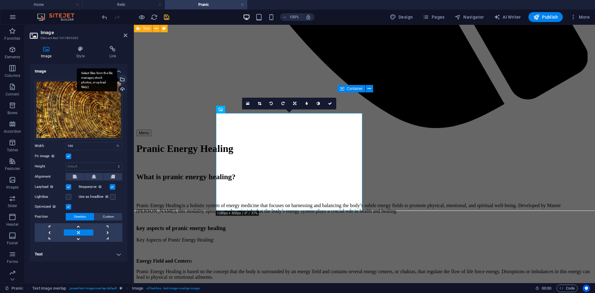
click at [117, 80] on div "Select files from the file manager, stock photos, or upload file(s)" at bounding box center [97, 79] width 40 height 23
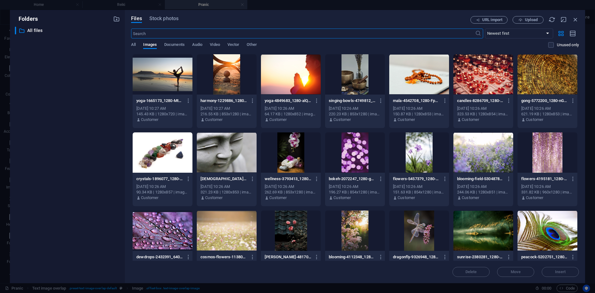
click at [281, 86] on div at bounding box center [291, 74] width 60 height 40
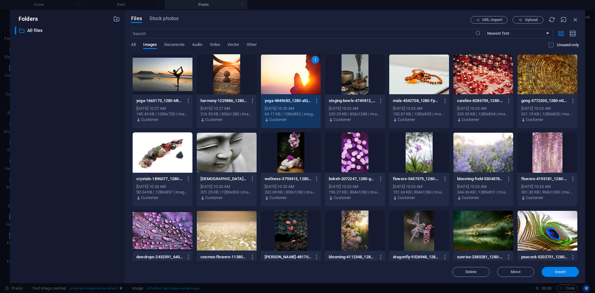
click at [574, 274] on button "Insert" at bounding box center [560, 272] width 37 height 10
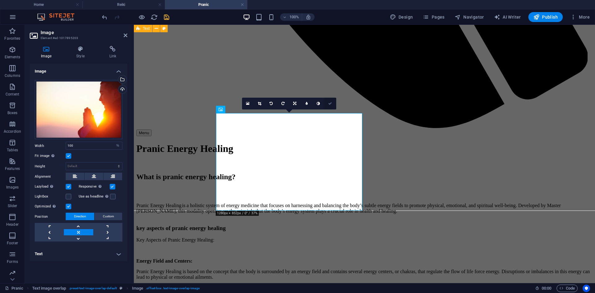
click at [332, 104] on icon at bounding box center [330, 104] width 4 height 4
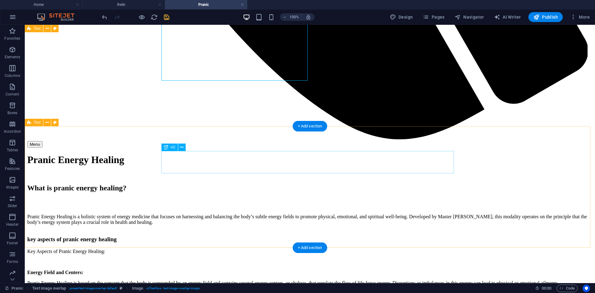
scroll to position [751, 0]
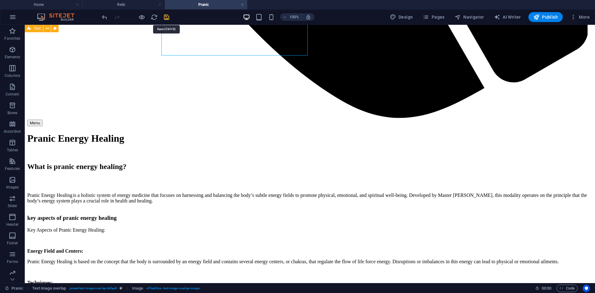
click at [164, 19] on icon "save" at bounding box center [166, 17] width 7 height 7
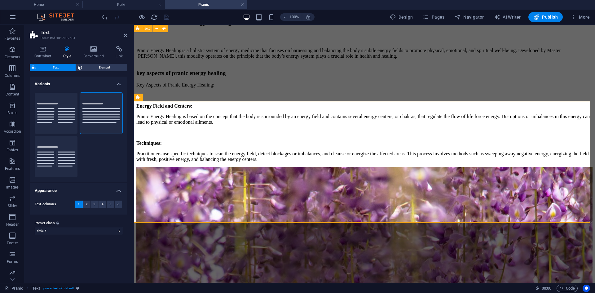
click at [42, 44] on div "Container Style Background Link Size Height Default px rem % vh vw Min. height …" at bounding box center [79, 162] width 108 height 242
click at [42, 48] on icon at bounding box center [43, 49] width 26 height 6
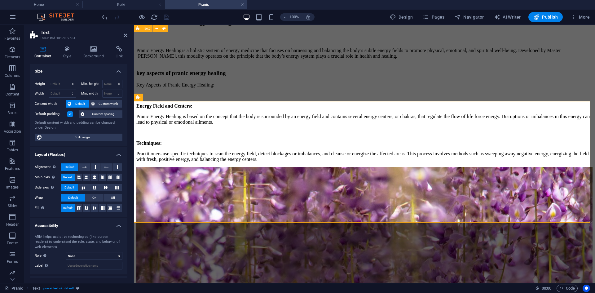
click at [72, 114] on label at bounding box center [70, 114] width 6 height 6
click at [0, 0] on input "Default padding" at bounding box center [0, 0] width 0 height 0
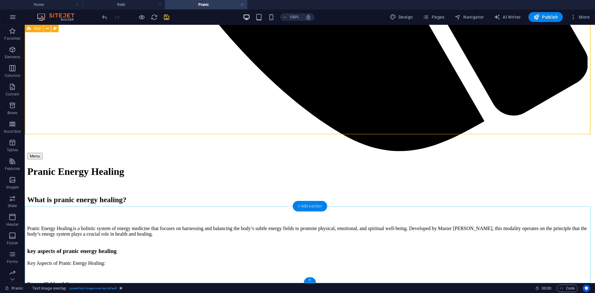
click at [316, 208] on div "+ Add section" at bounding box center [310, 206] width 34 height 11
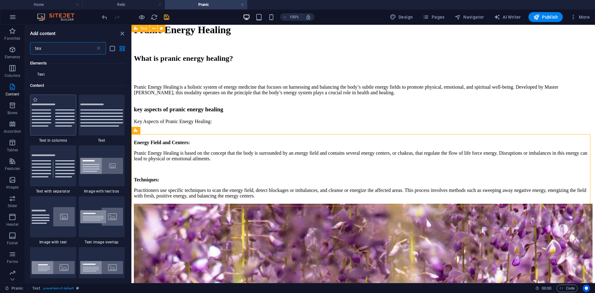
scroll to position [0, 0]
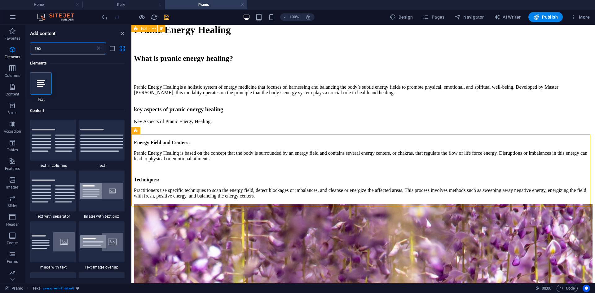
drag, startPoint x: 70, startPoint y: 43, endPoint x: 29, endPoint y: 43, distance: 40.9
click at [29, 43] on div "tex ​" at bounding box center [78, 48] width 106 height 12
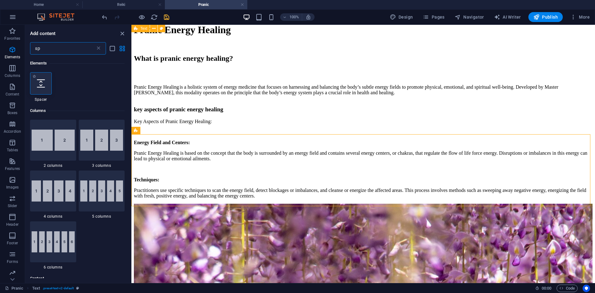
type input "sp"
click at [51, 82] on div at bounding box center [41, 83] width 22 height 22
select select "px"
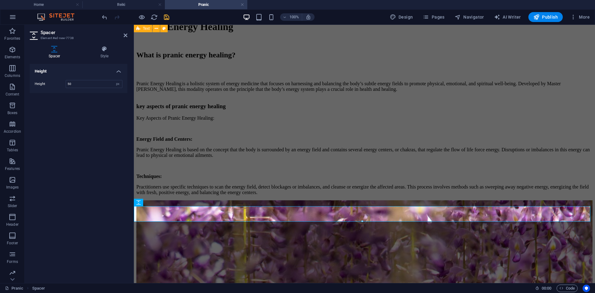
click at [128, 35] on aside "Spacer Element #ed-new-7738 Spacer Style Height Height 50 px rem vh vw Preset E…" at bounding box center [79, 154] width 109 height 258
click at [126, 35] on icon at bounding box center [126, 35] width 4 height 5
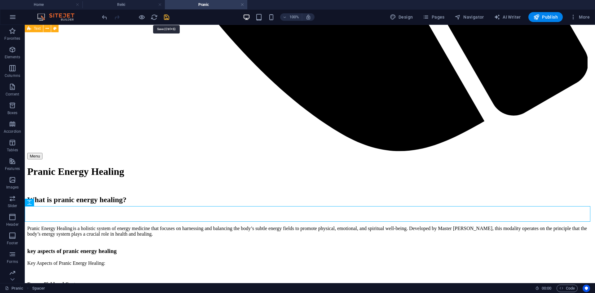
click at [166, 18] on icon "save" at bounding box center [166, 17] width 7 height 7
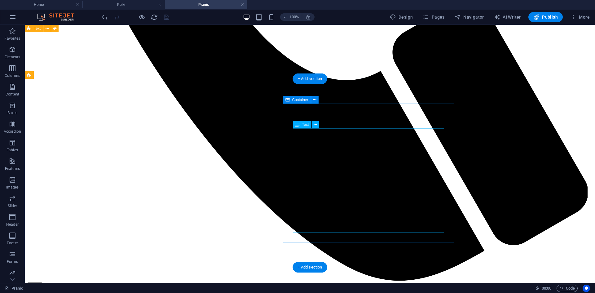
scroll to position [589, 0]
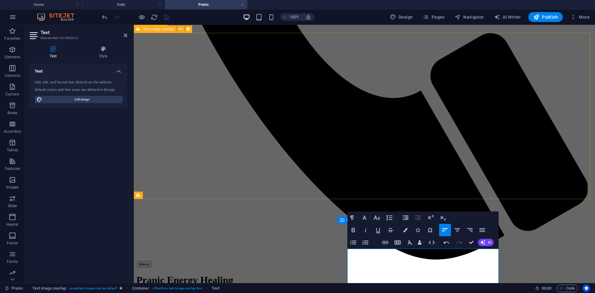
scroll to position [527, 0]
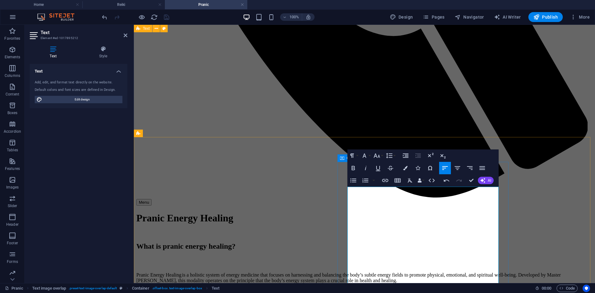
drag, startPoint x: 380, startPoint y: 191, endPoint x: 347, endPoint y: 189, distance: 32.6
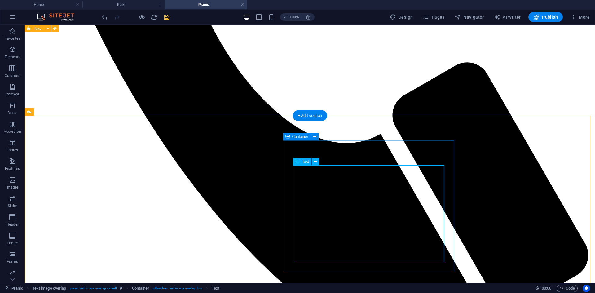
scroll to position [558, 0]
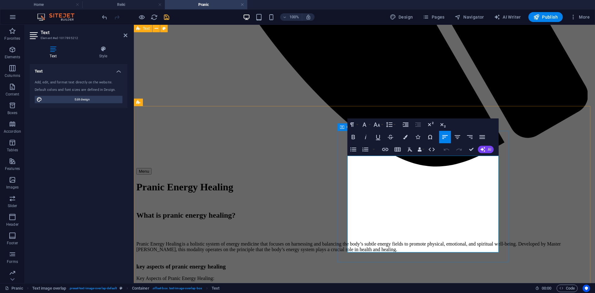
drag, startPoint x: 379, startPoint y: 202, endPoint x: 341, endPoint y: 202, distance: 37.5
drag, startPoint x: 470, startPoint y: 150, endPoint x: 430, endPoint y: 136, distance: 42.8
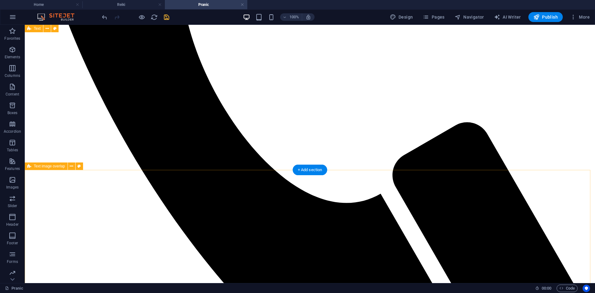
scroll to position [465, 0]
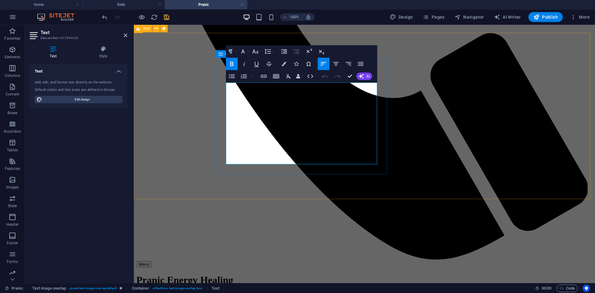
drag, startPoint x: 300, startPoint y: 162, endPoint x: 225, endPoint y: 133, distance: 81.3
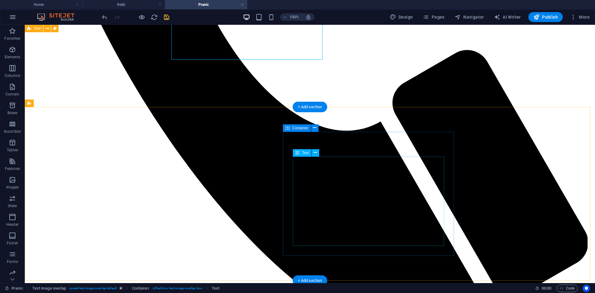
scroll to position [540, 0]
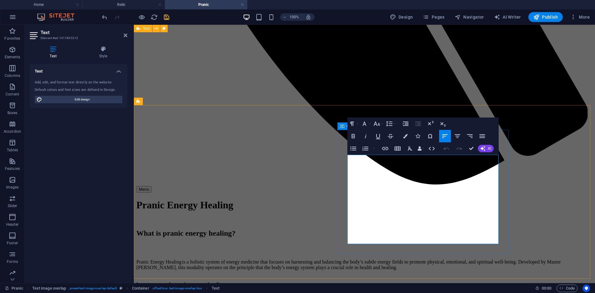
drag, startPoint x: 384, startPoint y: 157, endPoint x: 343, endPoint y: 157, distance: 41.6
drag, startPoint x: 472, startPoint y: 148, endPoint x: 433, endPoint y: 132, distance: 41.7
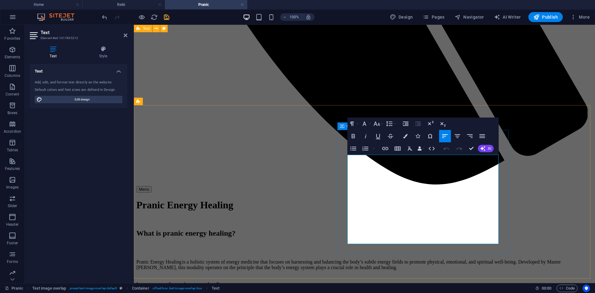
drag, startPoint x: 382, startPoint y: 204, endPoint x: 344, endPoint y: 198, distance: 38.2
click at [354, 136] on icon "button" at bounding box center [353, 136] width 3 height 4
drag, startPoint x: 383, startPoint y: 159, endPoint x: 341, endPoint y: 159, distance: 41.5
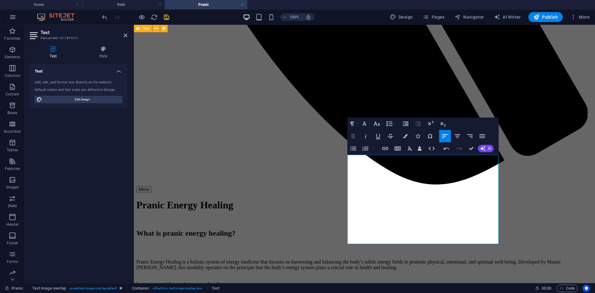
click at [351, 136] on icon "button" at bounding box center [353, 135] width 7 height 7
drag, startPoint x: 470, startPoint y: 148, endPoint x: 444, endPoint y: 127, distance: 33.9
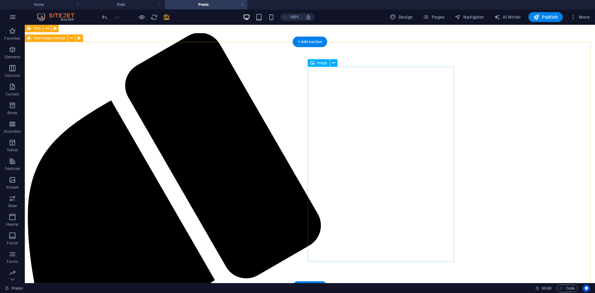
scroll to position [75, 0]
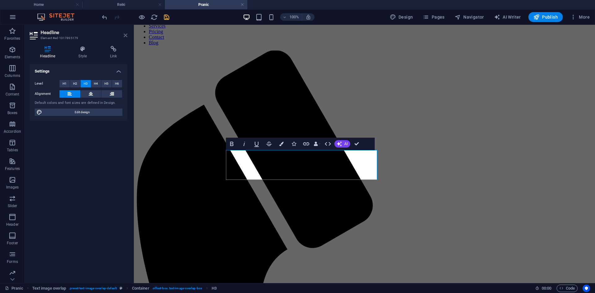
click at [124, 36] on icon at bounding box center [126, 35] width 4 height 5
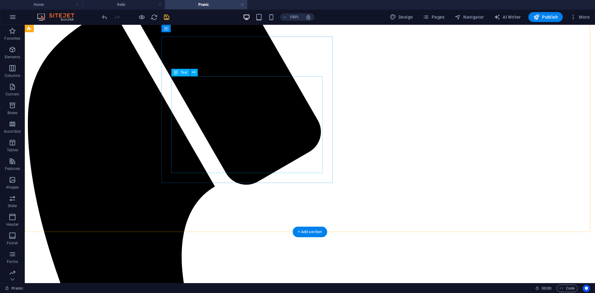
scroll to position [0, 0]
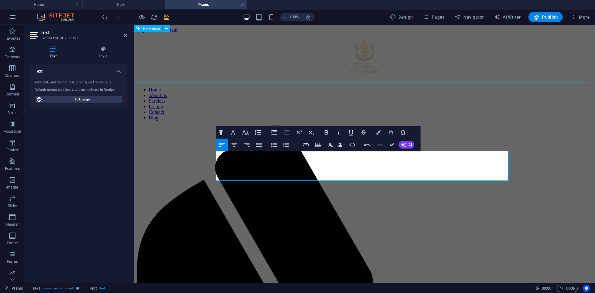
scroll to position [2339, 1]
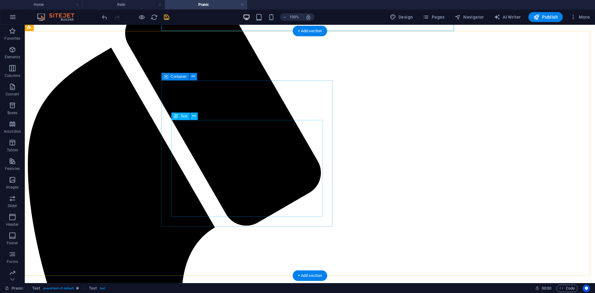
scroll to position [155, 0]
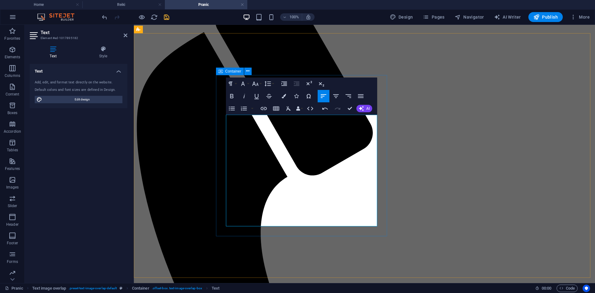
scroll to position [4055, 5]
drag, startPoint x: 350, startPoint y: 107, endPoint x: 324, endPoint y: 86, distance: 32.7
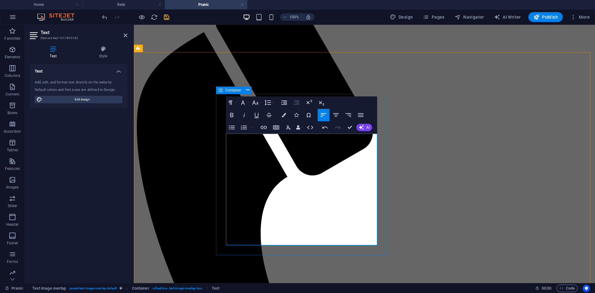
scroll to position [117, 0]
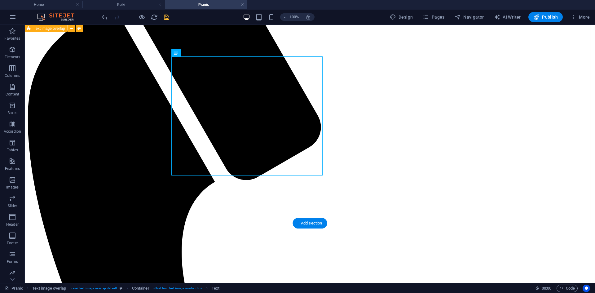
scroll to position [206, 0]
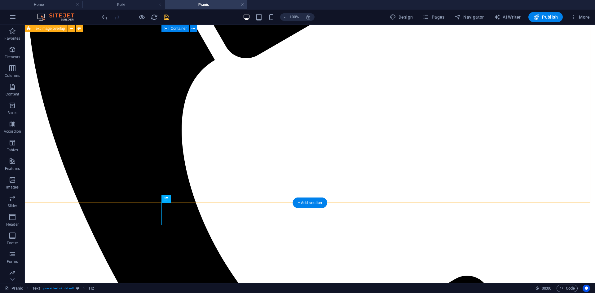
scroll to position [361, 0]
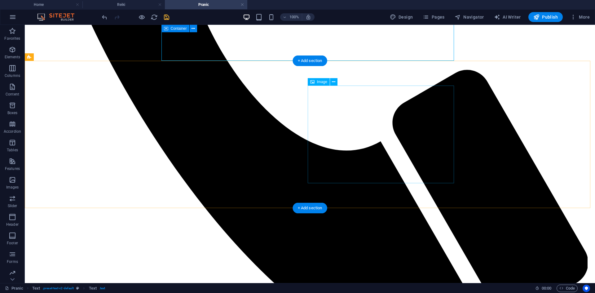
scroll to position [578, 0]
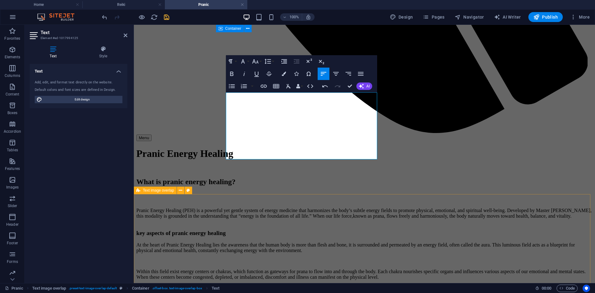
scroll to position [596, 0]
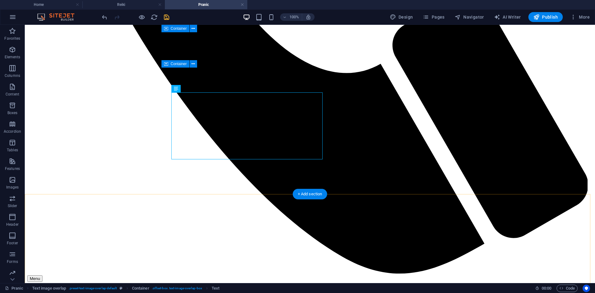
click at [315, 195] on div "+ Add section" at bounding box center [310, 194] width 34 height 11
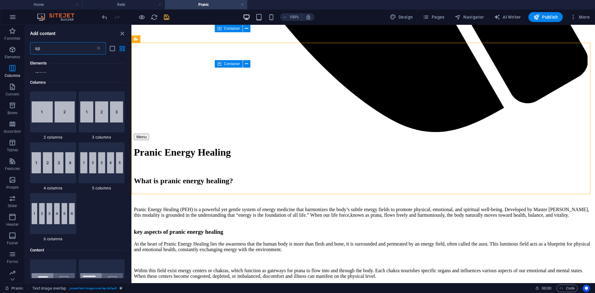
scroll to position [0, 0]
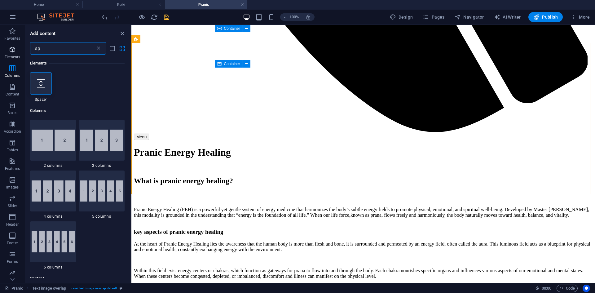
drag, startPoint x: 28, startPoint y: 45, endPoint x: 22, endPoint y: 44, distance: 6.0
click at [22, 44] on div "Favorites Elements Columns Content Boxes Accordion Tables Features Images Slide…" at bounding box center [65, 154] width 131 height 258
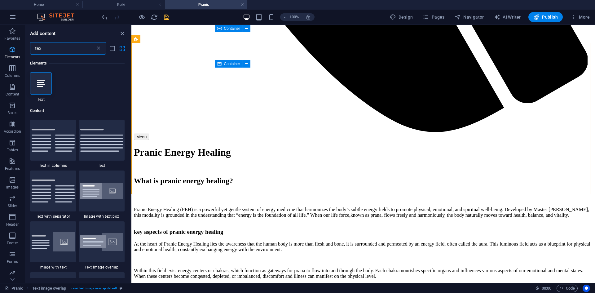
type input "text"
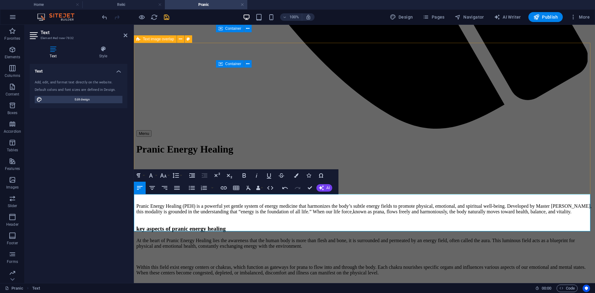
scroll to position [2172, 1]
click at [287, 188] on icon "button" at bounding box center [285, 188] width 6 height 2
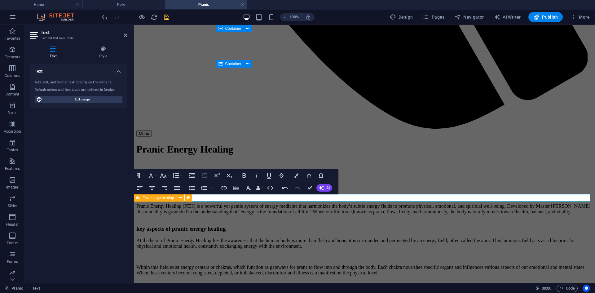
click at [149, 197] on span "Text image overlap" at bounding box center [158, 198] width 31 height 4
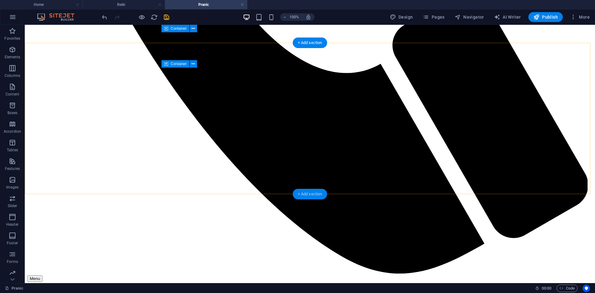
click at [306, 191] on div "+ Add section" at bounding box center [310, 194] width 34 height 11
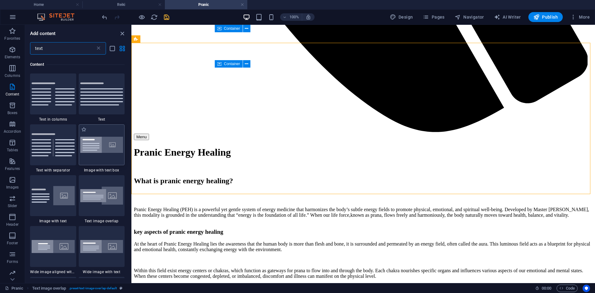
scroll to position [47, 0]
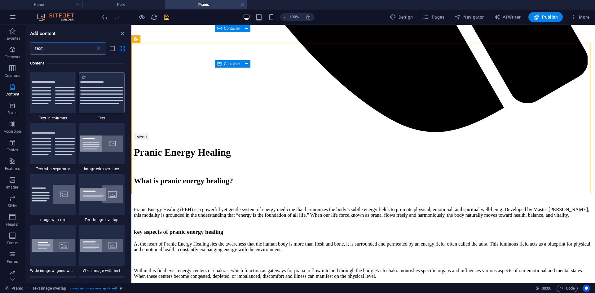
click at [107, 108] on div at bounding box center [102, 92] width 46 height 41
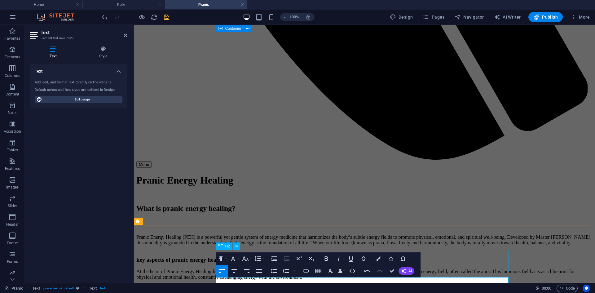
scroll to position [689, 0]
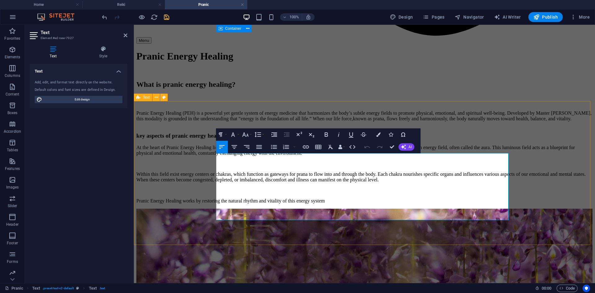
drag, startPoint x: 279, startPoint y: 159, endPoint x: 206, endPoint y: 158, distance: 73.5
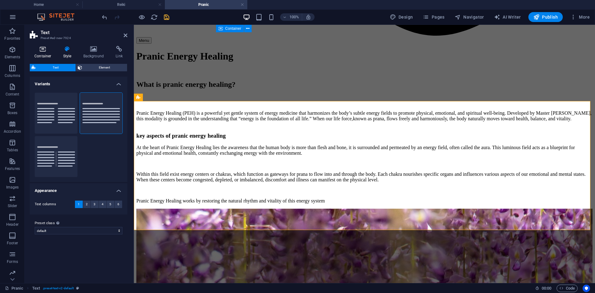
click at [42, 52] on icon at bounding box center [43, 49] width 26 height 6
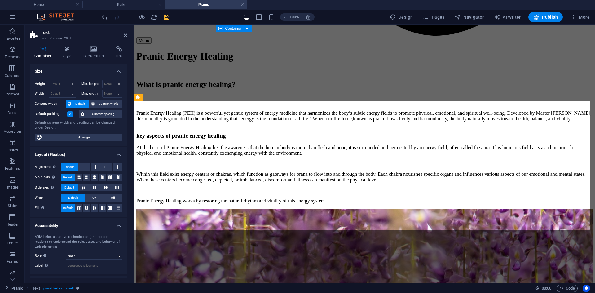
click at [69, 114] on label at bounding box center [70, 114] width 6 height 6
click at [0, 0] on input "Default padding" at bounding box center [0, 0] width 0 height 0
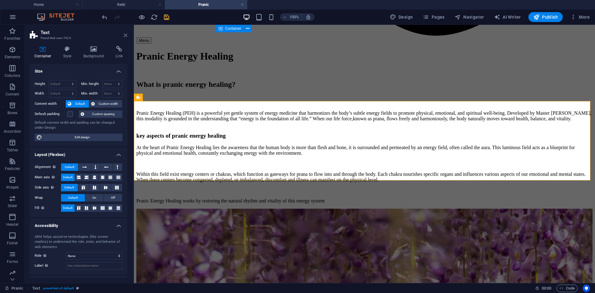
click at [125, 35] on icon at bounding box center [126, 35] width 4 height 5
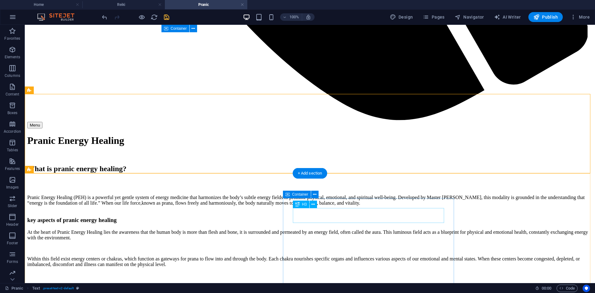
scroll to position [751, 0]
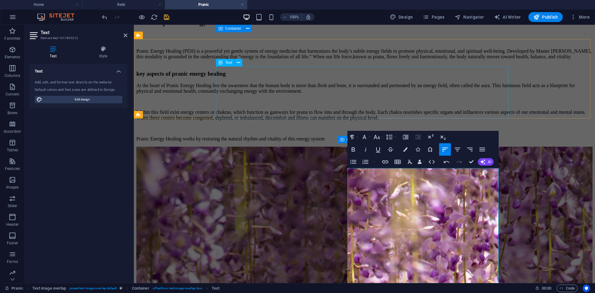
scroll to position [3867, 1]
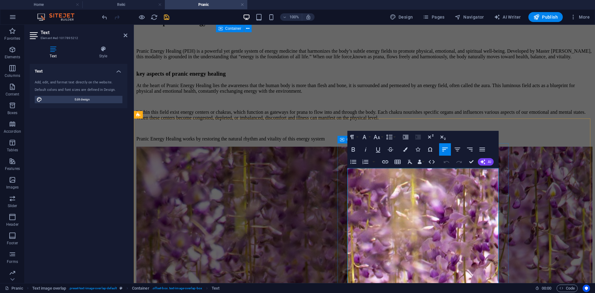
drag, startPoint x: 385, startPoint y: 193, endPoint x: 344, endPoint y: 193, distance: 40.3
click at [355, 148] on icon "button" at bounding box center [353, 149] width 7 height 7
drag, startPoint x: 395, startPoint y: 216, endPoint x: 339, endPoint y: 214, distance: 55.5
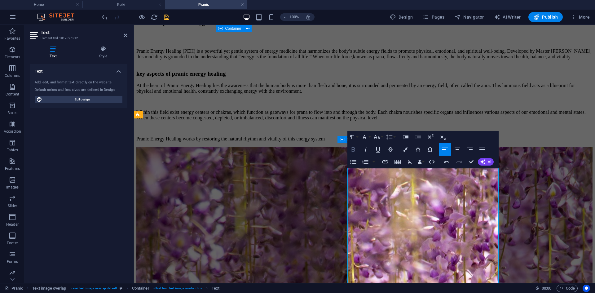
drag, startPoint x: 353, startPoint y: 149, endPoint x: 245, endPoint y: 217, distance: 127.4
click at [353, 149] on icon "button" at bounding box center [353, 149] width 3 height 4
drag, startPoint x: 382, startPoint y: 238, endPoint x: 344, endPoint y: 237, distance: 37.5
drag, startPoint x: 353, startPoint y: 148, endPoint x: 239, endPoint y: 200, distance: 125.4
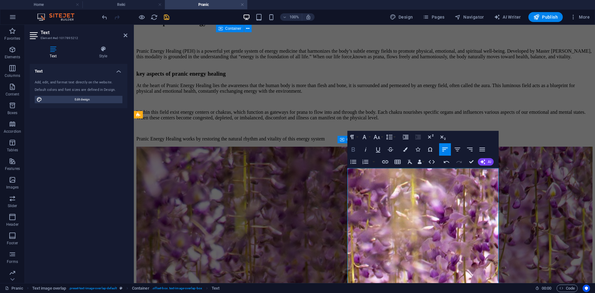
click at [353, 148] on icon "button" at bounding box center [353, 149] width 3 height 4
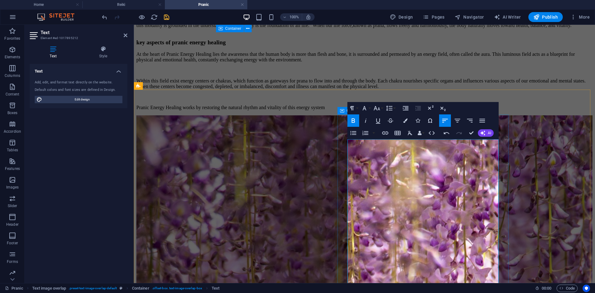
scroll to position [813, 0]
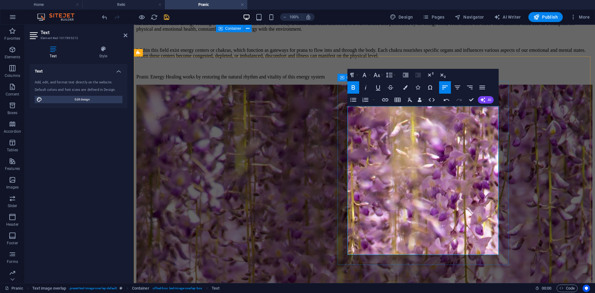
drag, startPoint x: 389, startPoint y: 200, endPoint x: 344, endPoint y: 198, distance: 45.0
click at [352, 85] on icon "button" at bounding box center [353, 87] width 7 height 7
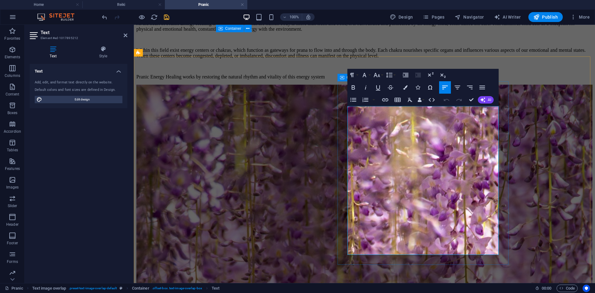
drag, startPoint x: 387, startPoint y: 132, endPoint x: 342, endPoint y: 126, distance: 45.7
drag, startPoint x: 365, startPoint y: 86, endPoint x: 354, endPoint y: 85, distance: 11.5
click at [365, 87] on icon "button" at bounding box center [365, 87] width 7 height 7
click at [353, 85] on icon "button" at bounding box center [353, 87] width 7 height 7
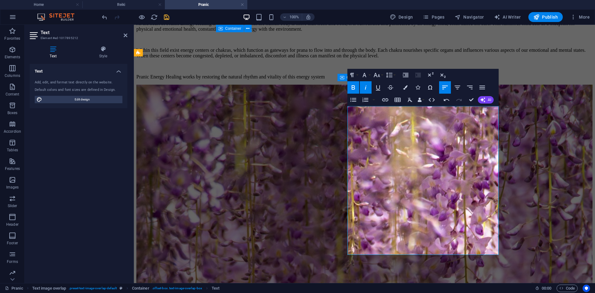
click at [353, 88] on icon "button" at bounding box center [353, 87] width 3 height 4
drag, startPoint x: 397, startPoint y: 155, endPoint x: 338, endPoint y: 151, distance: 58.7
click at [353, 85] on icon "button" at bounding box center [353, 87] width 7 height 7
click at [365, 86] on icon "button" at bounding box center [365, 87] width 7 height 7
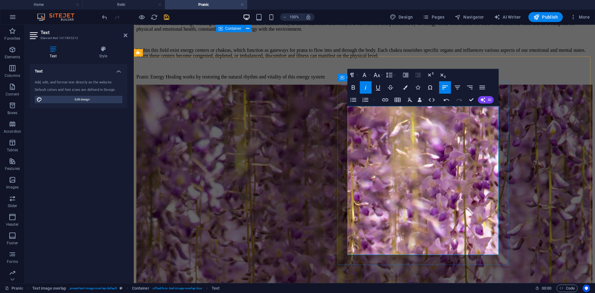
drag, startPoint x: 384, startPoint y: 175, endPoint x: 343, endPoint y: 172, distance: 40.7
click at [352, 86] on icon "button" at bounding box center [353, 87] width 3 height 4
click at [365, 87] on icon "button" at bounding box center [365, 87] width 7 height 7
click at [356, 89] on icon "button" at bounding box center [353, 87] width 7 height 7
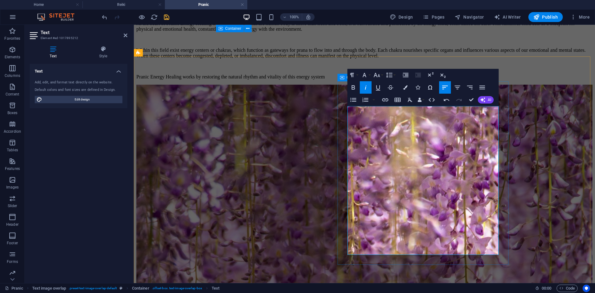
drag, startPoint x: 390, startPoint y: 200, endPoint x: 343, endPoint y: 195, distance: 47.7
drag, startPoint x: 390, startPoint y: 198, endPoint x: 337, endPoint y: 193, distance: 53.6
click at [355, 85] on icon "button" at bounding box center [353, 87] width 7 height 7
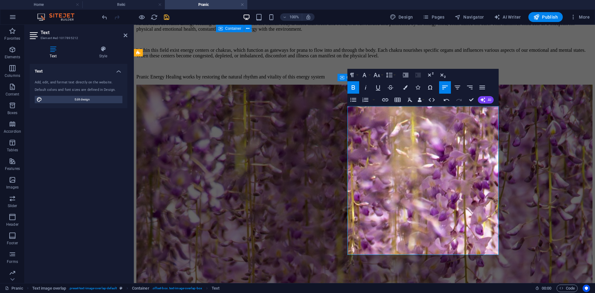
click at [354, 86] on icon "button" at bounding box center [353, 87] width 7 height 7
click at [363, 88] on icon "button" at bounding box center [365, 87] width 7 height 7
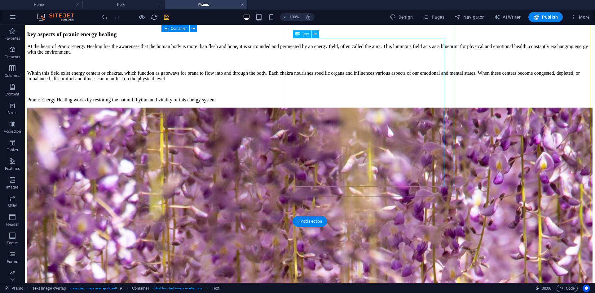
scroll to position [937, 0]
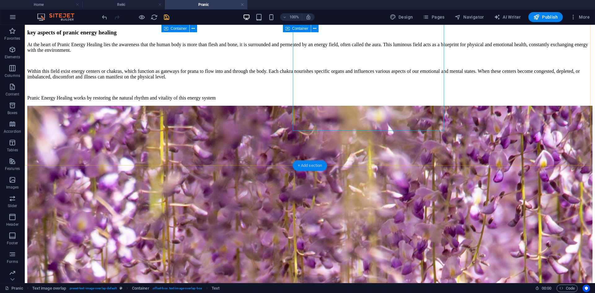
click at [313, 167] on div "+ Add section" at bounding box center [310, 165] width 34 height 11
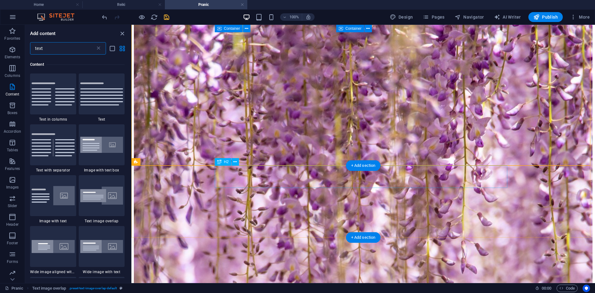
scroll to position [47, 0]
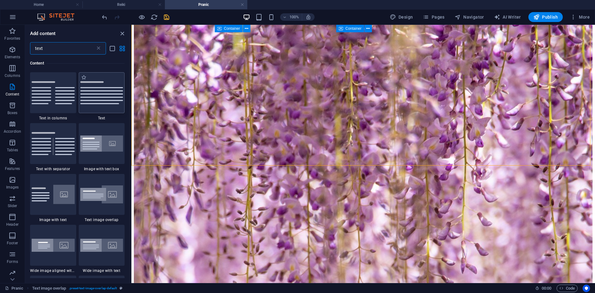
click at [107, 103] on img at bounding box center [101, 92] width 43 height 23
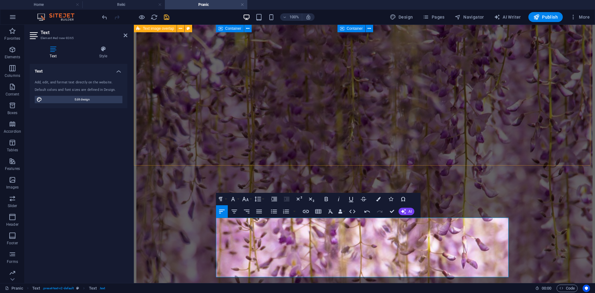
scroll to position [3068, 1]
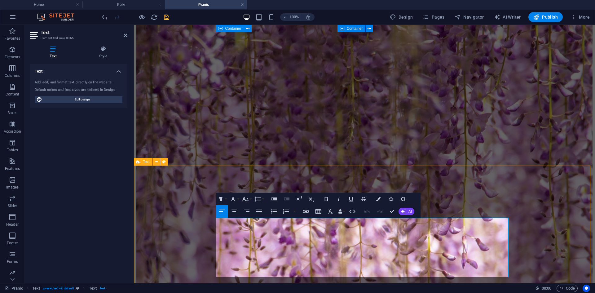
drag, startPoint x: 216, startPoint y: 233, endPoint x: 210, endPoint y: 220, distance: 14.9
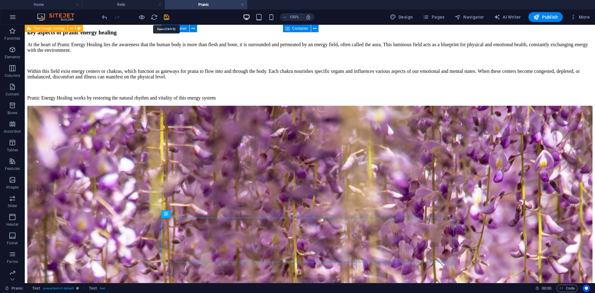
click at [163, 18] on icon "save" at bounding box center [166, 17] width 7 height 7
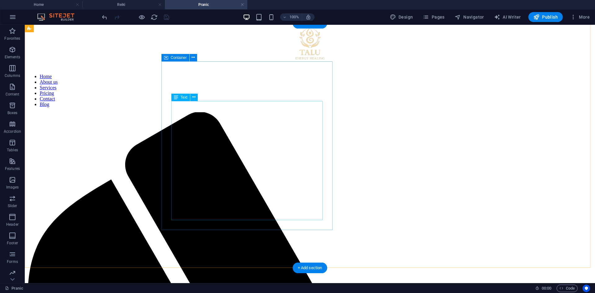
scroll to position [0, 0]
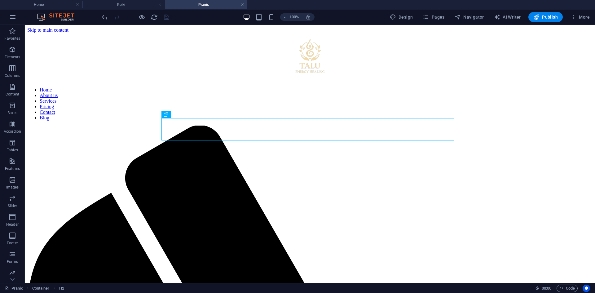
click at [166, 17] on div at bounding box center [135, 17] width 69 height 10
